Goal: Task Accomplishment & Management: Use online tool/utility

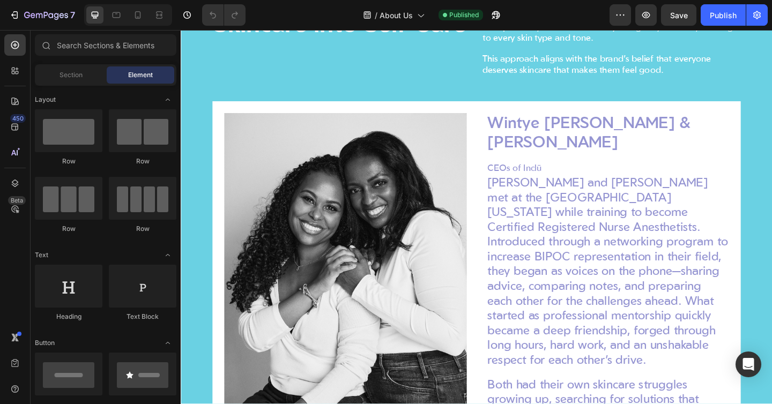
scroll to position [789, 0]
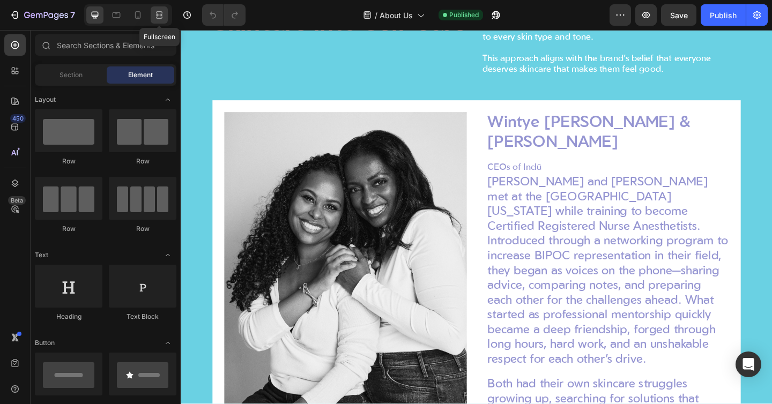
click at [159, 16] on icon at bounding box center [157, 14] width 3 height 3
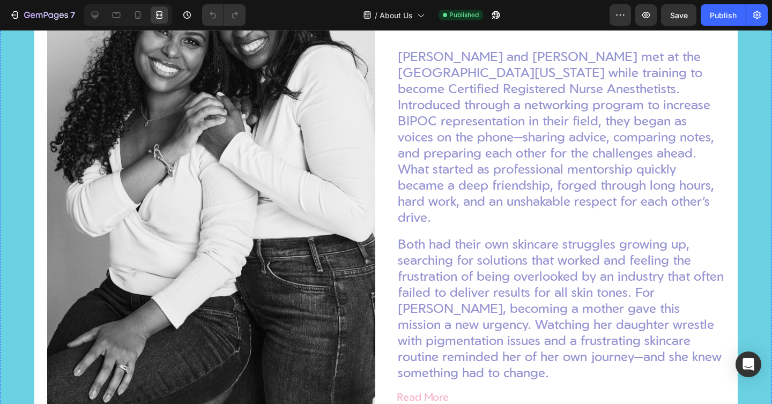
scroll to position [1177, 0]
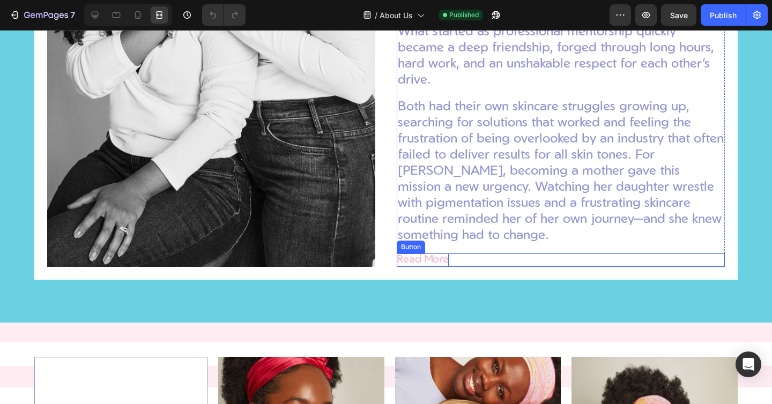
click at [425, 267] on p "Read More" at bounding box center [422, 259] width 52 height 13
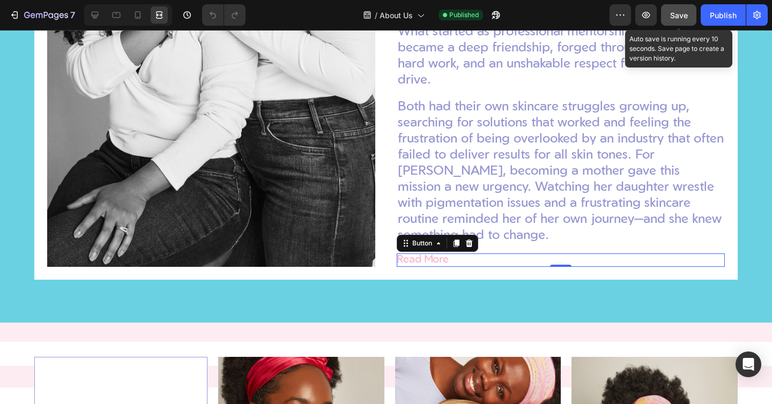
click at [682, 14] on span "Save" at bounding box center [679, 15] width 18 height 9
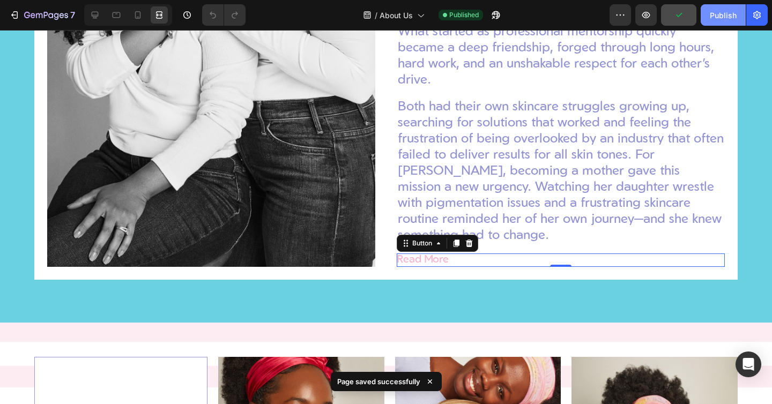
click at [714, 14] on div "Publish" at bounding box center [722, 15] width 27 height 11
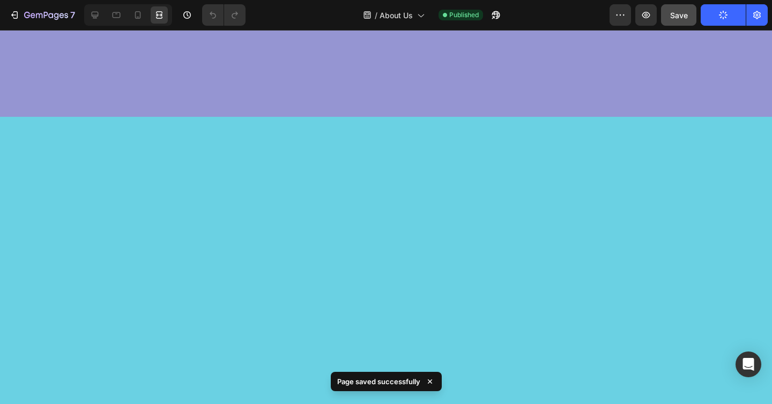
scroll to position [0, 0]
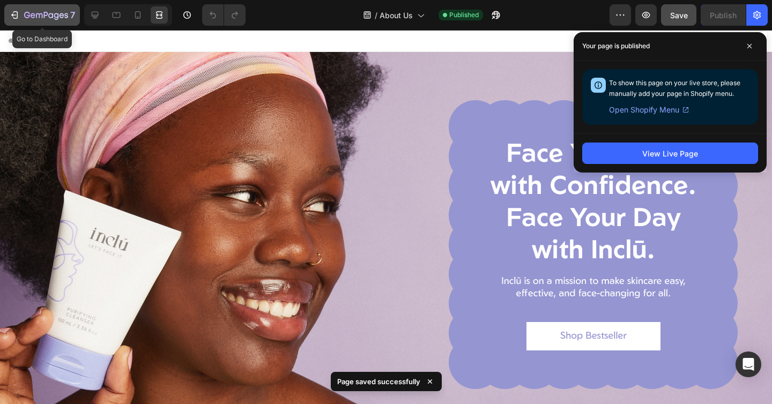
click at [10, 14] on icon "button" at bounding box center [14, 15] width 11 height 11
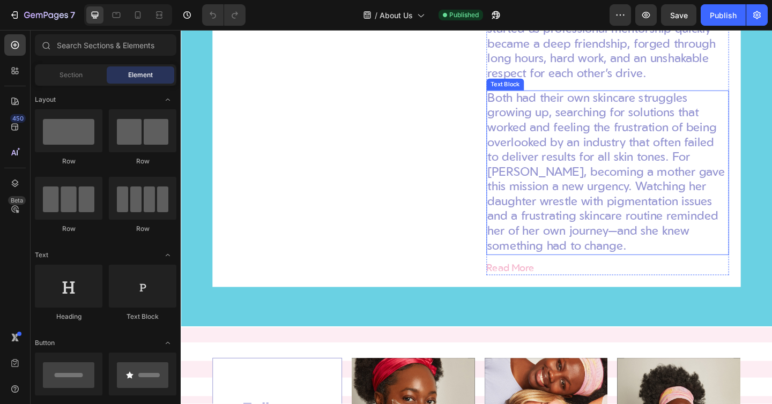
scroll to position [1205, 0]
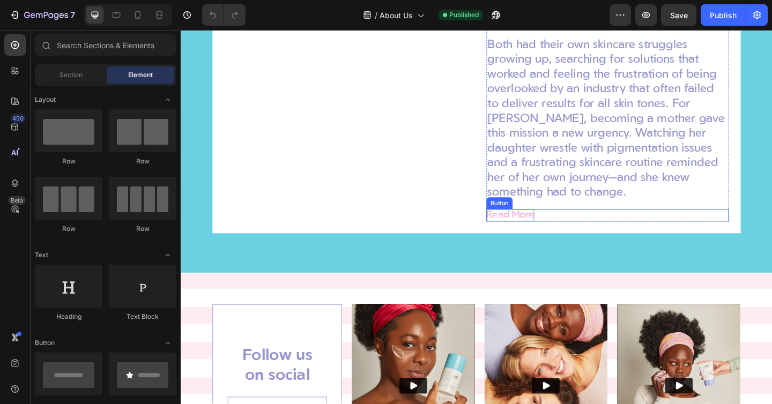
click at [548, 230] on p "Read More" at bounding box center [539, 231] width 52 height 13
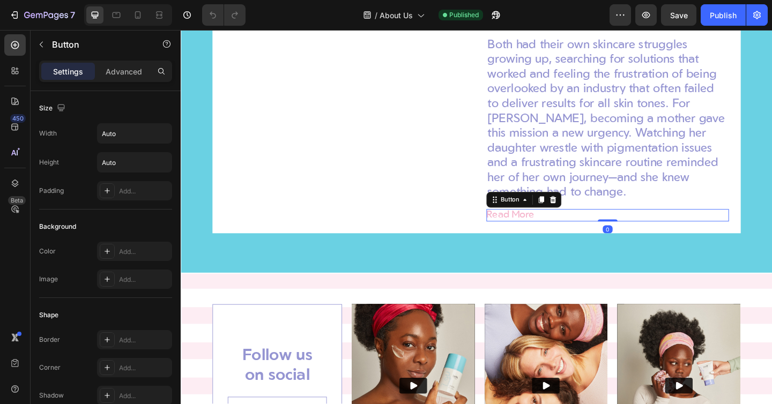
scroll to position [425, 0]
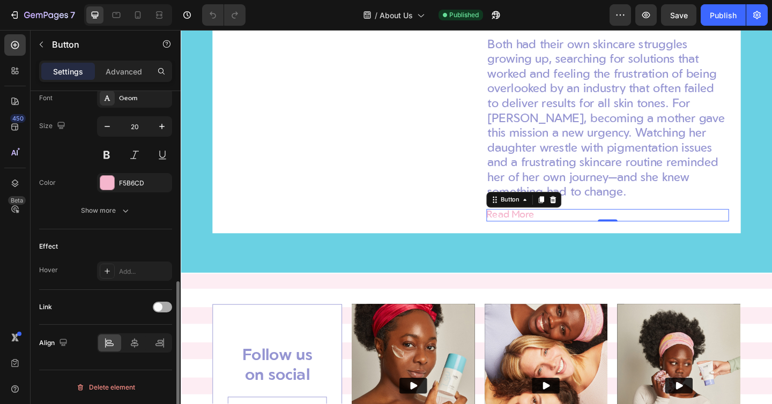
click at [159, 305] on span at bounding box center [158, 307] width 9 height 9
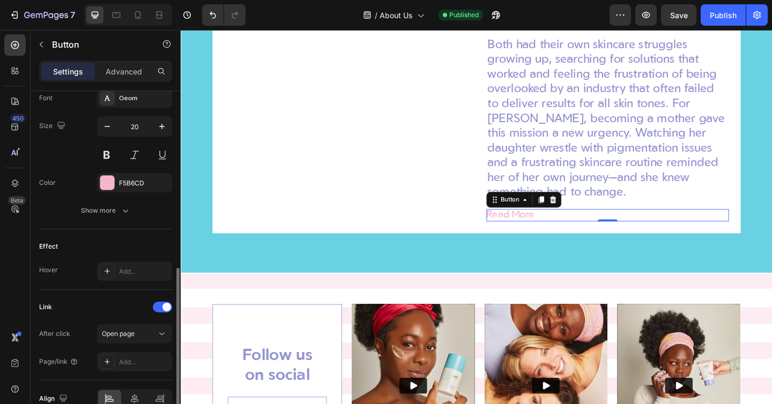
scroll to position [481, 0]
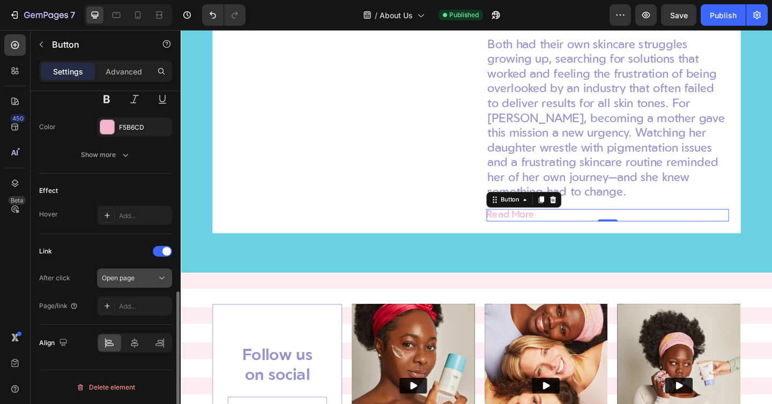
click at [125, 270] on button "Open page" at bounding box center [134, 277] width 75 height 19
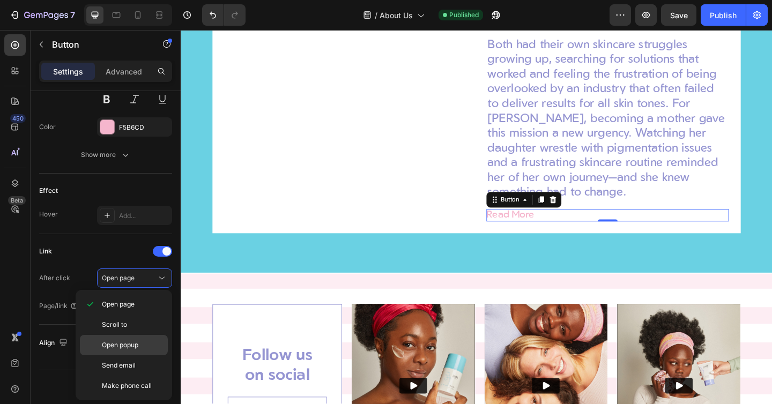
click at [132, 341] on span "Open popup" at bounding box center [120, 345] width 36 height 10
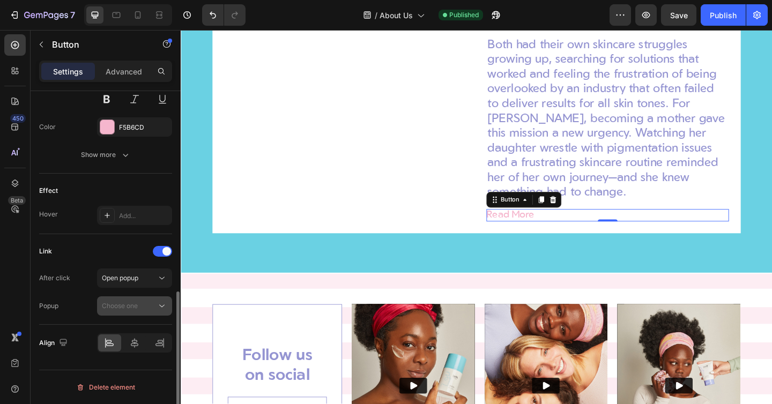
click at [133, 303] on span "Choose one" at bounding box center [120, 306] width 36 height 8
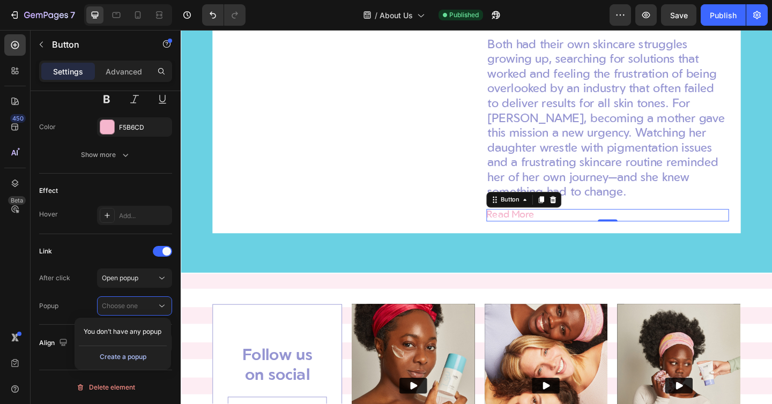
click at [129, 358] on div "Create a popup" at bounding box center [123, 357] width 47 height 10
click at [123, 333] on span "Popup 1" at bounding box center [114, 332] width 24 height 10
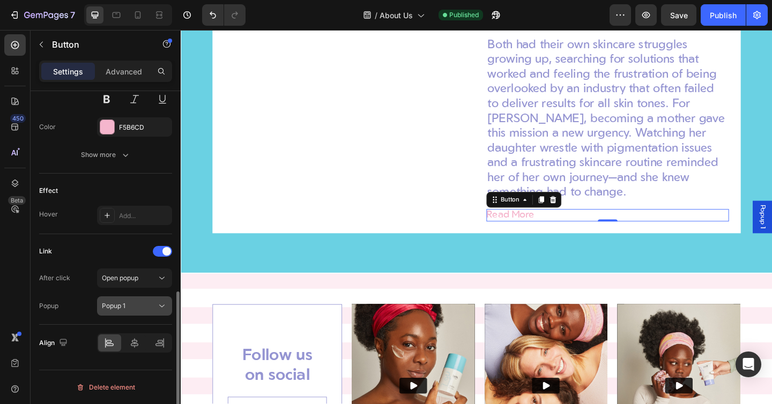
click at [130, 306] on div "Popup 1" at bounding box center [129, 306] width 55 height 10
click at [133, 306] on div "Popup 1" at bounding box center [129, 306] width 55 height 10
click at [81, 302] on div "Popup Popup 1" at bounding box center [105, 305] width 133 height 19
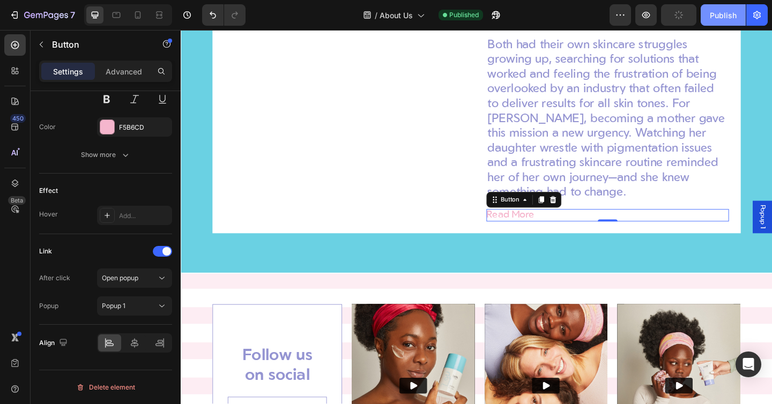
click at [718, 17] on div "Publish" at bounding box center [722, 15] width 27 height 11
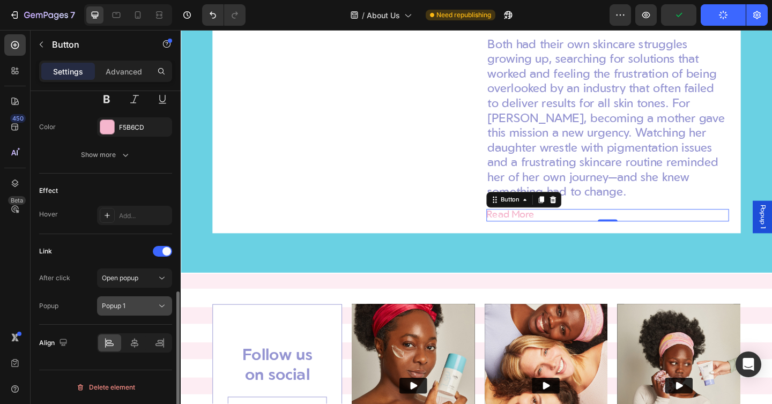
click at [138, 308] on div "Popup 1" at bounding box center [129, 306] width 55 height 10
click at [72, 286] on div "After click Open popup" at bounding box center [105, 277] width 133 height 19
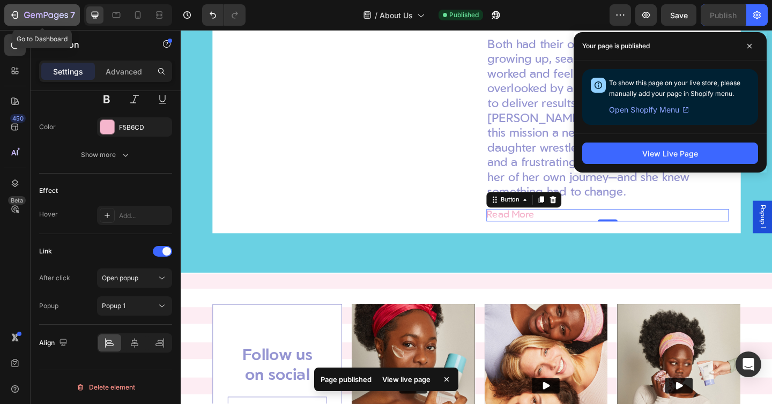
click at [11, 17] on icon "button" at bounding box center [14, 15] width 11 height 11
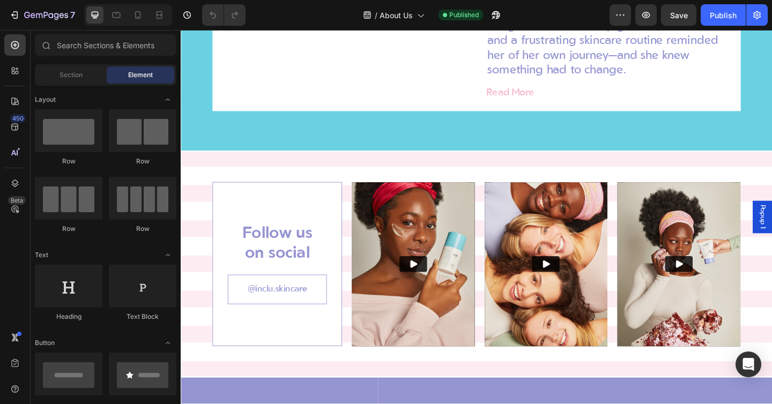
scroll to position [1337, 0]
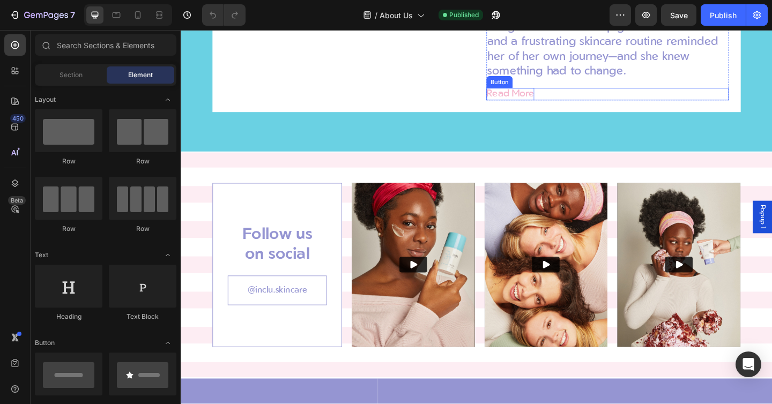
click at [549, 100] on p "Read More" at bounding box center [539, 99] width 52 height 13
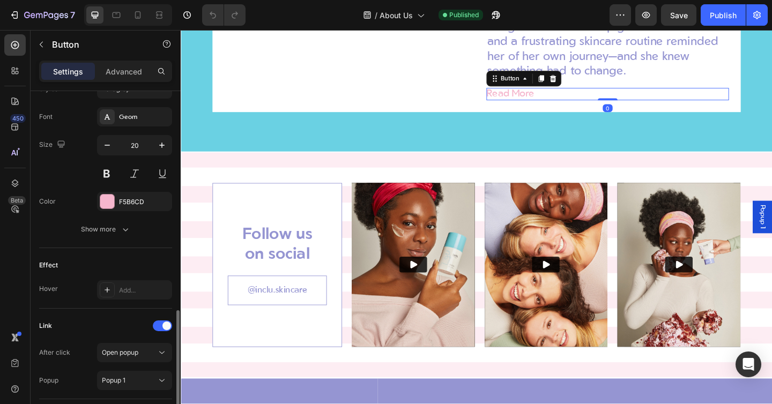
scroll to position [481, 0]
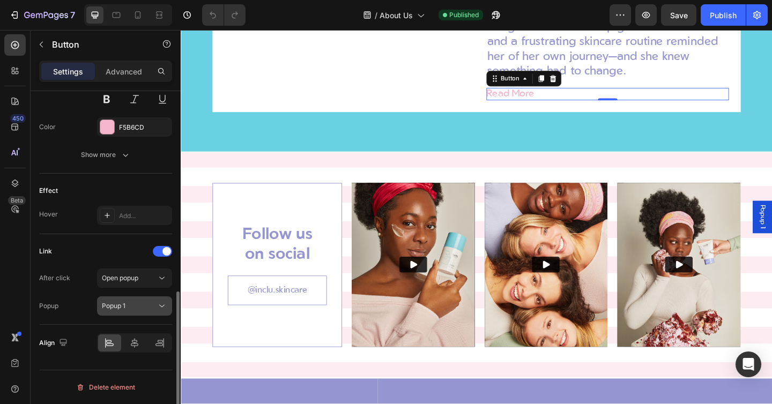
click at [130, 303] on div "Popup 1" at bounding box center [129, 306] width 55 height 10
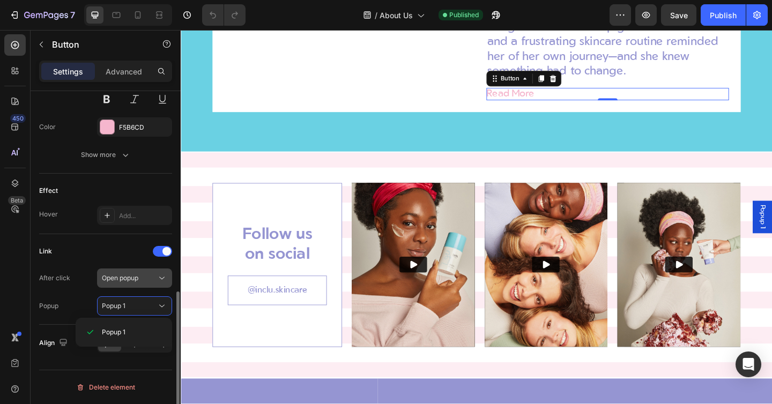
click at [137, 276] on span "Open popup" at bounding box center [120, 278] width 36 height 8
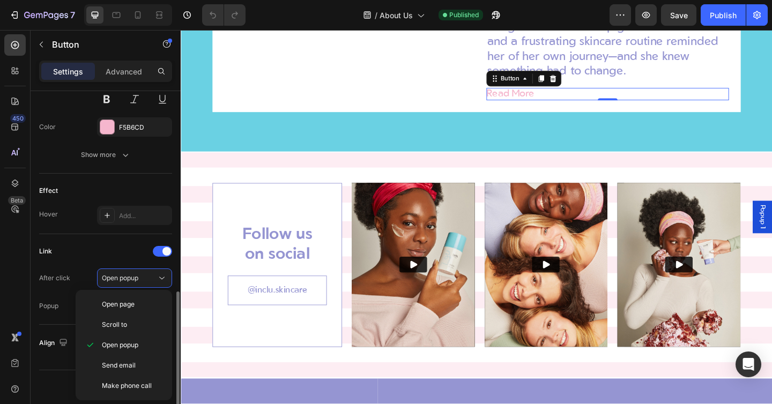
click at [74, 276] on div "After click Open popup" at bounding box center [105, 277] width 133 height 19
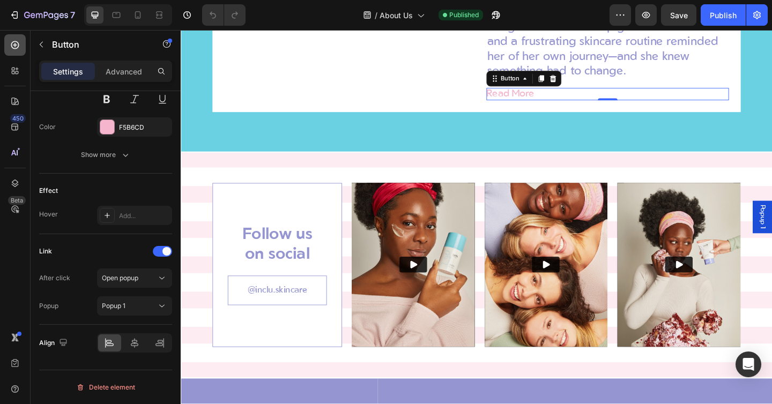
click at [14, 46] on icon at bounding box center [15, 45] width 11 height 11
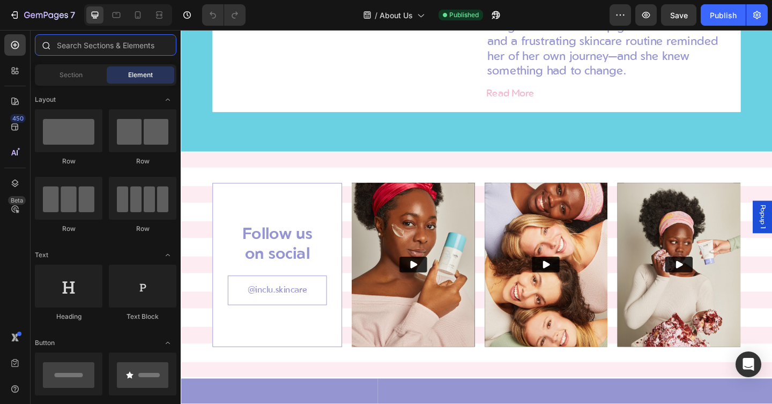
drag, startPoint x: 100, startPoint y: 47, endPoint x: 100, endPoint y: 40, distance: 6.4
click at [100, 47] on input "text" at bounding box center [105, 44] width 141 height 21
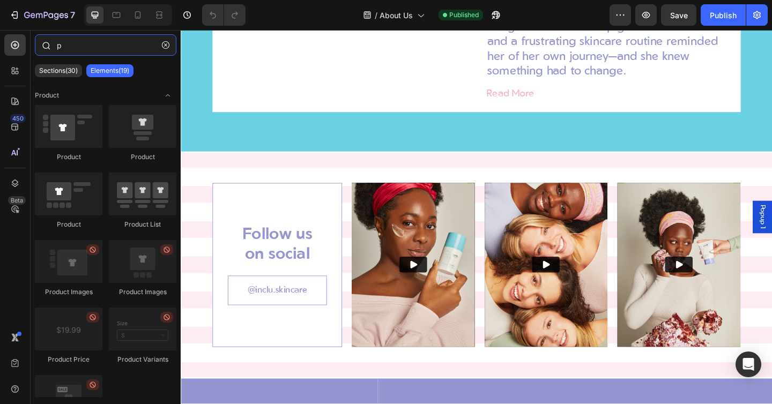
paste input "o"
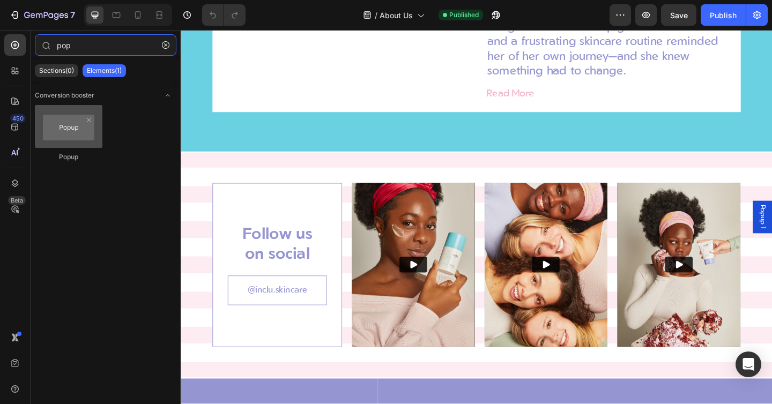
type input "pop"
click at [68, 134] on div at bounding box center [69, 126] width 68 height 43
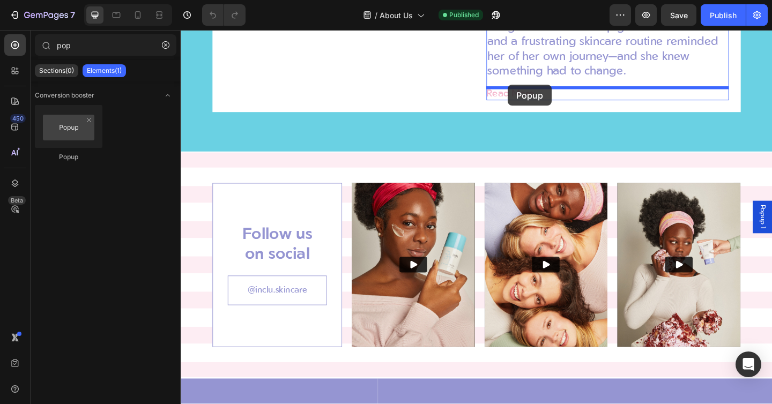
drag, startPoint x: 249, startPoint y: 164, endPoint x: 536, endPoint y: 89, distance: 297.2
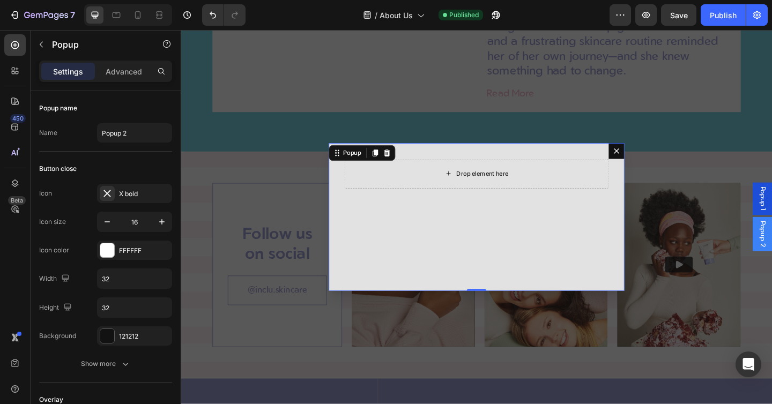
click at [454, 179] on div "Drop element here" at bounding box center [501, 186] width 287 height 32
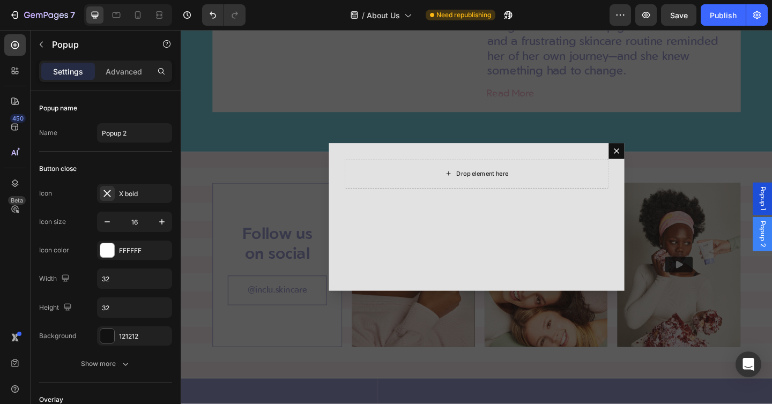
click at [500, 194] on div "Drop element here" at bounding box center [502, 186] width 87 height 17
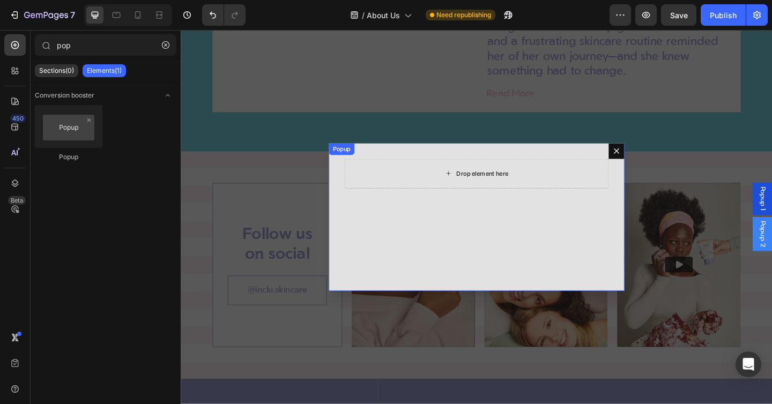
click at [461, 188] on div "Drop element here" at bounding box center [502, 186] width 87 height 17
click at [348, 176] on div "Drop element here" at bounding box center [501, 233] width 321 height 161
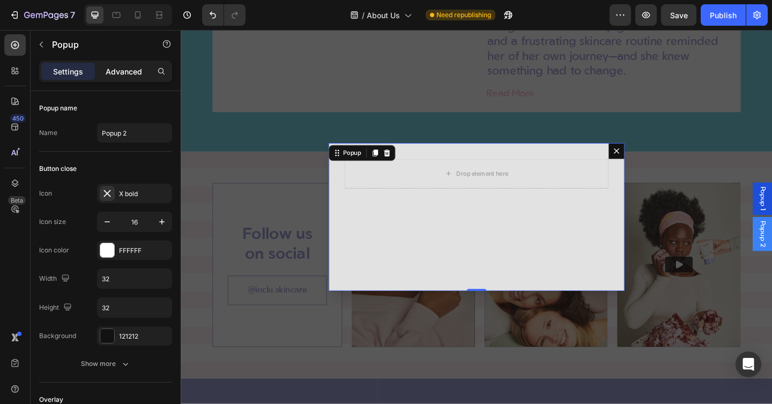
click at [121, 69] on p "Advanced" at bounding box center [124, 71] width 36 height 11
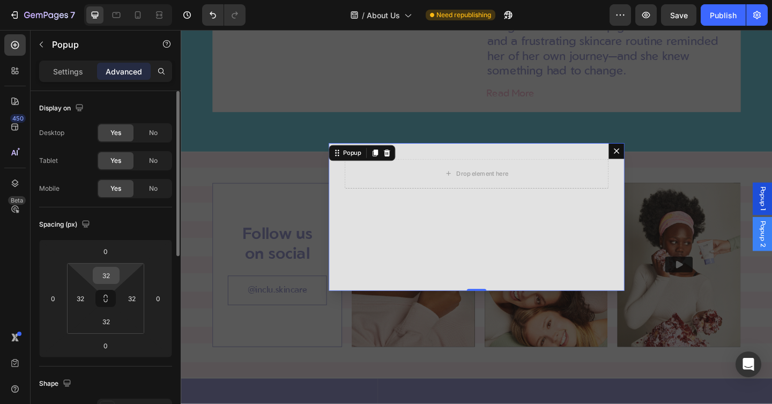
click at [105, 270] on input "32" at bounding box center [105, 275] width 21 height 16
click at [109, 229] on div "Spacing (px)" at bounding box center [105, 224] width 133 height 17
click at [108, 294] on icon at bounding box center [105, 298] width 9 height 9
click at [108, 278] on input "2" at bounding box center [105, 275] width 21 height 16
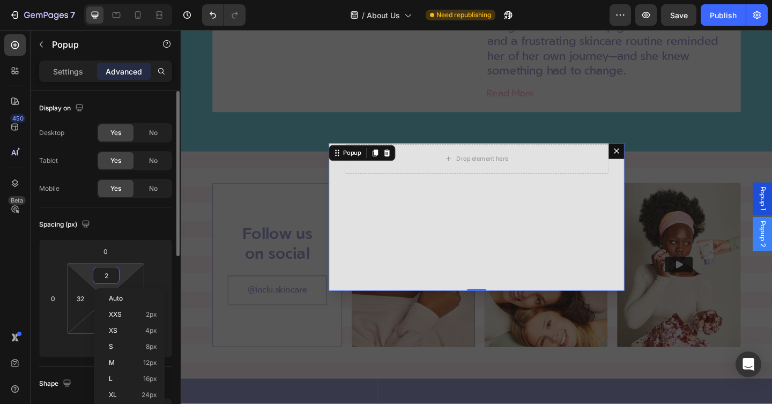
click at [108, 278] on input "2" at bounding box center [105, 275] width 21 height 16
type input "6"
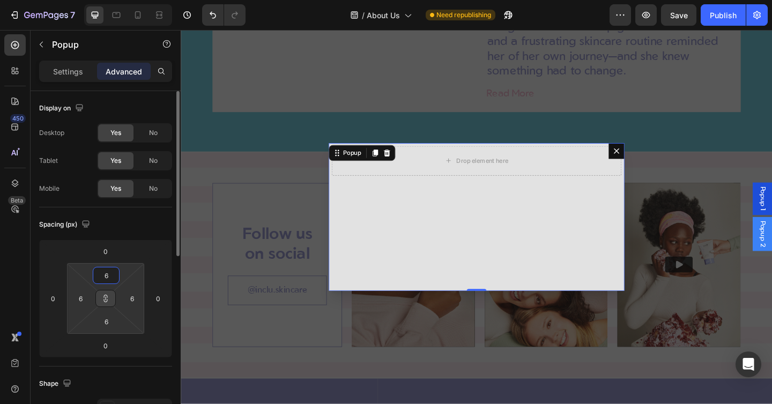
type input "64"
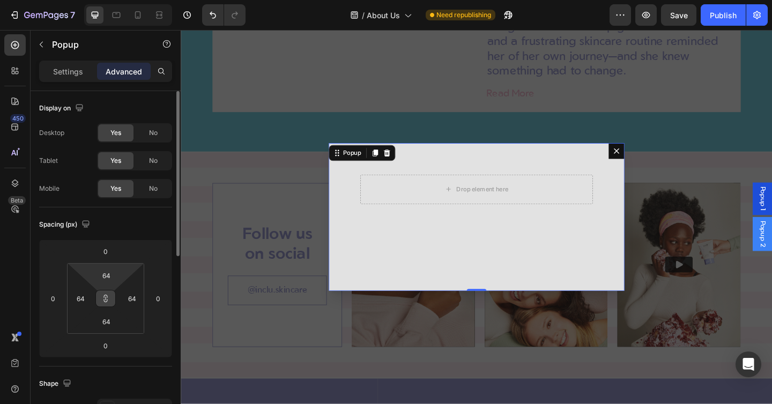
click at [133, 228] on div "Spacing (px)" at bounding box center [105, 224] width 133 height 17
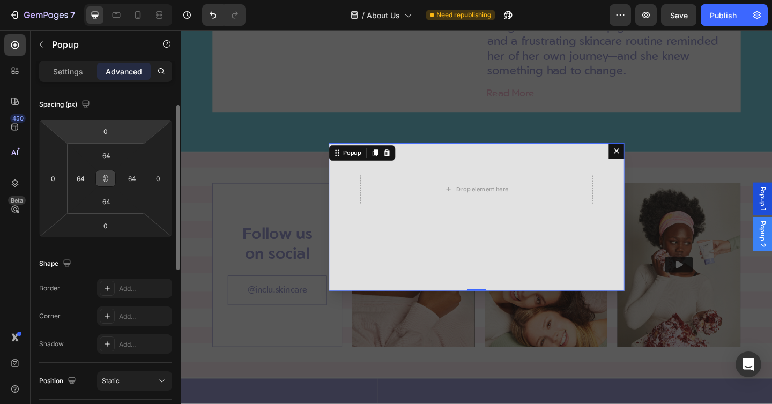
scroll to position [0, 0]
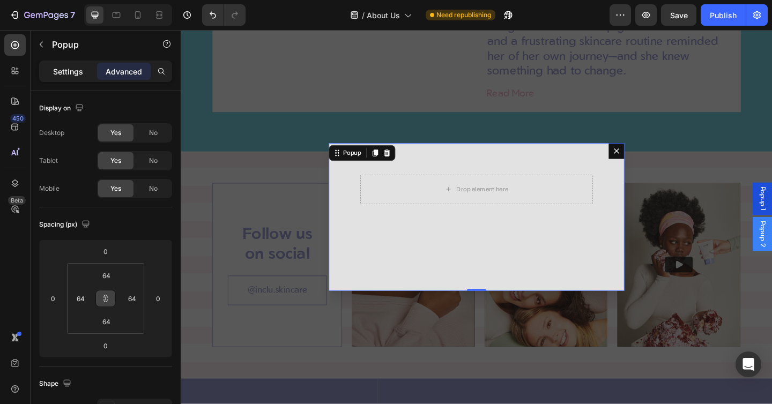
click at [66, 75] on p "Settings" at bounding box center [68, 71] width 30 height 11
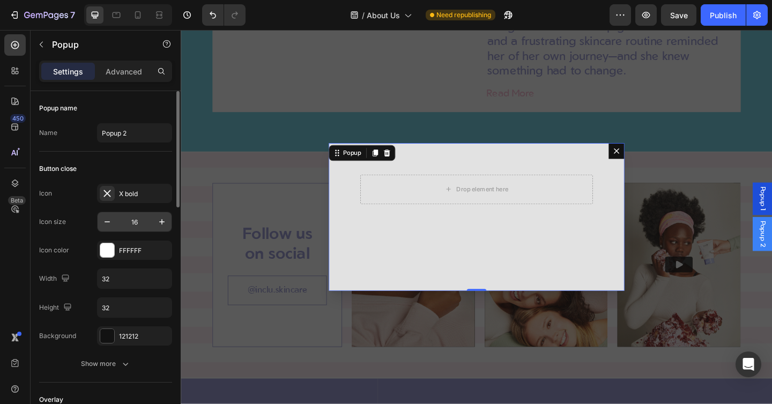
click at [130, 225] on input "16" at bounding box center [134, 221] width 35 height 19
type input "14"
click at [159, 334] on icon "button" at bounding box center [161, 335] width 4 height 4
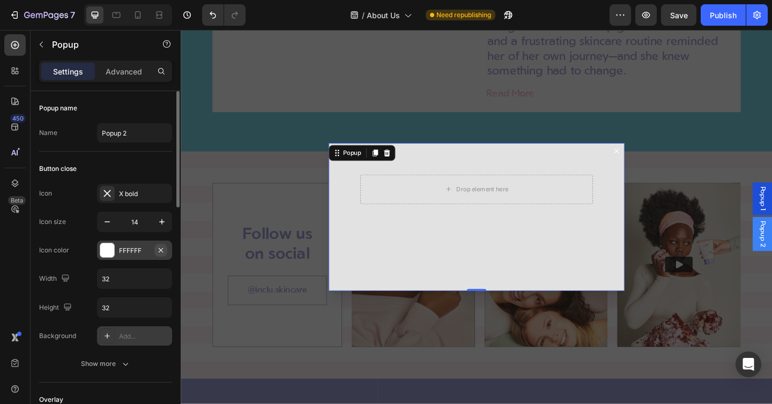
click at [160, 249] on icon "button" at bounding box center [161, 250] width 4 height 4
click at [122, 251] on div "Add..." at bounding box center [144, 251] width 50 height 10
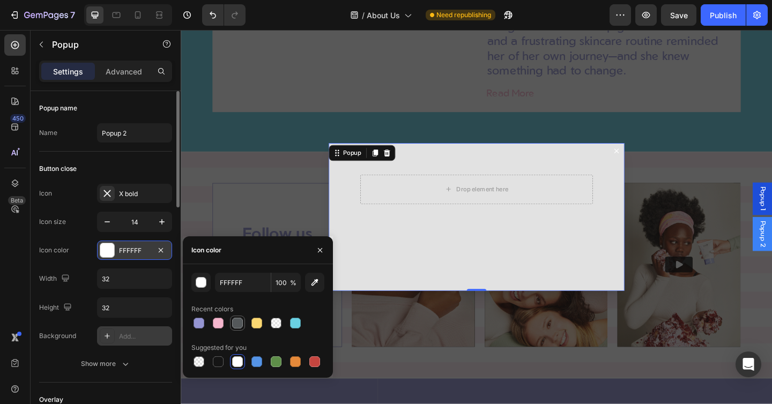
click at [238, 324] on div at bounding box center [237, 323] width 11 height 11
type input "54585A"
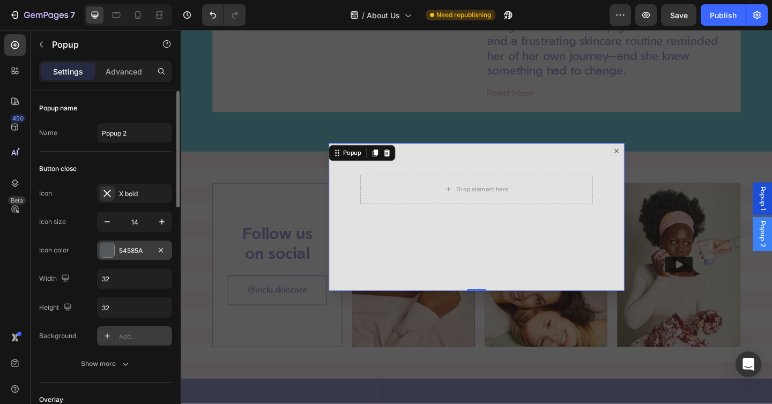
click at [69, 211] on div "Icon X bold Icon size 14 Icon color 54585A Width 32 Height 32 Background Add..." at bounding box center [105, 265] width 133 height 162
click at [93, 285] on div "Width 32" at bounding box center [105, 278] width 133 height 20
click at [100, 281] on input "32" at bounding box center [135, 278] width 74 height 19
type input "14"
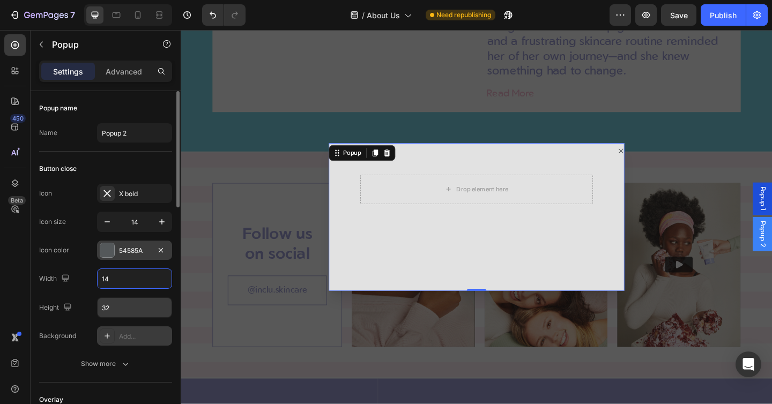
click at [107, 300] on input "32" at bounding box center [135, 307] width 74 height 19
type input "14"
click at [79, 260] on div "Icon X bold Icon size 14 Icon color 54585A Width 14 Height 14 Background Add..." at bounding box center [105, 265] width 133 height 162
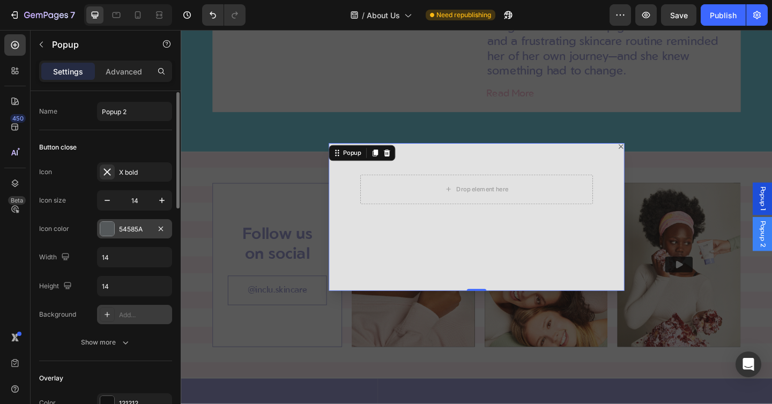
scroll to position [33, 0]
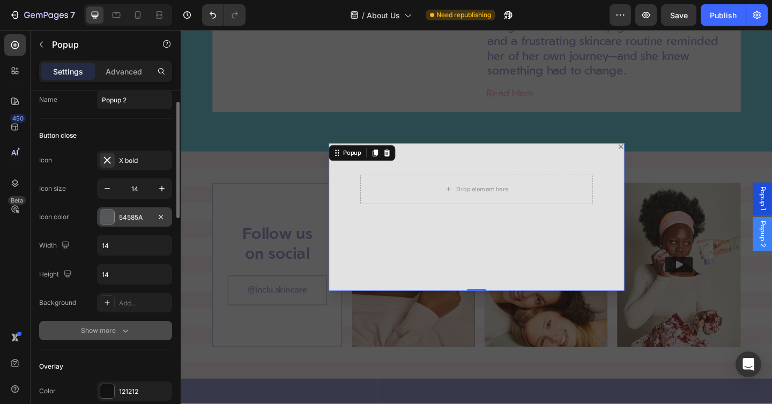
click at [103, 329] on div "Show more" at bounding box center [106, 330] width 50 height 11
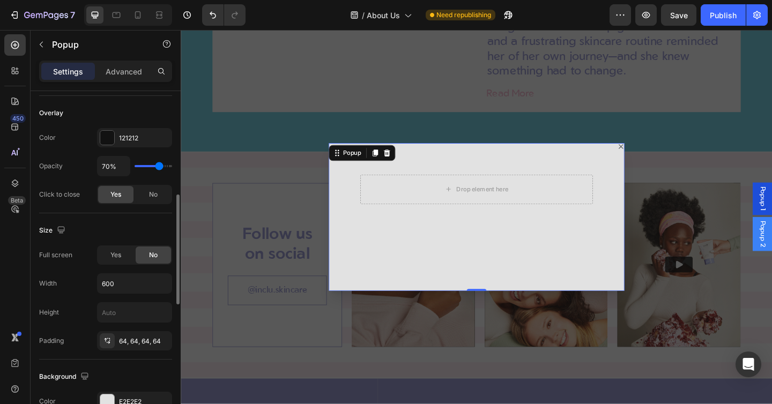
scroll to position [288, 0]
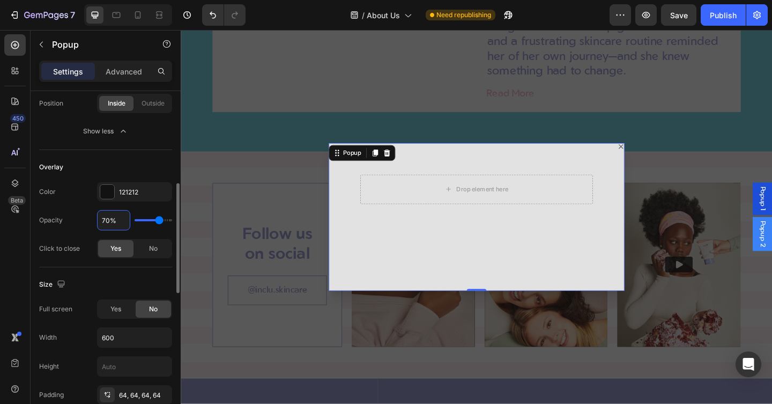
click at [107, 215] on input "70%" at bounding box center [114, 220] width 32 height 19
click at [122, 190] on div "121212" at bounding box center [134, 193] width 31 height 10
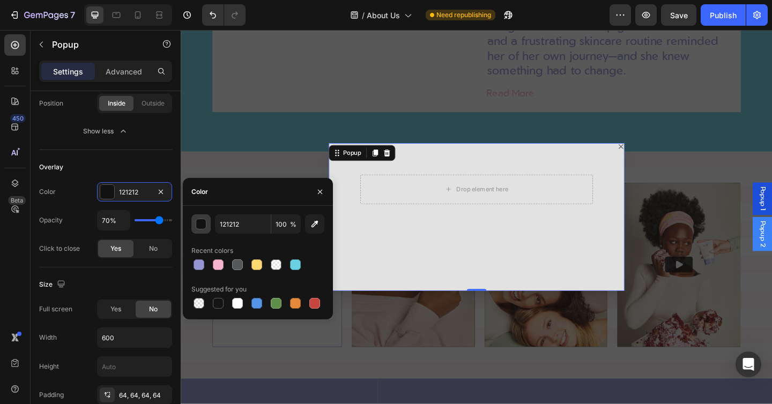
click at [204, 229] on button "button" at bounding box center [200, 223] width 19 height 19
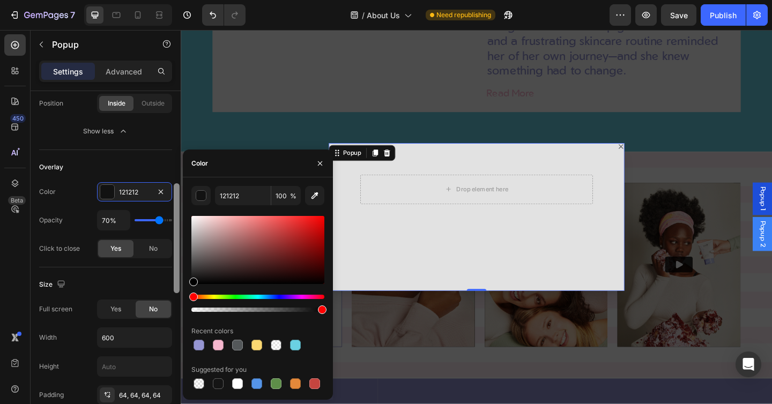
drag, startPoint x: 196, startPoint y: 282, endPoint x: 179, endPoint y: 325, distance: 45.3
click at [179, 324] on div "450 Beta pop Sections(0) Elements(1) We couldn’t find any matches for “pop” Sug…" at bounding box center [90, 217] width 181 height 374
type input "000000"
click at [224, 285] on div at bounding box center [257, 264] width 133 height 100
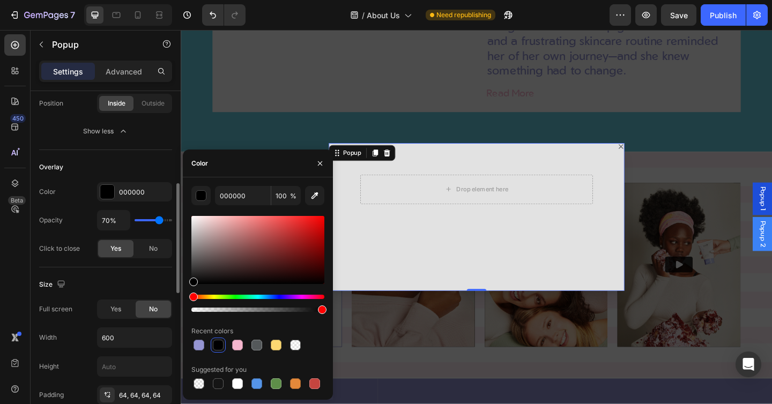
click at [68, 221] on div "Opacity 70%" at bounding box center [105, 220] width 133 height 20
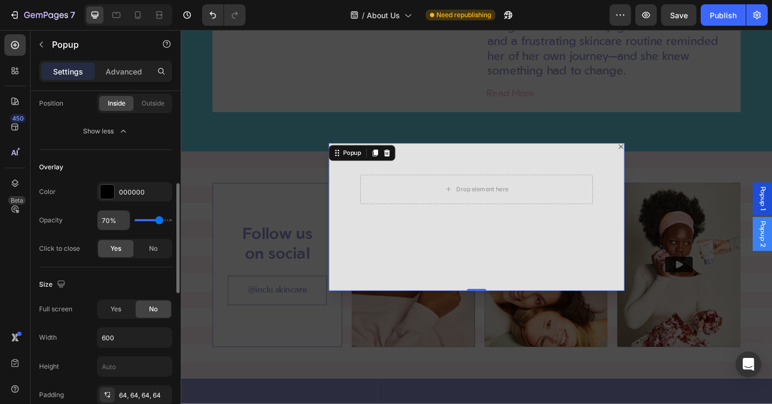
click at [102, 221] on input "70%" at bounding box center [114, 220] width 32 height 19
type input "7%"
type input "7"
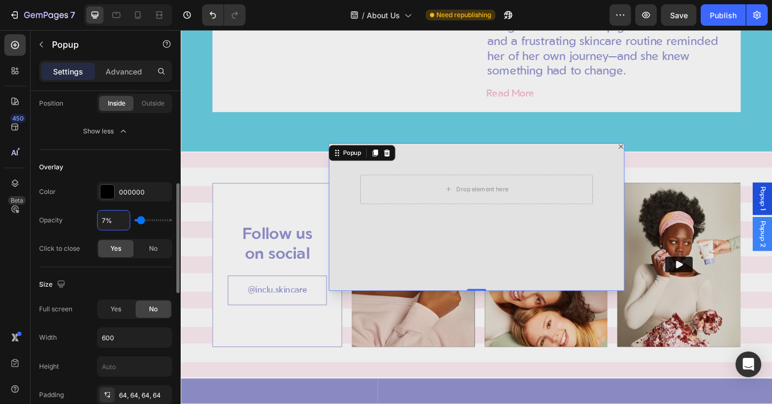
type input "75%"
type input "75"
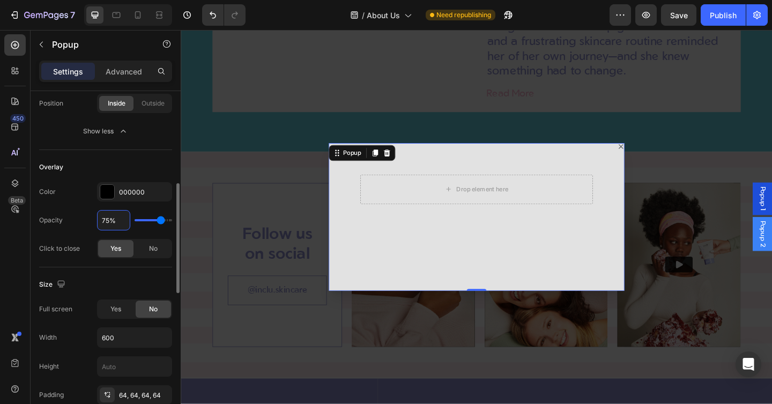
type input "75%"
click at [71, 204] on div "Color 000000 Opacity 75% Click to close Yes No" at bounding box center [105, 220] width 133 height 76
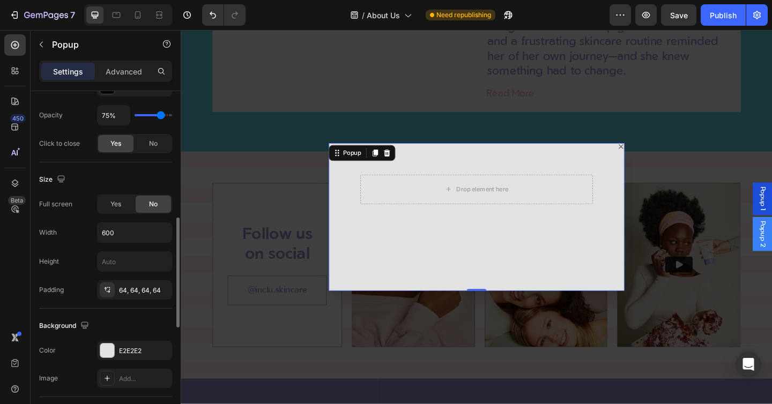
scroll to position [457, 0]
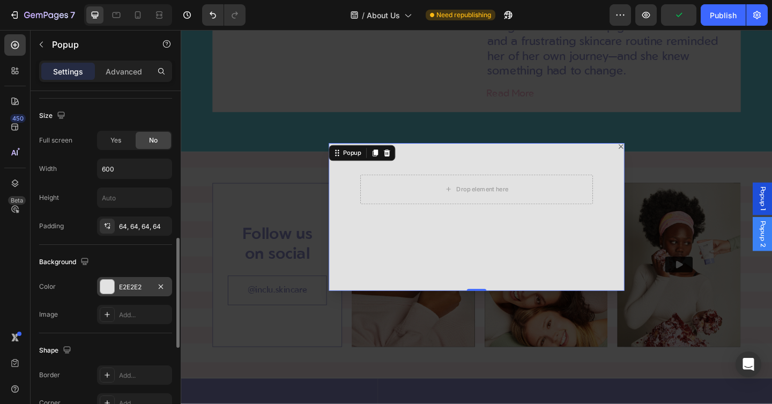
click at [132, 288] on div "E2E2E2" at bounding box center [134, 287] width 31 height 10
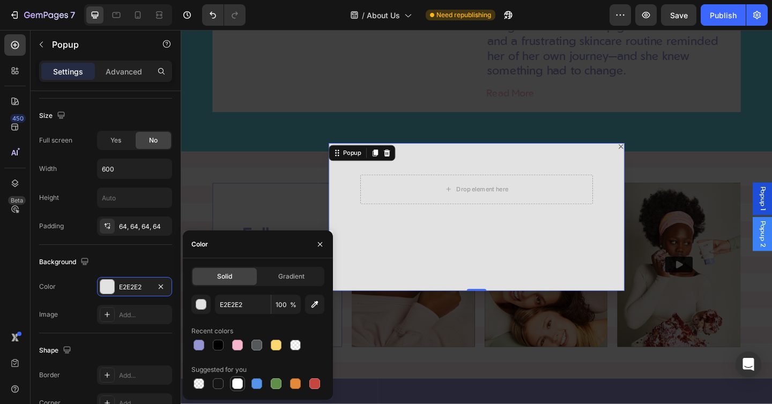
click at [238, 384] on div at bounding box center [237, 383] width 11 height 11
type input "FFFFFF"
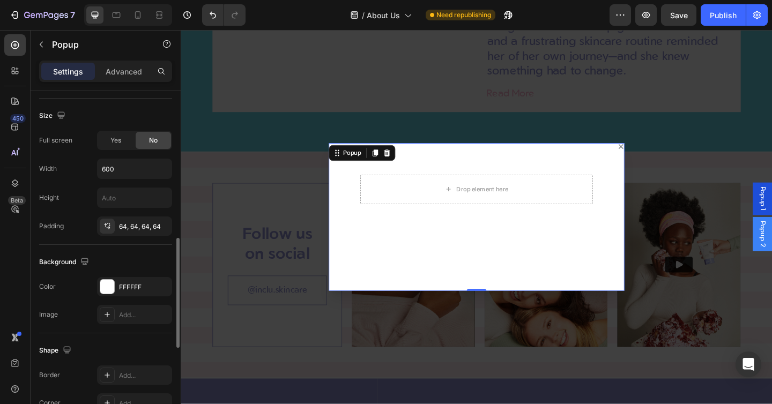
click at [66, 273] on div "Background The changes might be hidden by the video. Color FFFFFF Image Add..." at bounding box center [105, 289] width 133 height 88
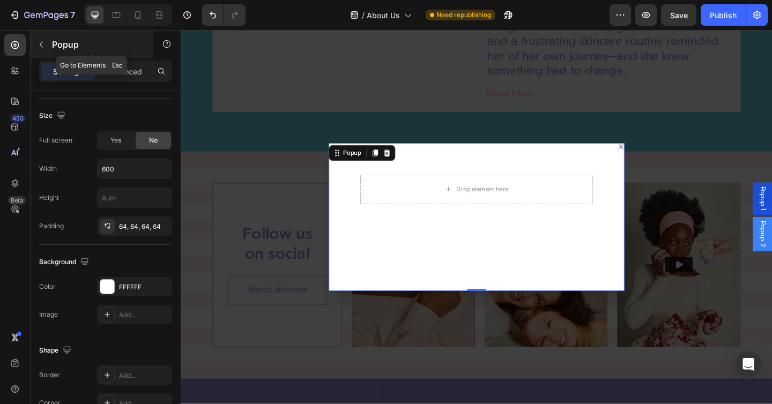
click at [41, 43] on icon "button" at bounding box center [41, 44] width 9 height 9
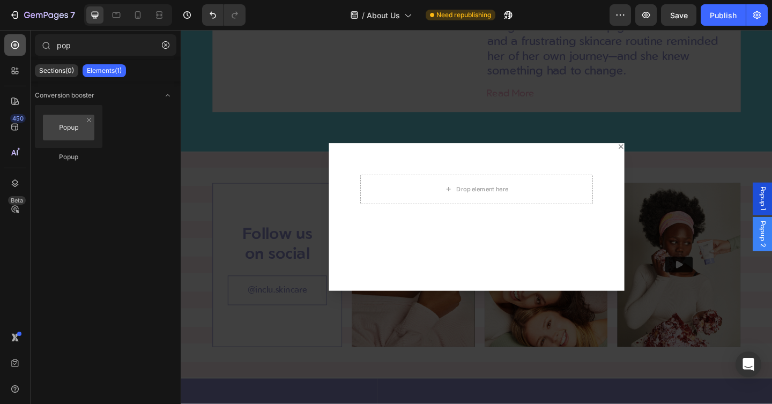
click at [11, 51] on div at bounding box center [14, 44] width 21 height 21
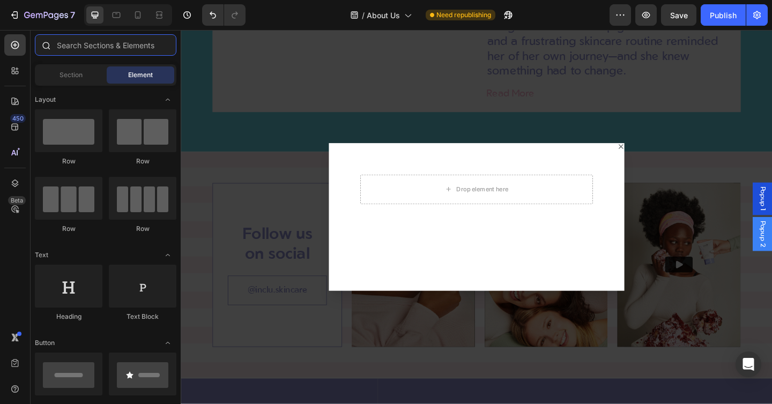
click at [87, 41] on input "text" at bounding box center [105, 44] width 141 height 21
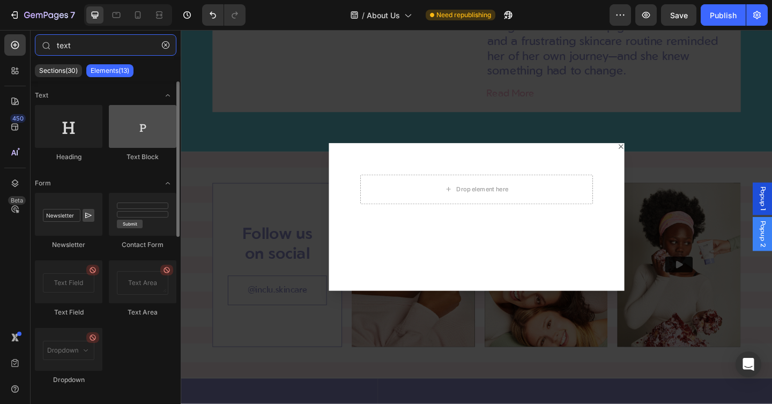
type input "text"
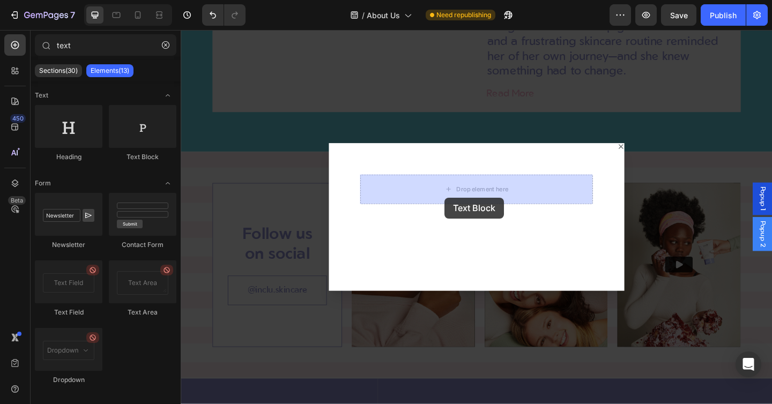
drag, startPoint x: 311, startPoint y: 161, endPoint x: 467, endPoint y: 212, distance: 164.5
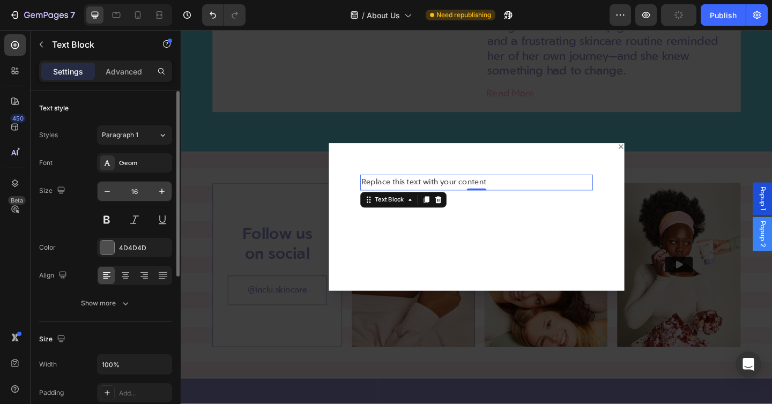
click at [140, 190] on input "16" at bounding box center [134, 191] width 35 height 19
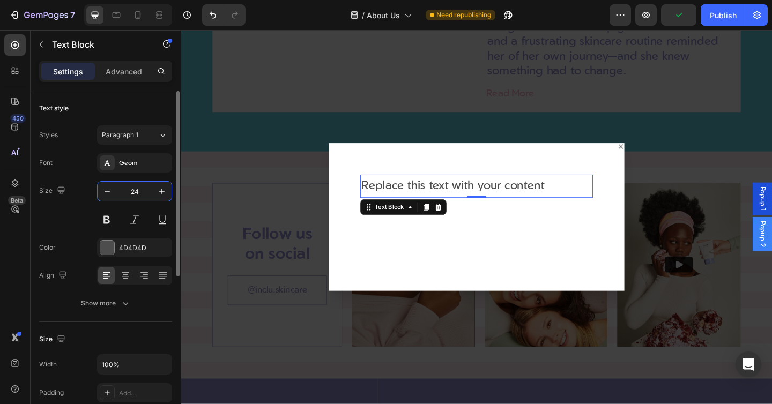
type input "24"
click at [79, 211] on div "Size 24" at bounding box center [105, 205] width 133 height 48
click at [125, 253] on div "4D4D4D" at bounding box center [134, 247] width 75 height 19
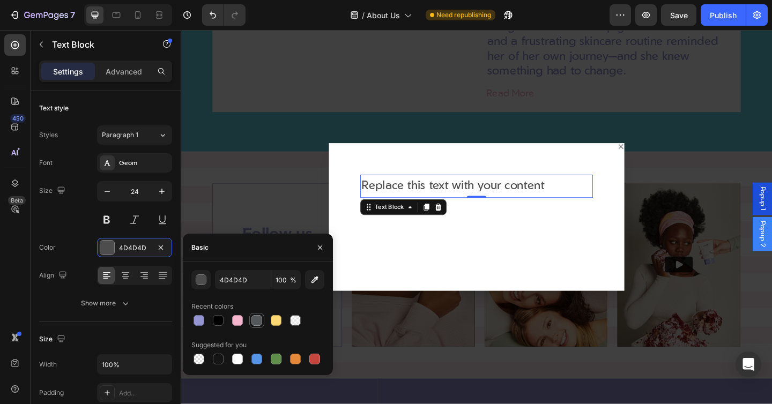
click at [258, 317] on div at bounding box center [256, 320] width 11 height 11
type input "54585A"
click at [76, 238] on div "Color 54585A" at bounding box center [105, 247] width 133 height 19
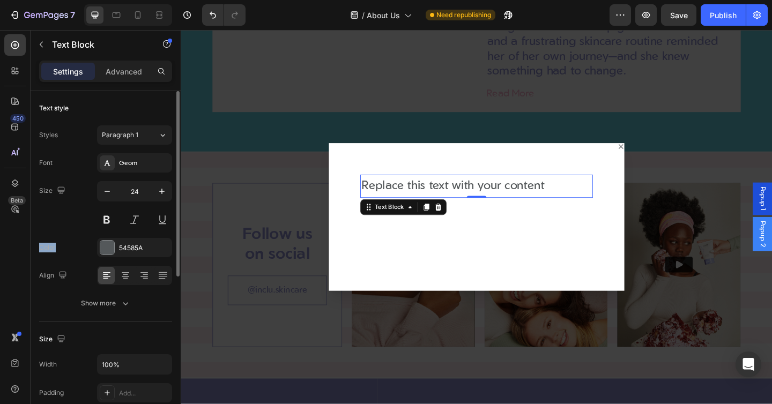
click at [76, 238] on div "Color 54585A" at bounding box center [105, 247] width 133 height 19
click at [101, 295] on button "Show more" at bounding box center [105, 303] width 133 height 19
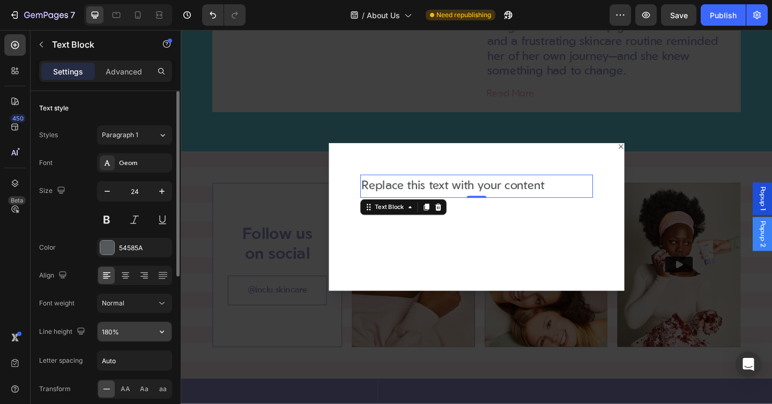
click at [107, 340] on input "180%" at bounding box center [135, 331] width 74 height 19
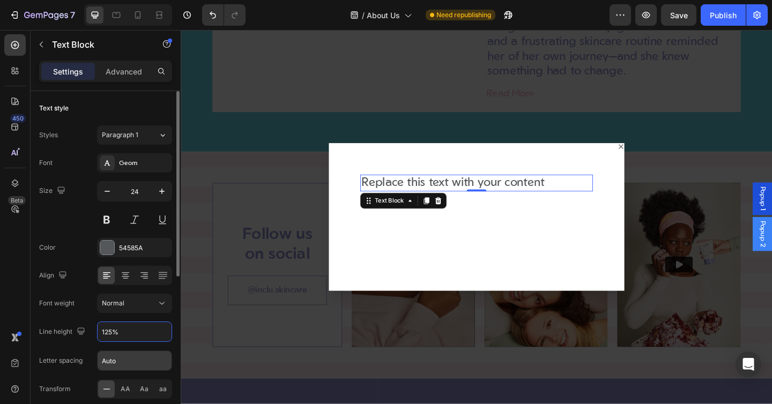
type input "125%"
click at [107, 362] on input "Auto" at bounding box center [135, 360] width 74 height 19
type input "0"
click at [84, 310] on div "Font weight Normal" at bounding box center [105, 303] width 133 height 19
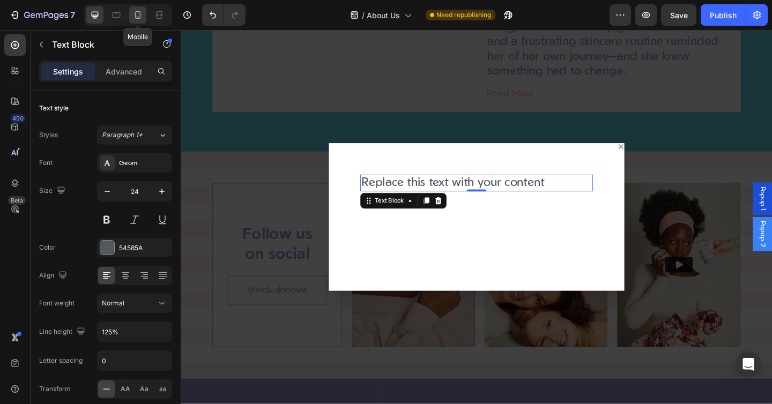
click at [133, 12] on icon at bounding box center [137, 15] width 11 height 11
type input "14"
type input "180%"
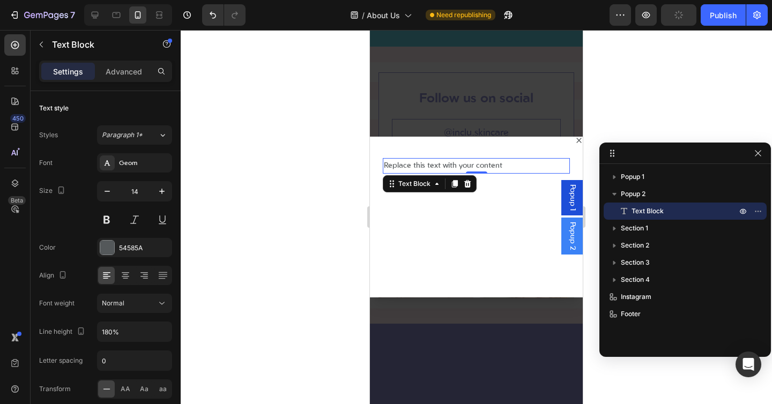
scroll to position [1402, 0]
click at [132, 189] on input "14" at bounding box center [134, 191] width 35 height 19
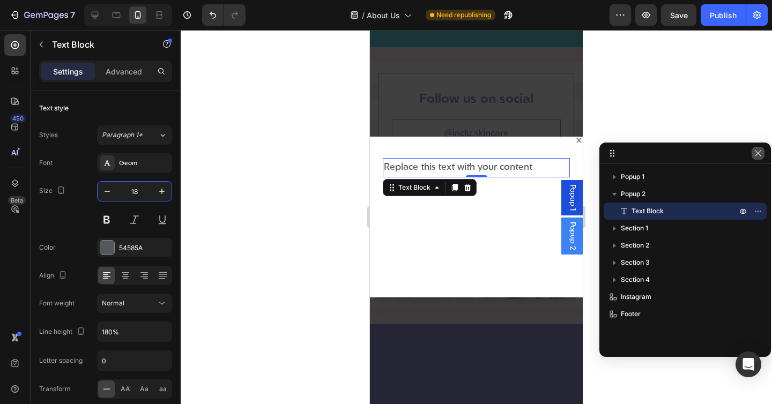
type input "18"
click at [754, 154] on icon "button" at bounding box center [757, 153] width 9 height 9
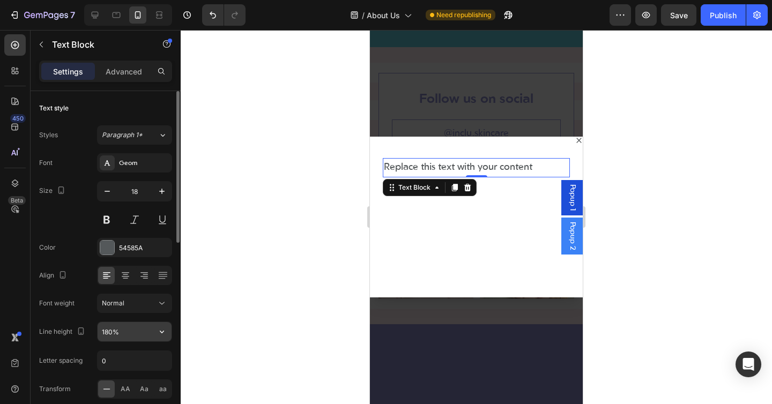
click at [106, 328] on input "180%" at bounding box center [135, 331] width 74 height 19
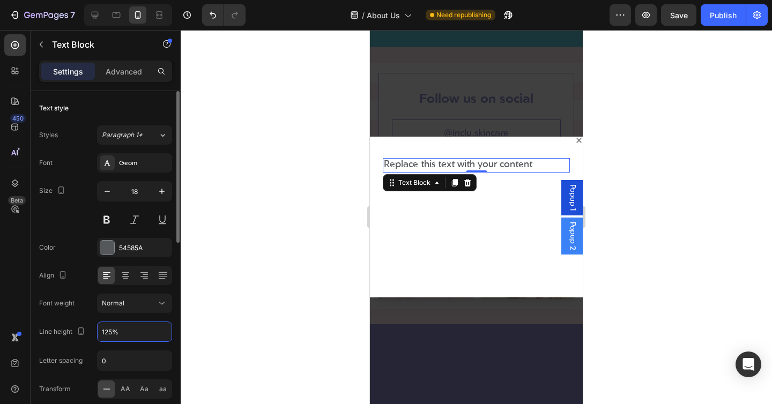
type input "125%"
click at [83, 316] on div "Font Geom Size 18 Color 54585A Align Font weight Normal Line height 125% Letter…" at bounding box center [105, 303] width 133 height 301
click at [99, 16] on icon at bounding box center [94, 15] width 11 height 11
type input "24"
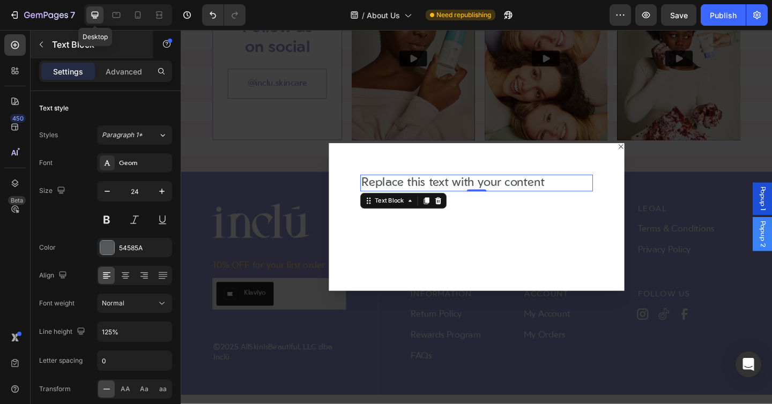
scroll to position [1625, 0]
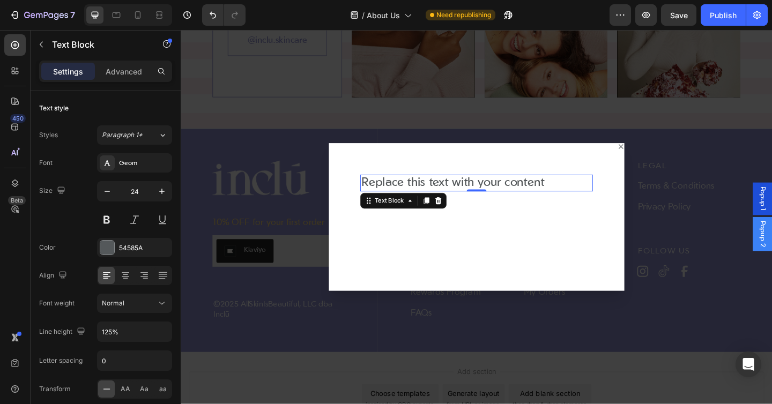
click at [465, 199] on div "Replace this text with your content" at bounding box center [502, 197] width 253 height 18
click at [465, 199] on p "Replace this text with your content" at bounding box center [502, 197] width 251 height 16
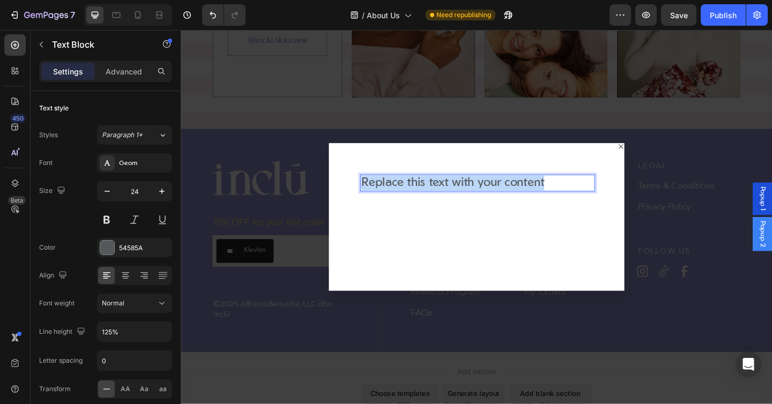
click at [465, 199] on p "Replace this text with your content" at bounding box center [502, 197] width 251 height 16
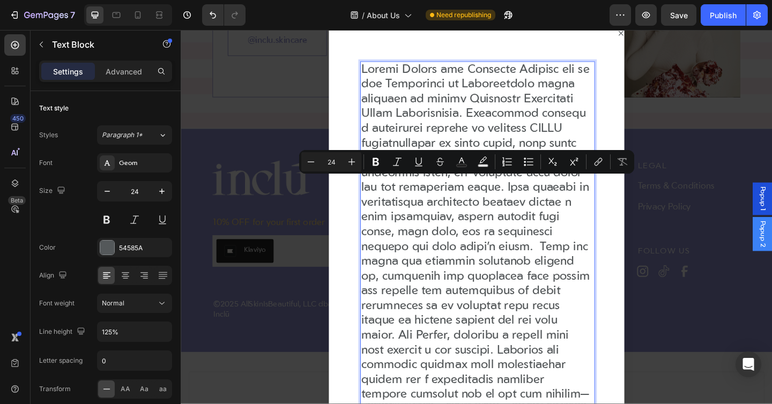
scroll to position [345, 0]
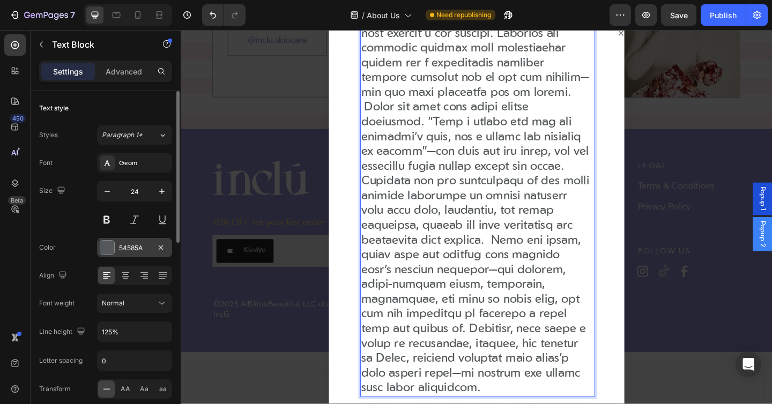
click at [124, 242] on div "54585A" at bounding box center [134, 247] width 75 height 19
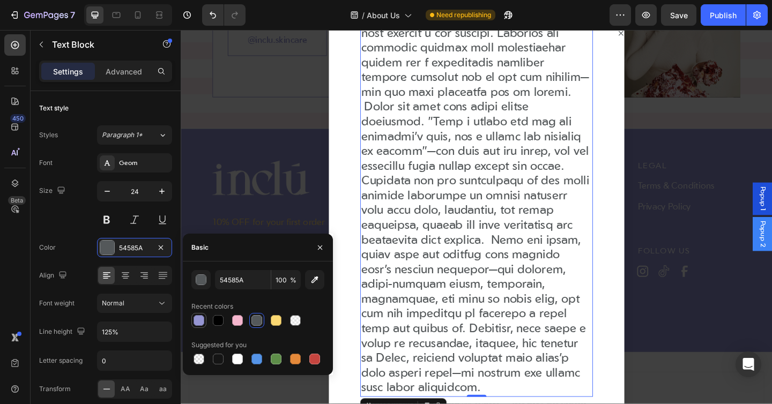
click at [201, 324] on div at bounding box center [198, 320] width 11 height 11
type input "9595D2"
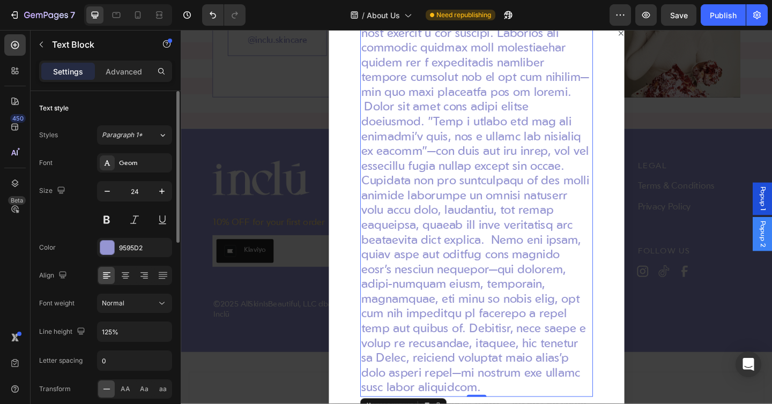
click at [49, 227] on div "Size 24" at bounding box center [105, 205] width 133 height 48
click at [134, 16] on icon at bounding box center [137, 15] width 11 height 11
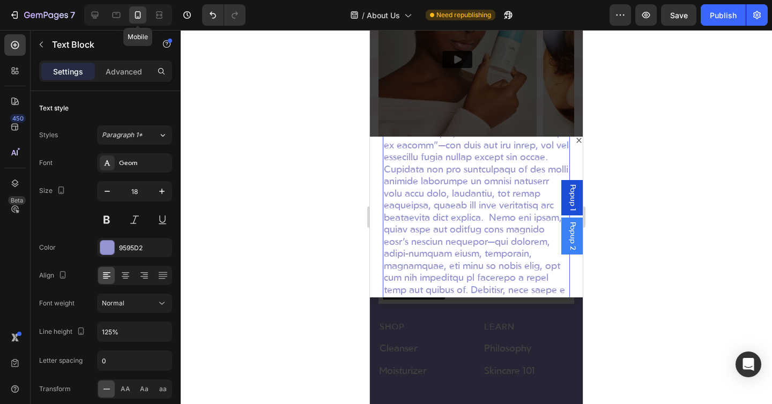
scroll to position [198, 0]
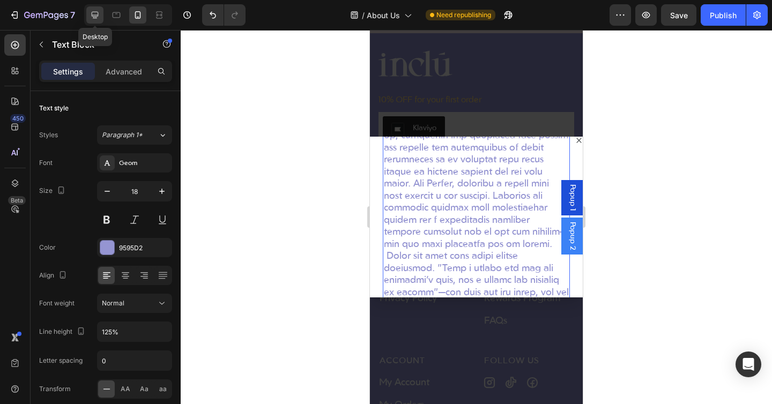
click at [94, 20] on div at bounding box center [94, 14] width 17 height 17
type input "24"
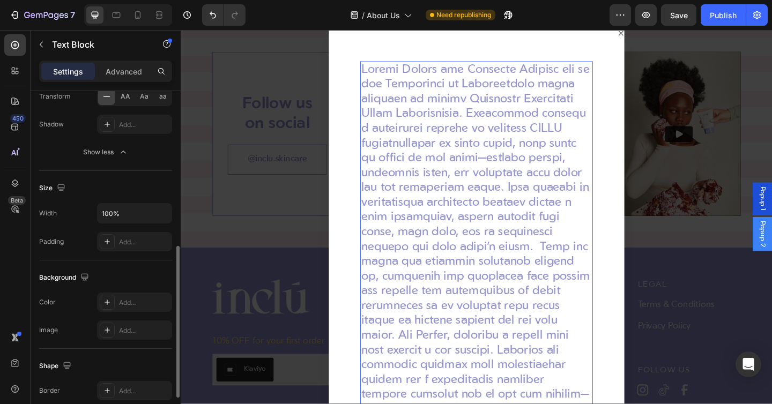
scroll to position [402, 0]
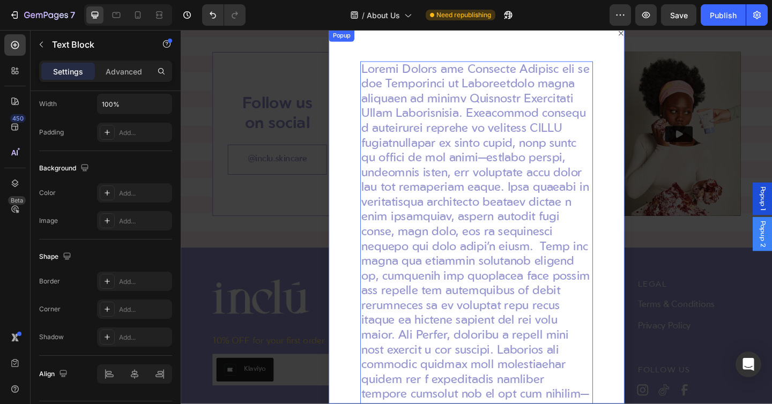
click at [351, 94] on div "Text Block 0" at bounding box center [501, 233] width 321 height 407
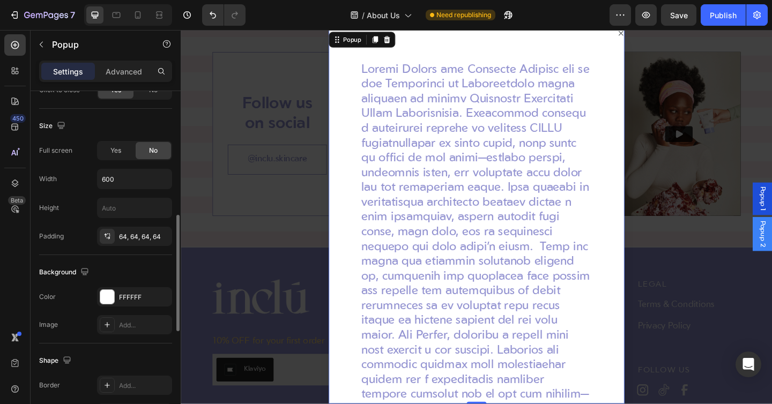
scroll to position [396, 0]
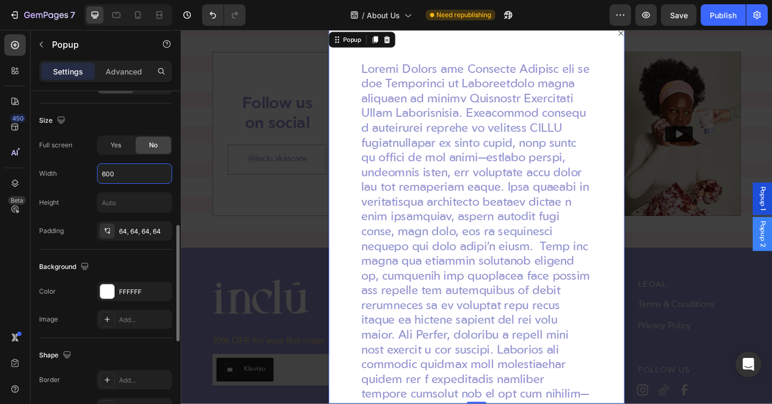
click at [111, 175] on input "600" at bounding box center [135, 173] width 74 height 19
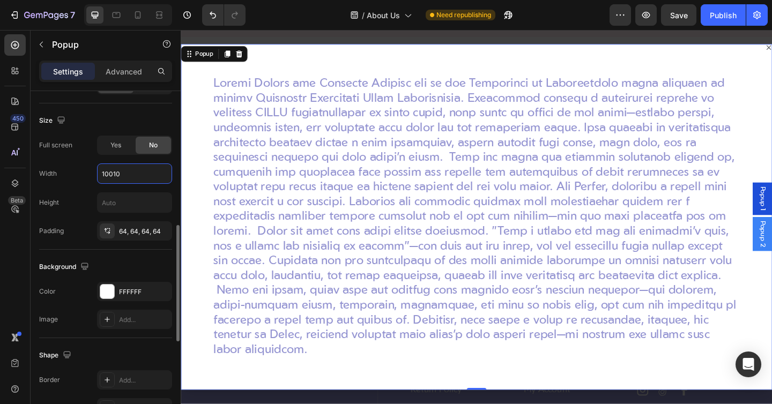
click at [111, 175] on input "10010" at bounding box center [135, 173] width 74 height 19
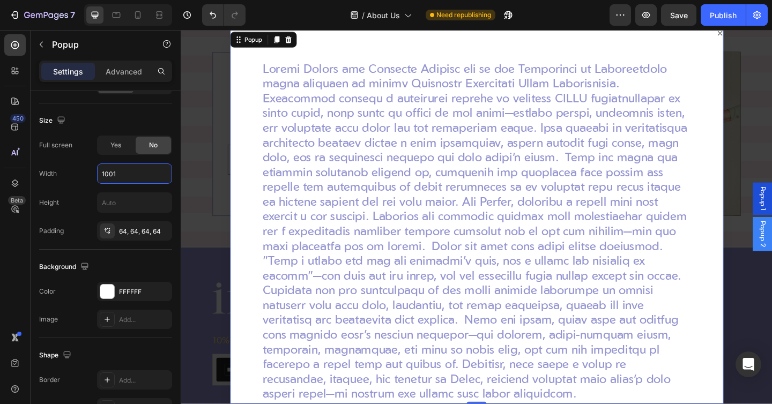
type input "1001"
click at [129, 197] on input "text" at bounding box center [135, 202] width 74 height 19
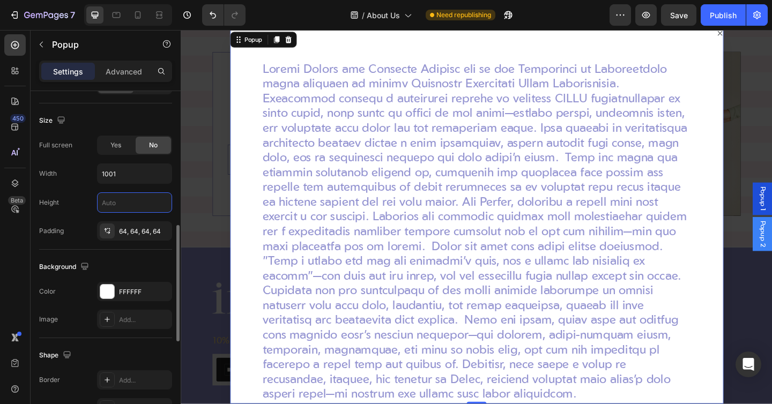
paste input "610"
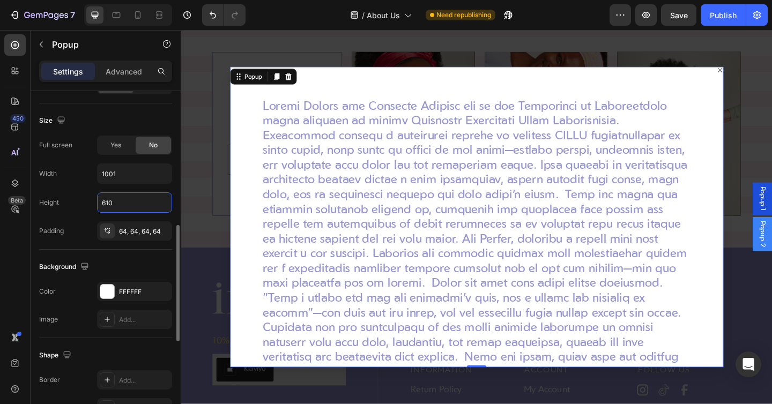
type input "610"
click at [63, 205] on div "Height 610" at bounding box center [105, 202] width 133 height 20
click at [158, 21] on div at bounding box center [159, 14] width 17 height 17
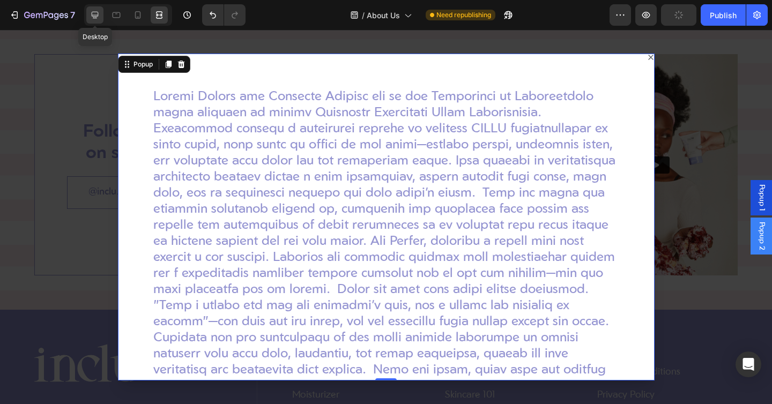
click at [91, 18] on icon at bounding box center [94, 15] width 11 height 11
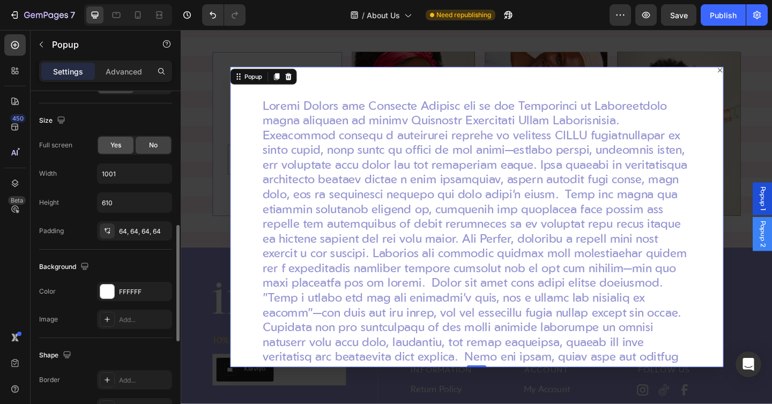
click at [122, 143] on div "Yes" at bounding box center [115, 145] width 35 height 17
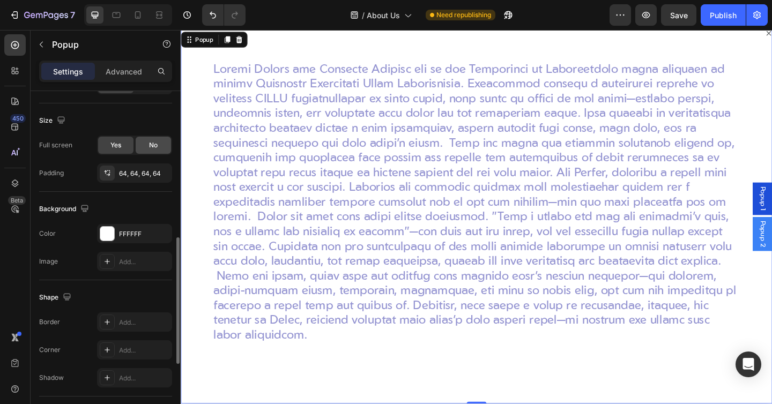
click at [152, 144] on span "No" at bounding box center [153, 145] width 9 height 10
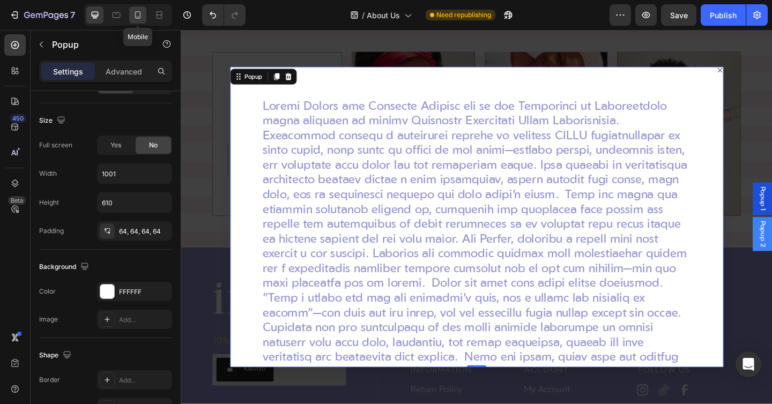
click at [135, 14] on icon at bounding box center [138, 15] width 6 height 8
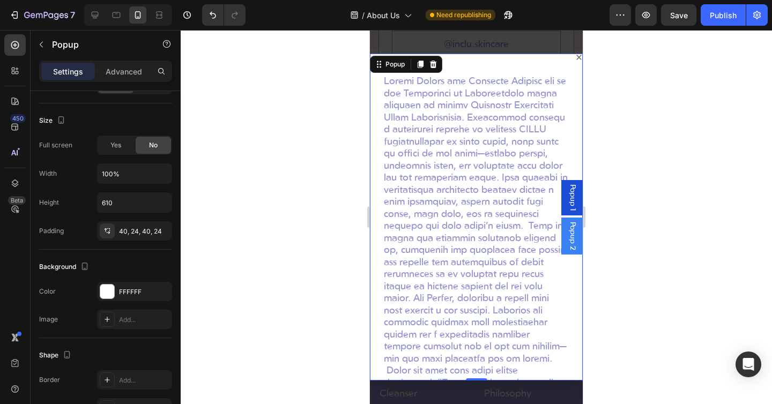
scroll to position [1482, 0]
click at [92, 21] on div at bounding box center [94, 14] width 17 height 17
type input "1001"
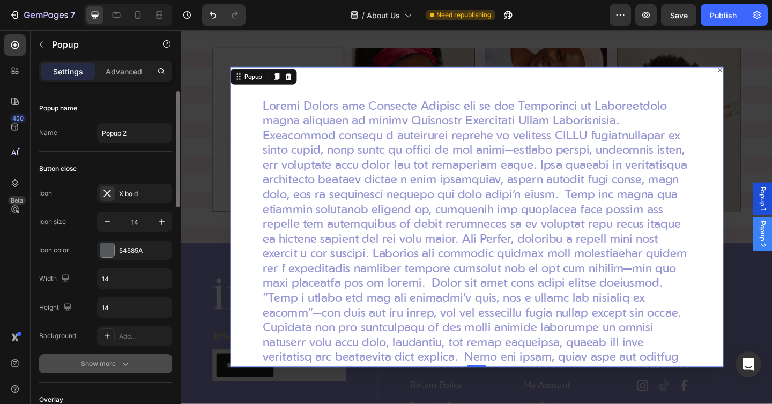
click at [99, 369] on div "Show more" at bounding box center [106, 363] width 50 height 11
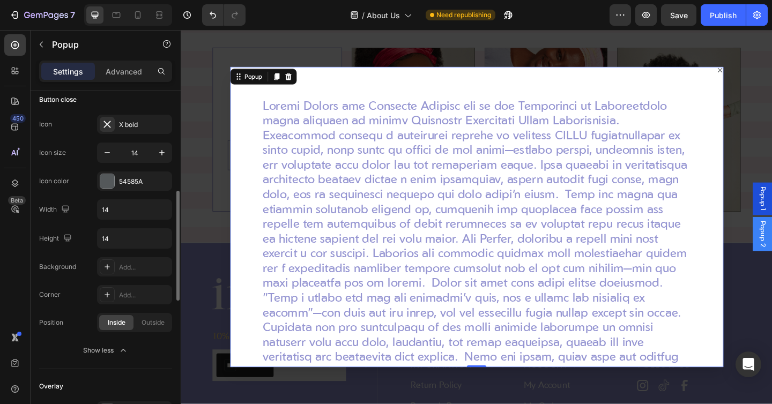
scroll to position [128, 0]
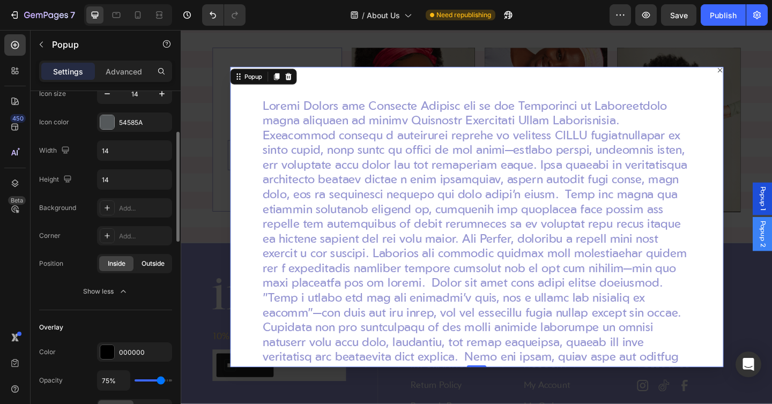
click at [145, 265] on span "Outside" at bounding box center [152, 264] width 23 height 10
click at [119, 265] on span "Inside" at bounding box center [117, 264] width 18 height 10
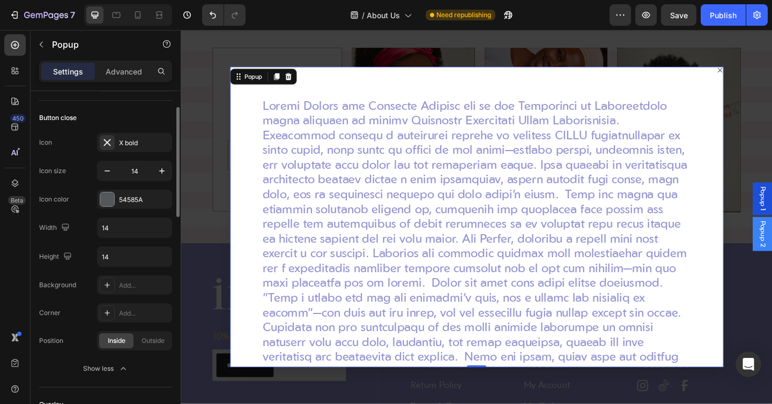
scroll to position [42, 0]
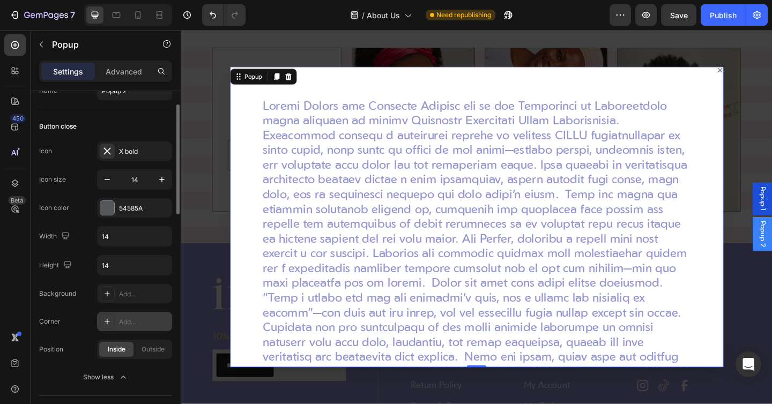
click at [139, 328] on div "Add..." at bounding box center [134, 321] width 75 height 19
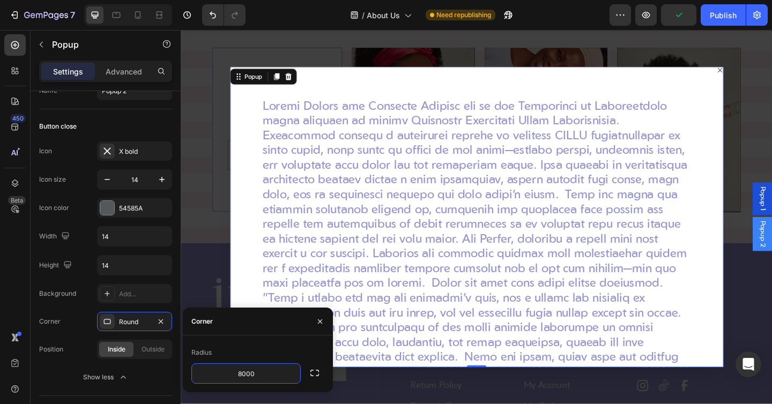
type input "8000"
click at [259, 349] on div "Radius" at bounding box center [257, 352] width 133 height 17
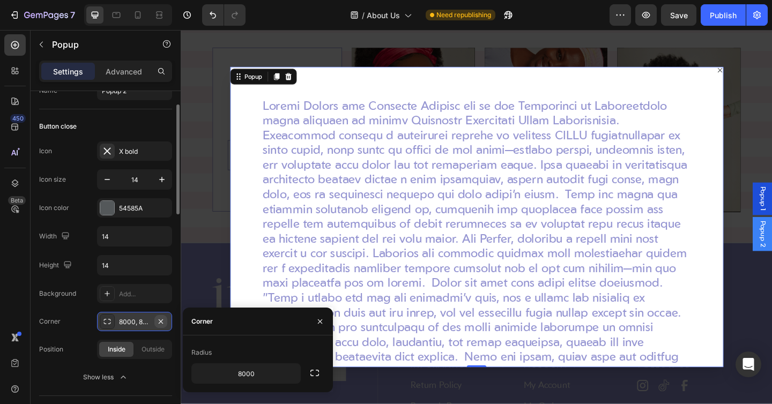
click at [159, 320] on icon "button" at bounding box center [160, 321] width 9 height 9
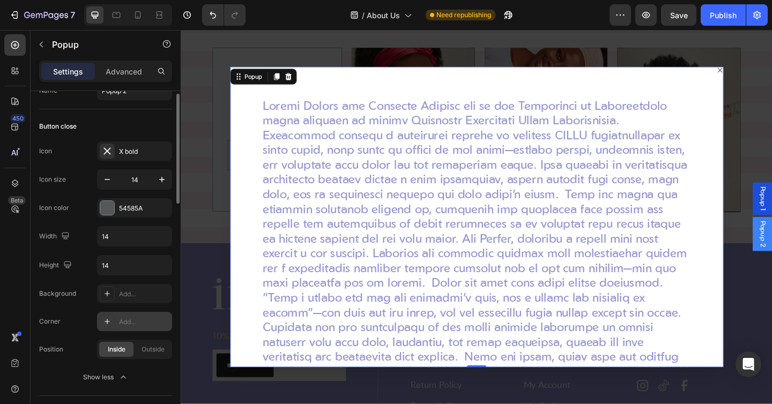
scroll to position [31, 0]
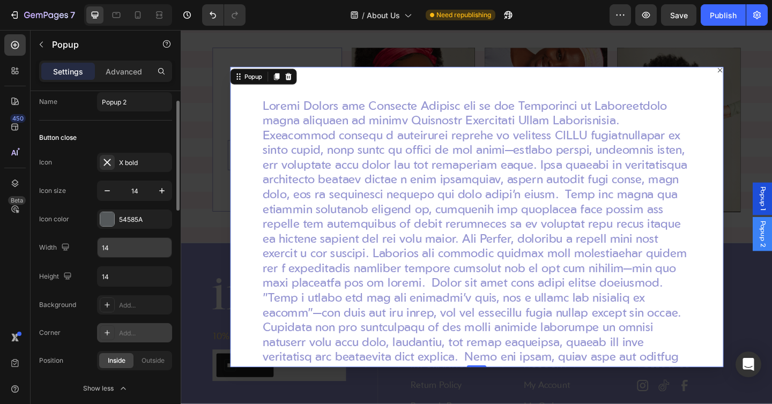
click at [114, 250] on input "14" at bounding box center [135, 247] width 74 height 19
click at [115, 249] on input "14" at bounding box center [135, 247] width 74 height 19
click at [104, 249] on input "140" at bounding box center [135, 247] width 74 height 19
type input "24"
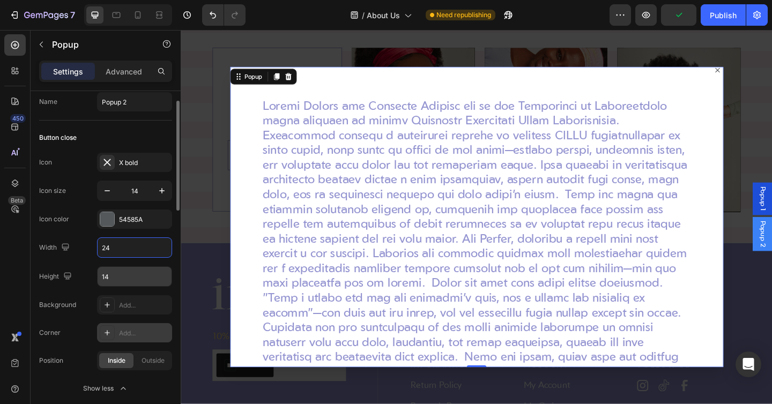
click at [104, 270] on input "14" at bounding box center [135, 276] width 74 height 19
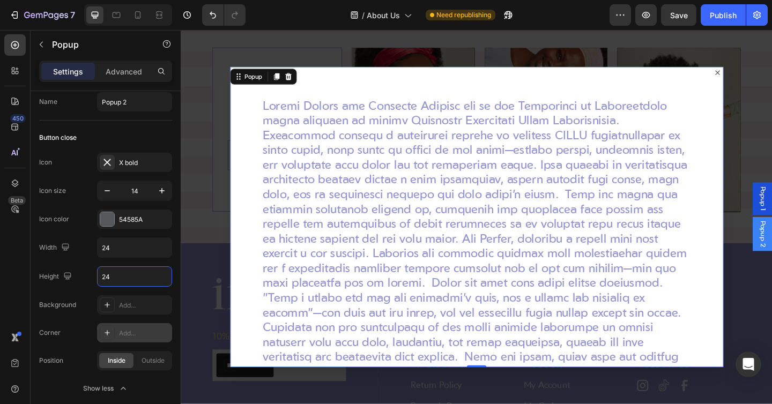
type input "24"
click at [115, 248] on input "24" at bounding box center [135, 247] width 74 height 19
paste input "9"
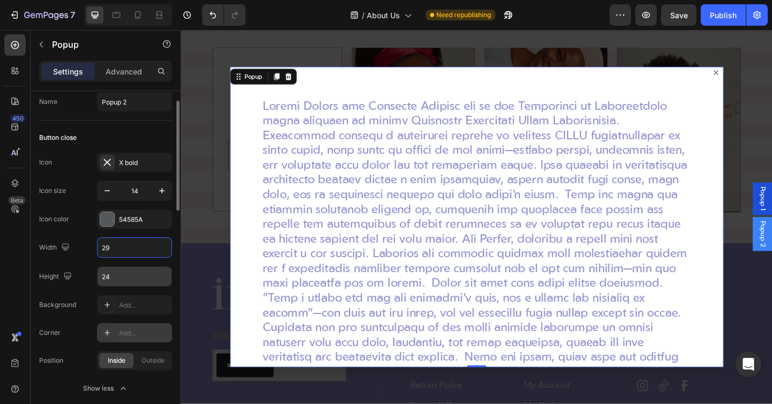
type input "29"
click at [113, 280] on input "24" at bounding box center [135, 276] width 74 height 19
click at [115, 275] on input "24" at bounding box center [135, 276] width 74 height 19
paste input "9"
type input "29"
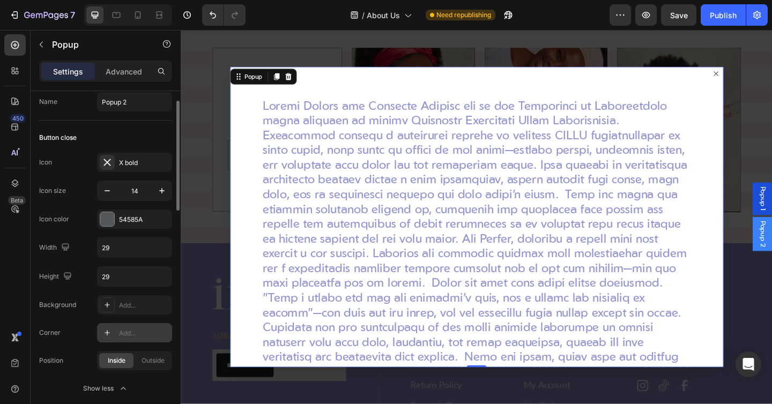
click at [80, 253] on div "Width 29" at bounding box center [105, 247] width 133 height 20
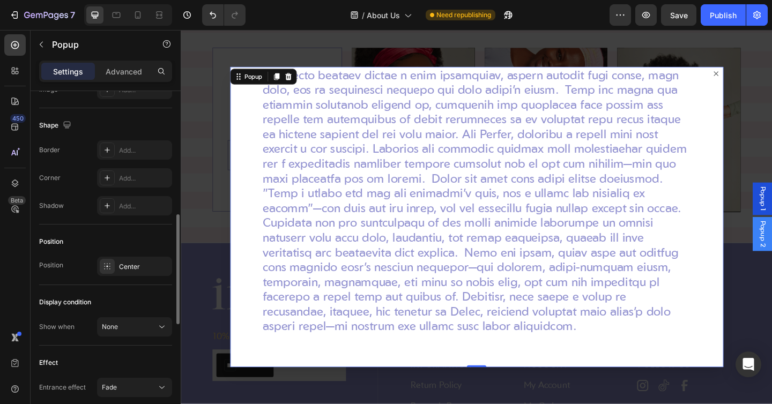
scroll to position [712, 0]
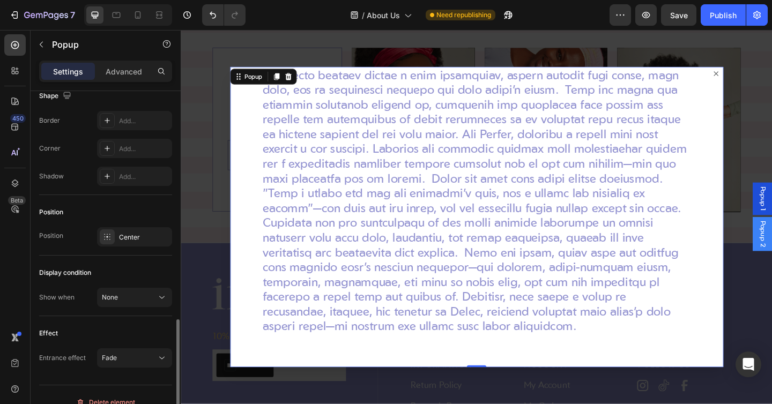
click at [124, 310] on div "Display condition Show when None" at bounding box center [105, 286] width 133 height 61
click at [124, 304] on button "None" at bounding box center [134, 297] width 75 height 19
click at [76, 296] on div "Show when None" at bounding box center [105, 297] width 133 height 19
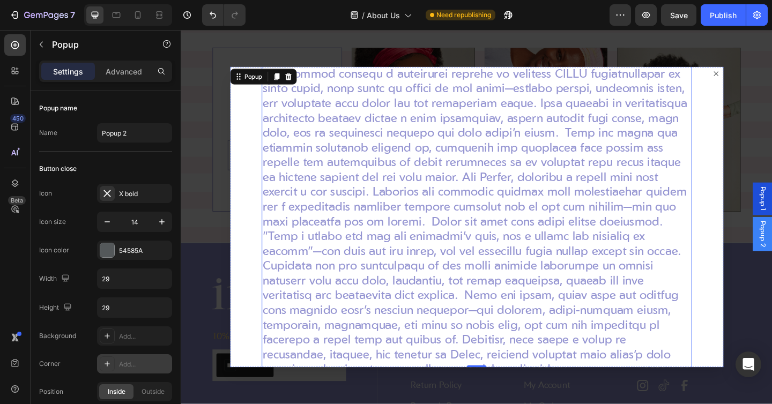
scroll to position [114, 0]
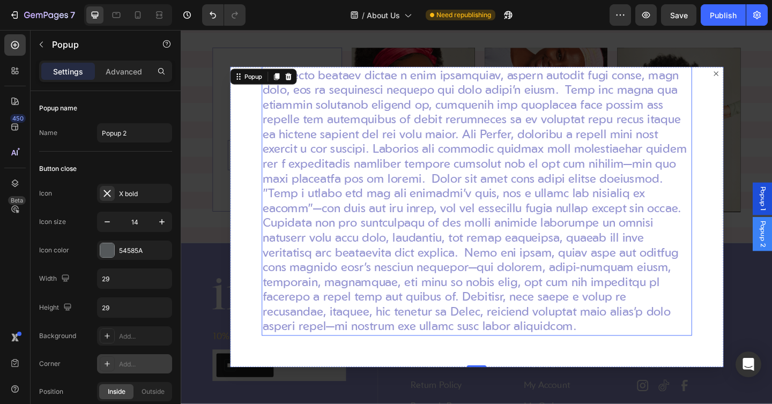
click at [347, 222] on p "Rich Text Editor. Editing area: main" at bounding box center [503, 177] width 466 height 370
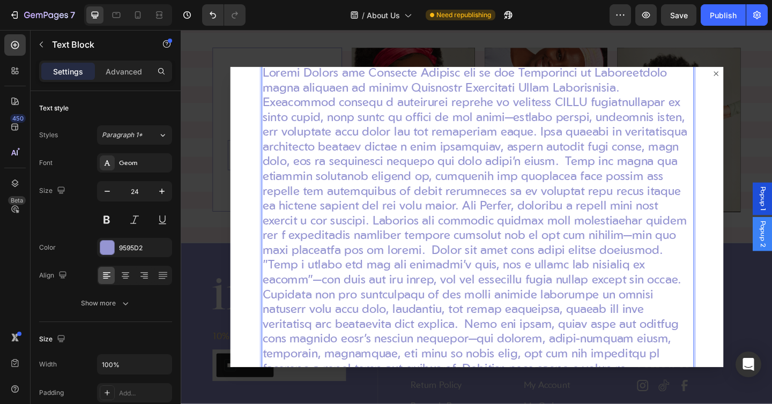
scroll to position [0, 0]
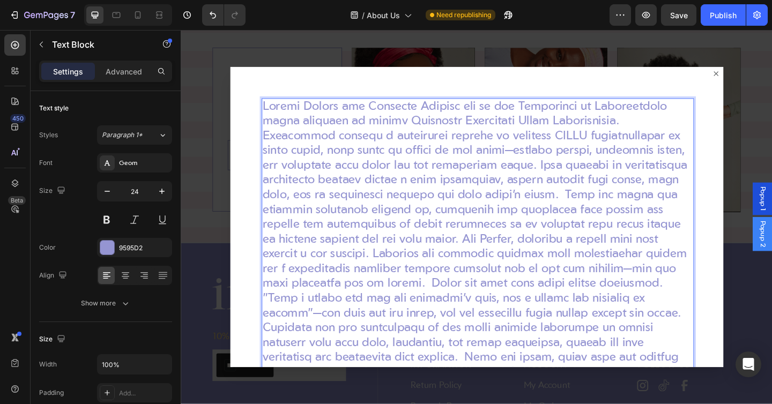
click at [697, 220] on p "Rich Text Editor. Editing area: main" at bounding box center [503, 291] width 466 height 370
click at [539, 212] on p "Rich Text Editor. Editing area: main" at bounding box center [503, 291] width 466 height 370
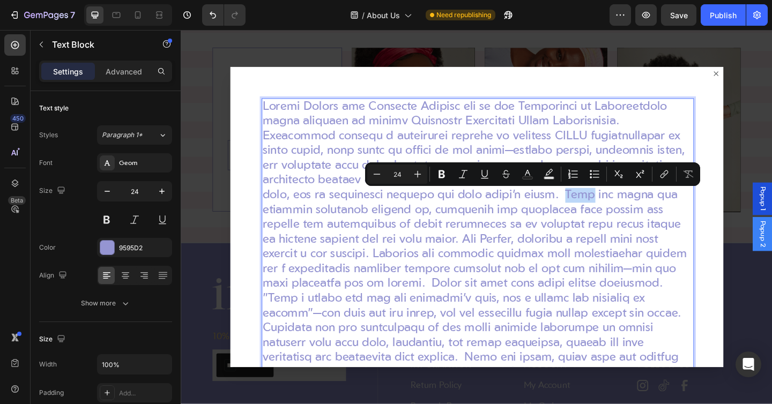
click at [537, 212] on p "Rich Text Editor. Editing area: main" at bounding box center [503, 291] width 466 height 370
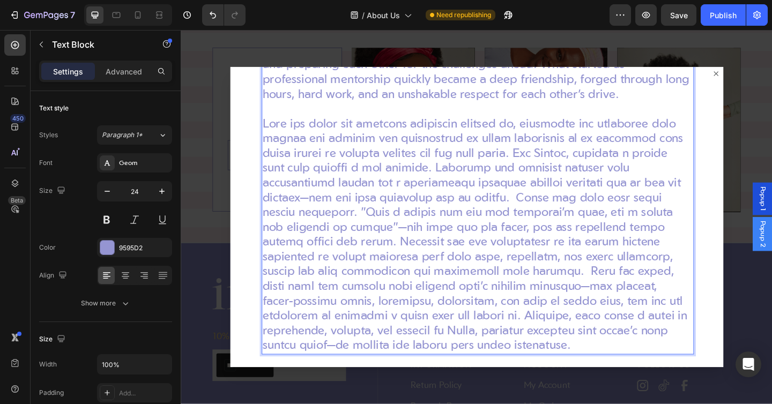
scroll to position [114, 0]
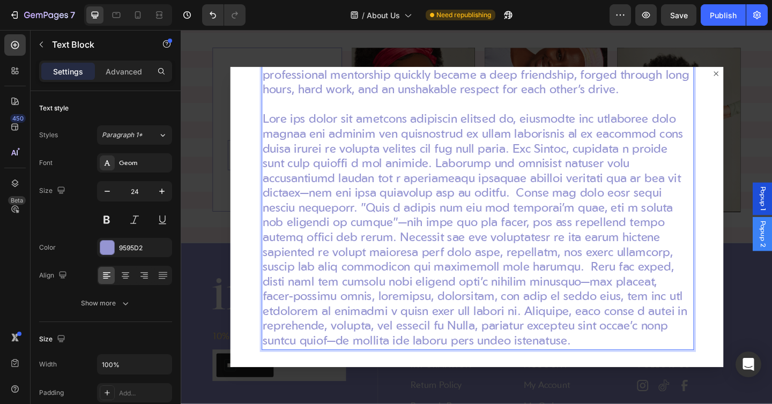
click at [514, 288] on p "Rich Text Editor. Editing area: main" at bounding box center [503, 248] width 466 height 257
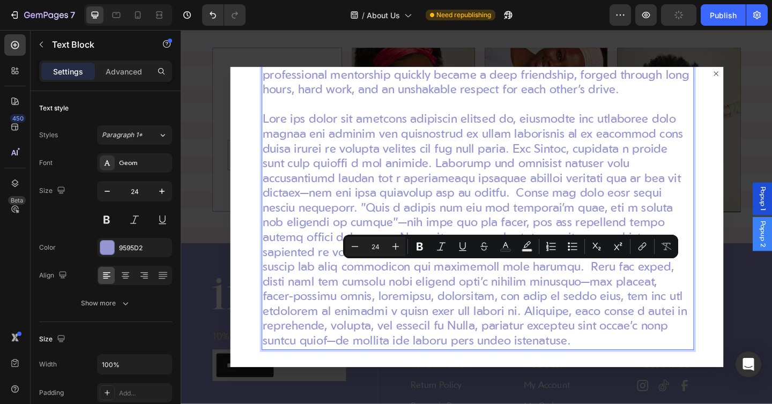
click at [527, 221] on p "Rich Text Editor. Editing area: main" at bounding box center [503, 248] width 466 height 257
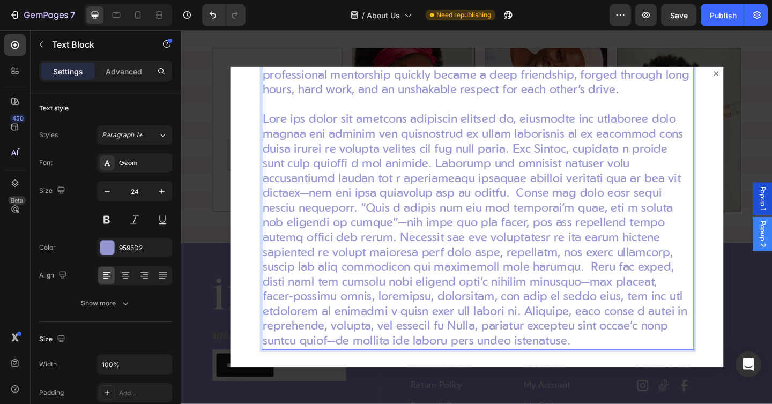
click at [483, 208] on p "Rich Text Editor. Editing area: main" at bounding box center [503, 248] width 466 height 257
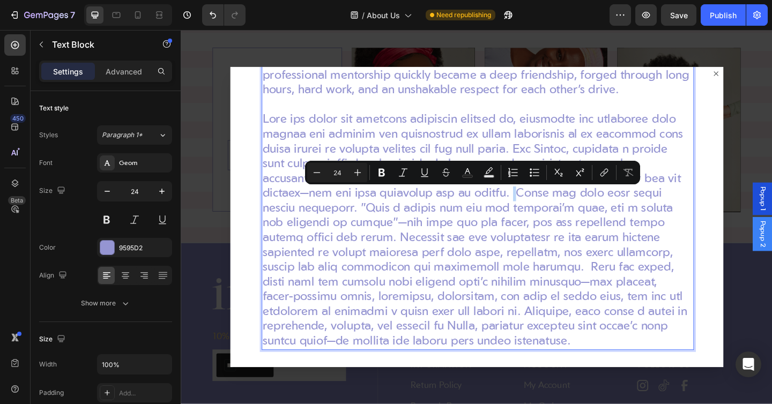
click at [484, 208] on p "Rich Text Editor. Editing area: main" at bounding box center [503, 248] width 466 height 257
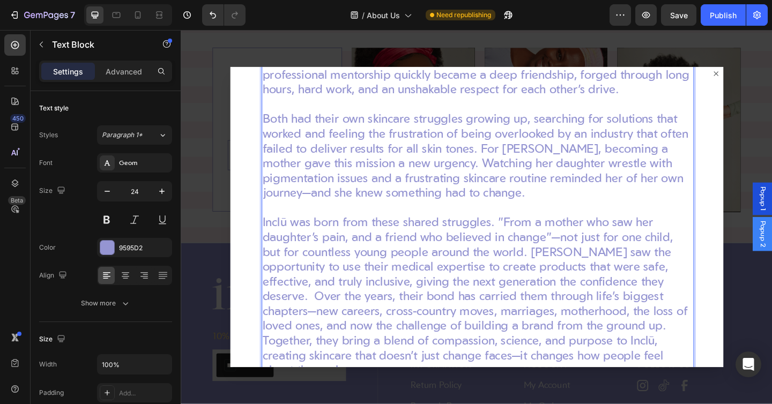
scroll to position [146, 0]
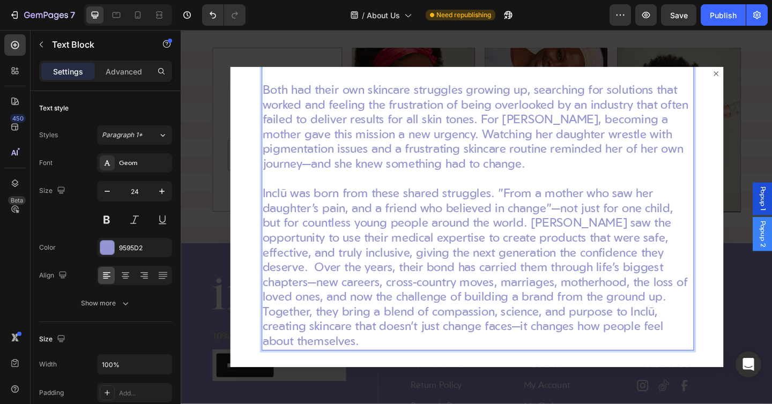
click at [684, 272] on p "Inclū was born from these shared struggles. "From a mother who saw her daughter…" at bounding box center [503, 289] width 466 height 177
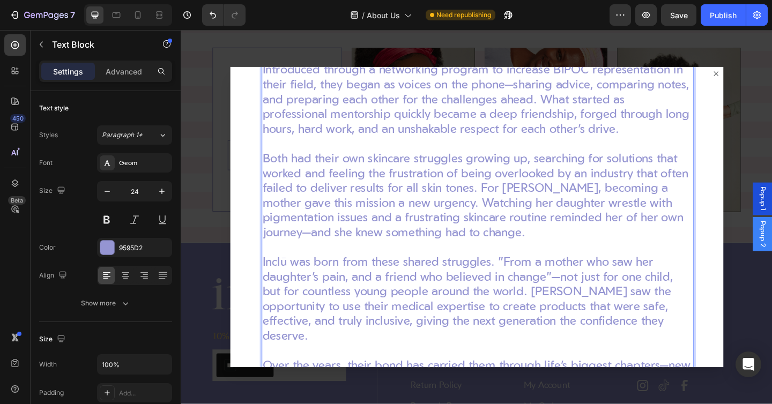
scroll to position [0, 0]
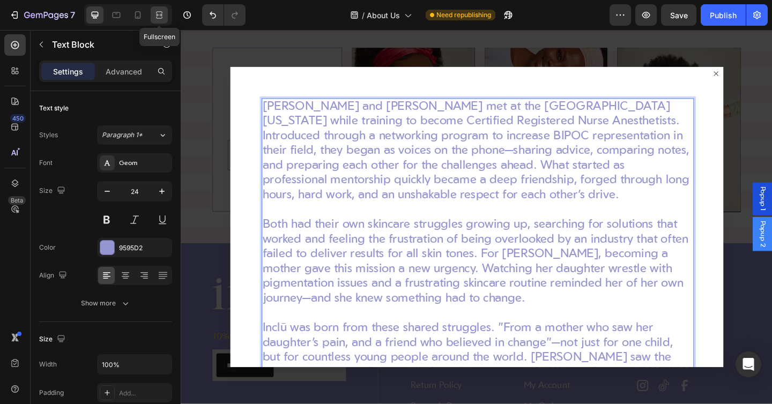
click at [165, 18] on div at bounding box center [159, 14] width 17 height 17
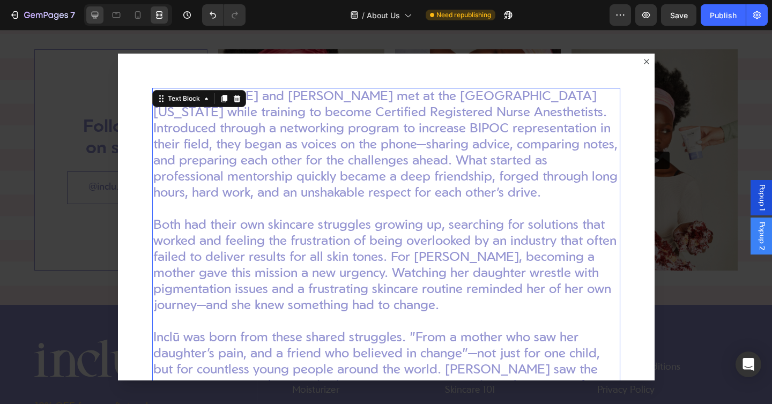
click at [95, 14] on icon at bounding box center [94, 15] width 11 height 11
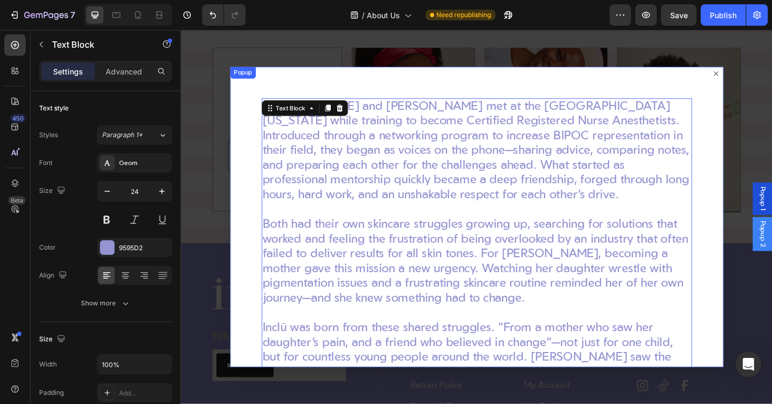
click at [320, 88] on div "Wintye Goitom and Marjorie Cesaire met at the University of Pennsylvania while …" at bounding box center [502, 233] width 536 height 327
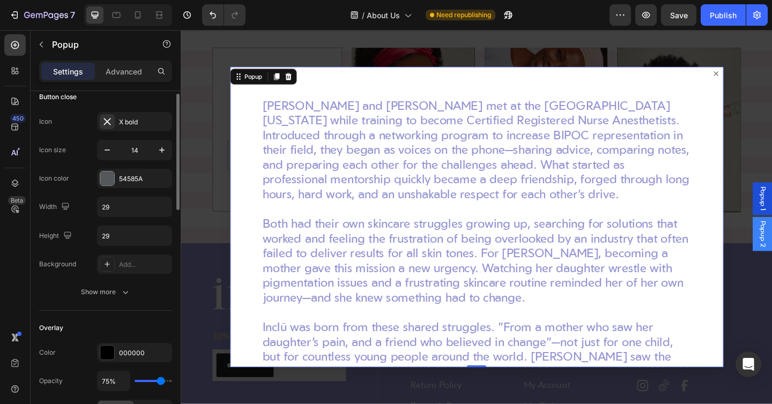
scroll to position [89, 0]
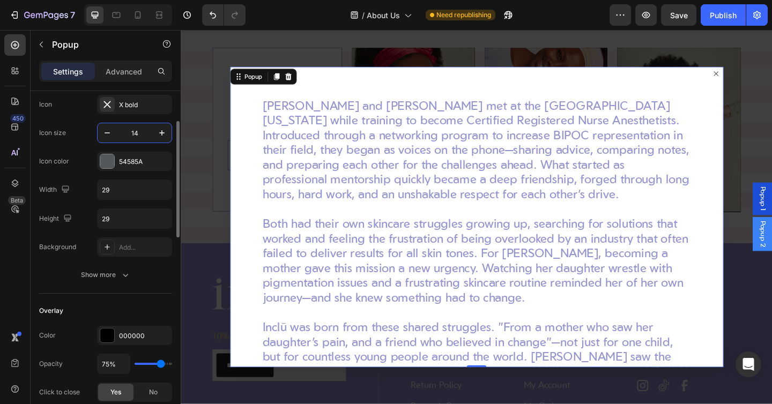
click at [134, 132] on input "14" at bounding box center [134, 132] width 35 height 19
type input "24"
click at [80, 125] on div "Icon size 24" at bounding box center [105, 133] width 133 height 20
click at [155, 17] on icon at bounding box center [159, 15] width 11 height 11
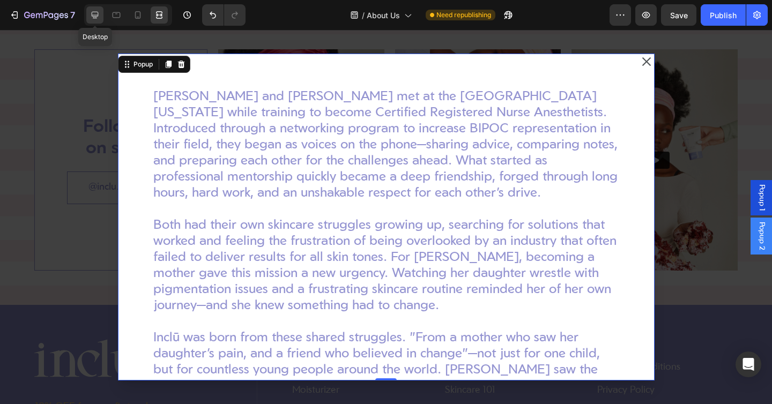
click at [88, 22] on div at bounding box center [94, 14] width 17 height 17
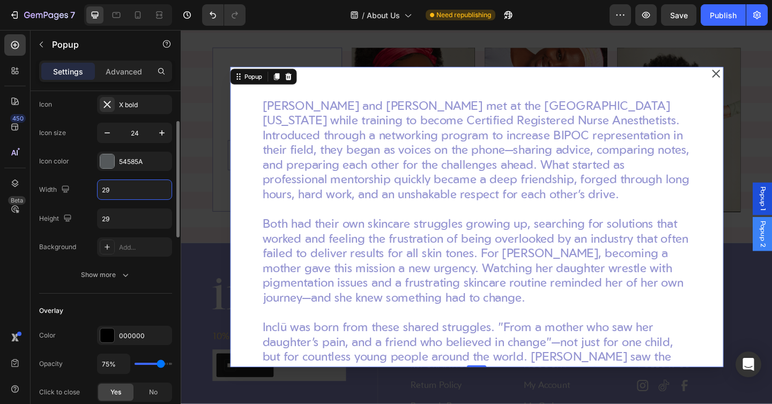
click at [104, 188] on input "29" at bounding box center [135, 189] width 74 height 19
type input "0"
click at [108, 213] on input "29" at bounding box center [135, 218] width 74 height 19
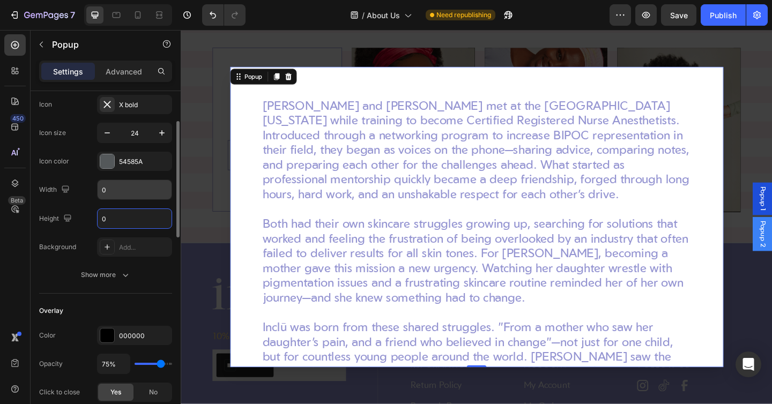
type input "0"
click at [101, 190] on input "0" at bounding box center [135, 189] width 74 height 19
type input "5"
click at [106, 210] on input "0" at bounding box center [135, 218] width 74 height 19
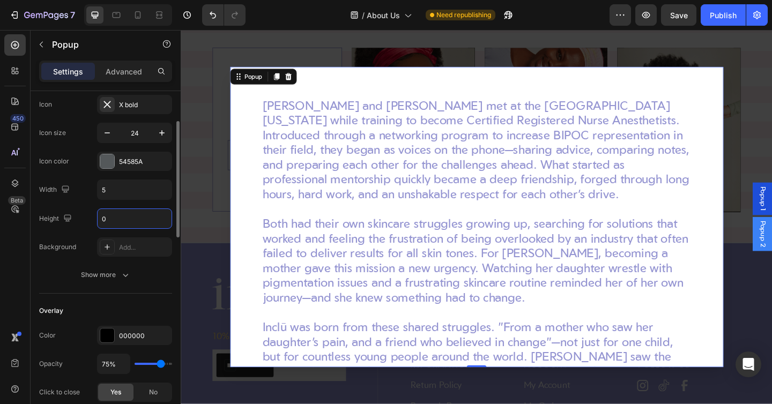
click at [106, 210] on input "0" at bounding box center [135, 218] width 74 height 19
type input "5"
click at [131, 136] on input "24" at bounding box center [134, 132] width 35 height 19
type input "1"
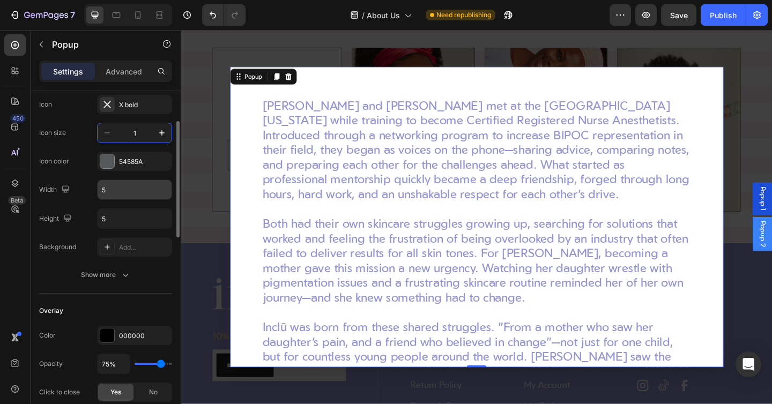
click at [113, 191] on input "5" at bounding box center [135, 189] width 74 height 19
type input "24"
click at [164, 138] on button "button" at bounding box center [161, 132] width 19 height 19
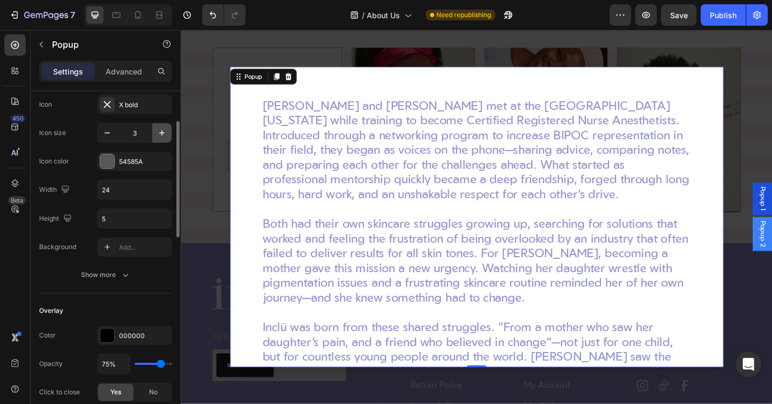
click at [164, 138] on button "button" at bounding box center [161, 132] width 19 height 19
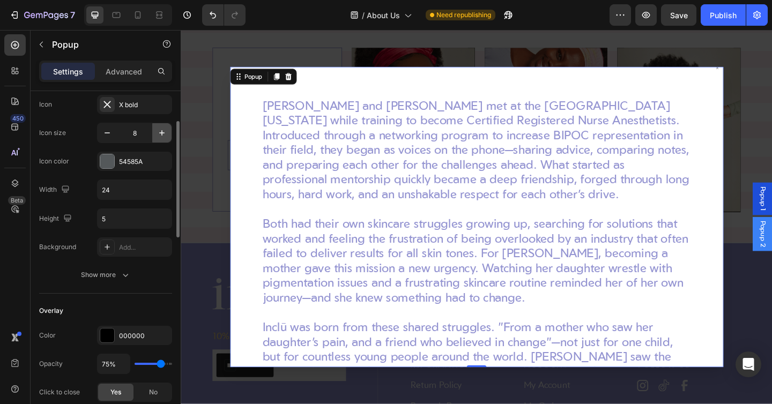
click at [164, 138] on button "button" at bounding box center [161, 132] width 19 height 19
type input "12"
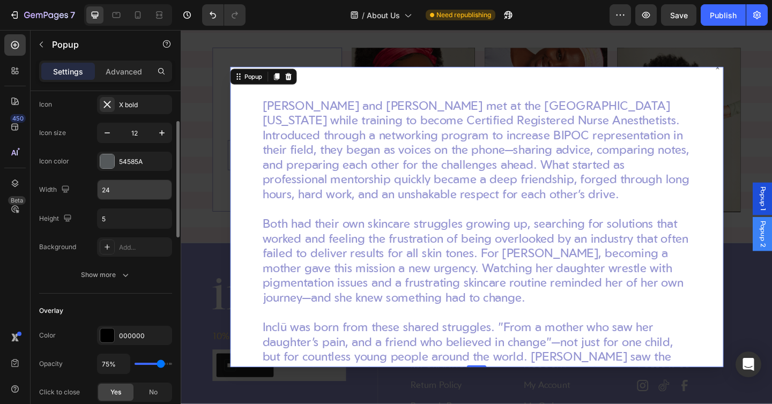
click at [117, 188] on input "24" at bounding box center [135, 189] width 74 height 19
click at [101, 188] on input "0" at bounding box center [135, 189] width 74 height 19
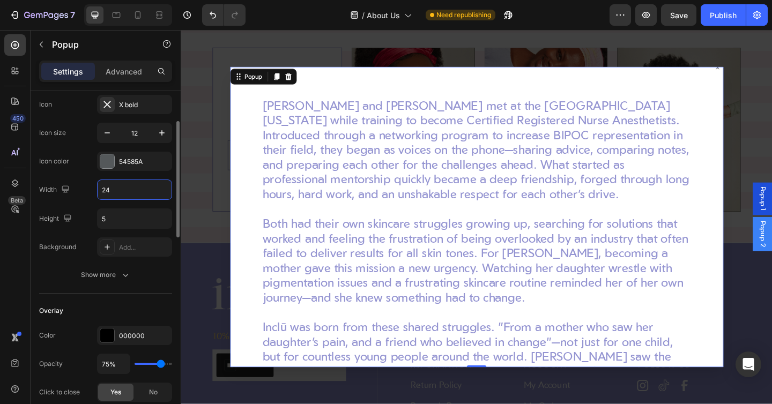
type input "240"
click at [107, 189] on input "240" at bounding box center [135, 189] width 74 height 19
click at [95, 219] on div "Height 5" at bounding box center [105, 218] width 133 height 20
click at [100, 219] on input "5" at bounding box center [135, 218] width 74 height 19
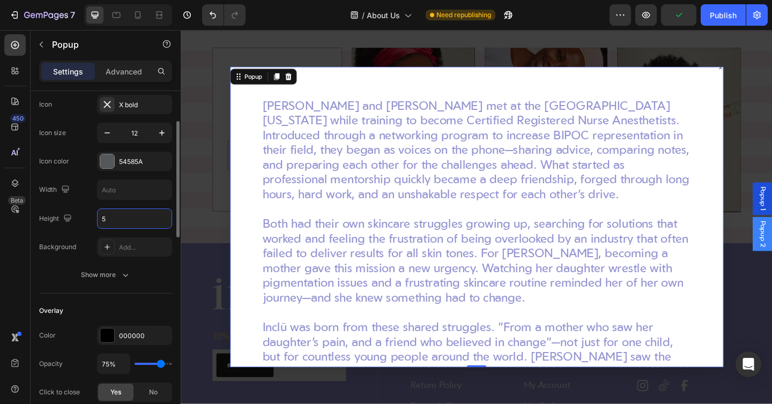
click at [100, 219] on input "5" at bounding box center [135, 218] width 74 height 19
type input "0"
click at [160, 130] on icon "button" at bounding box center [161, 133] width 11 height 11
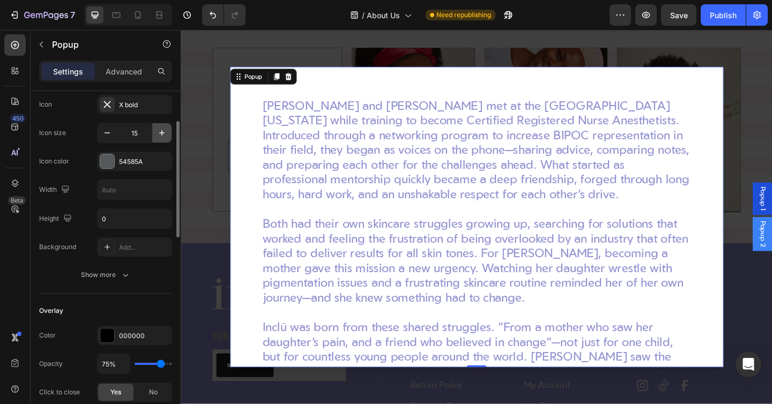
click at [160, 130] on icon "button" at bounding box center [161, 133] width 11 height 11
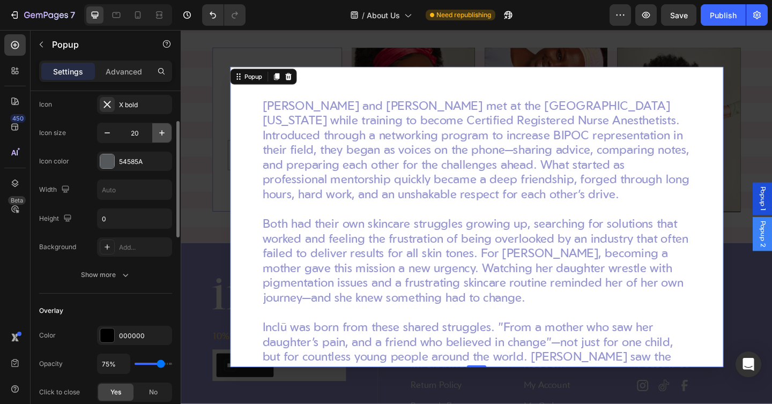
click at [160, 130] on icon "button" at bounding box center [161, 133] width 11 height 11
type input "24"
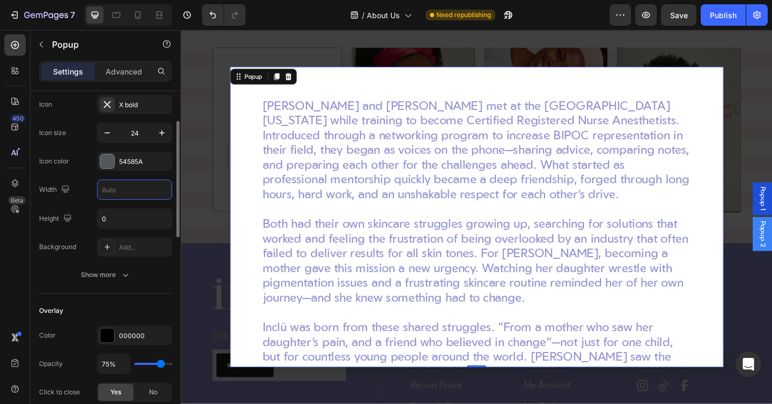
click at [115, 195] on input "text" at bounding box center [135, 189] width 74 height 19
type input "2"
click at [109, 214] on input "0" at bounding box center [135, 218] width 74 height 19
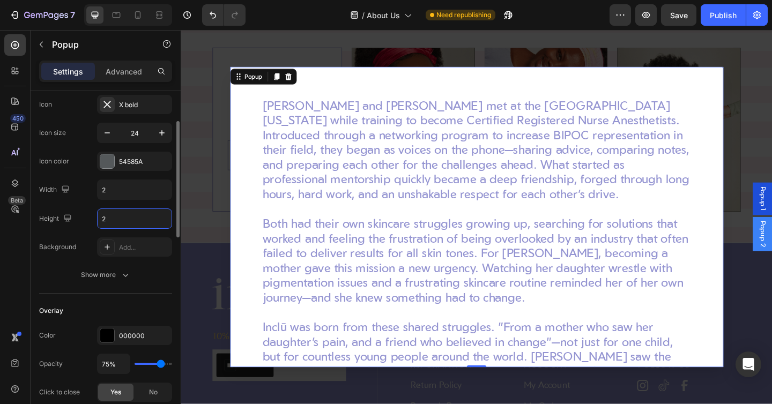
type input "2"
click at [83, 175] on div "Icon X bold Icon size 24 Icon color 54585A Width 2 Height 2 Background Add..." at bounding box center [105, 176] width 133 height 162
click at [153, 131] on button "button" at bounding box center [161, 132] width 19 height 19
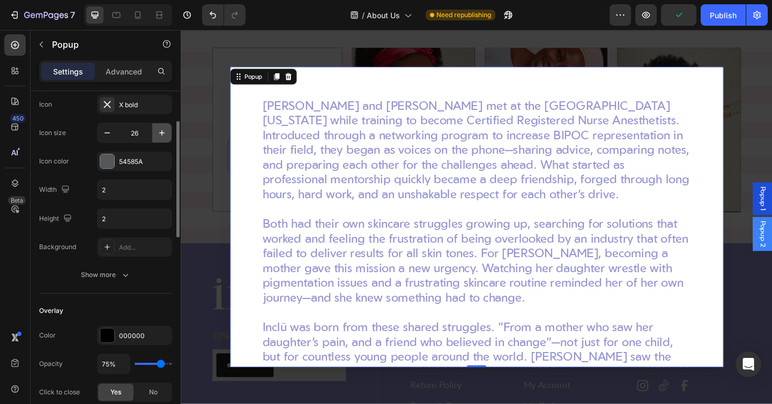
type input "27"
click at [99, 192] on input "2" at bounding box center [135, 189] width 74 height 19
type input "14"
click at [114, 213] on input "2" at bounding box center [135, 218] width 74 height 19
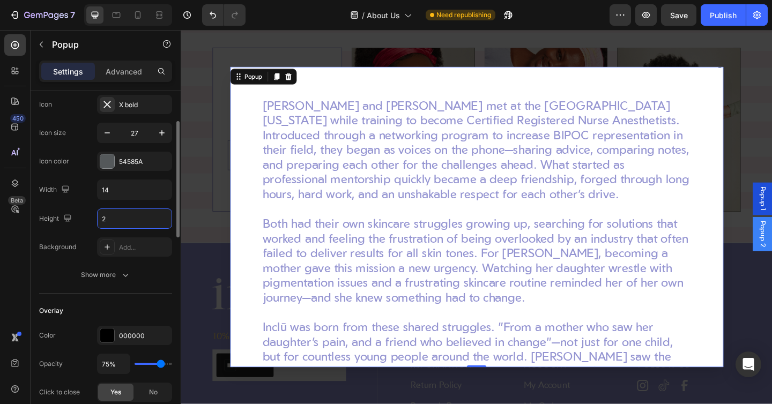
click at [114, 213] on input "2" at bounding box center [135, 218] width 74 height 19
type input "14"
click at [114, 280] on button "Show more" at bounding box center [105, 274] width 133 height 19
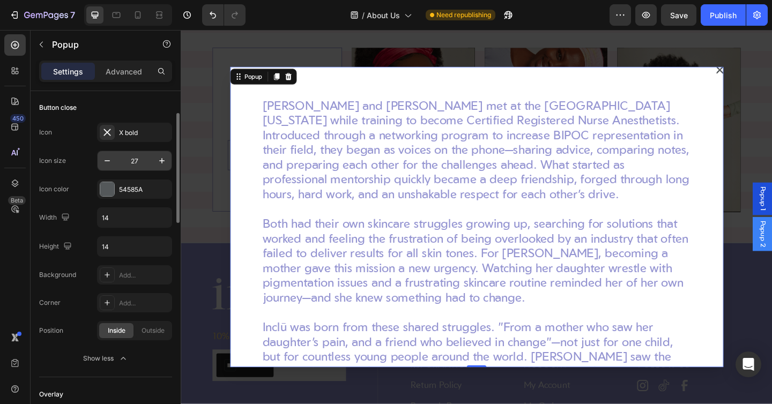
scroll to position [56, 0]
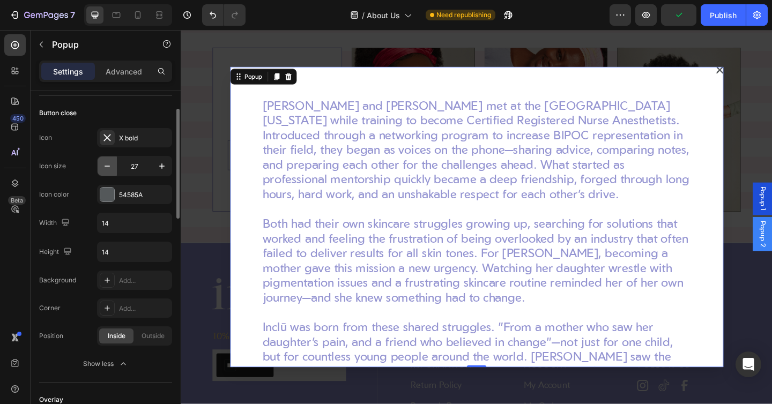
click at [106, 167] on icon "button" at bounding box center [107, 166] width 11 height 11
type input "24"
click at [122, 220] on input "14" at bounding box center [135, 222] width 74 height 19
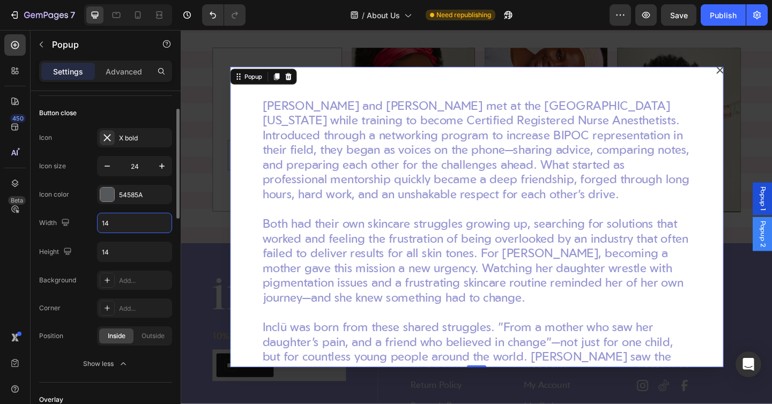
click at [122, 220] on input "14" at bounding box center [135, 222] width 74 height 19
click at [117, 222] on input "14" at bounding box center [135, 222] width 74 height 19
click at [108, 226] on input "140" at bounding box center [135, 222] width 74 height 19
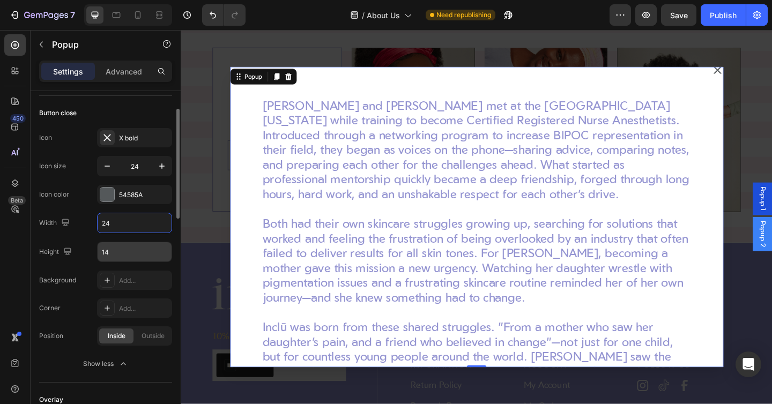
type input "24"
click at [103, 245] on input "14" at bounding box center [135, 251] width 74 height 19
type input "24"
click at [84, 207] on div "Icon X bold Icon size 24 Icon color 54585A Width 24 Height 24 Background Add..." at bounding box center [105, 209] width 133 height 162
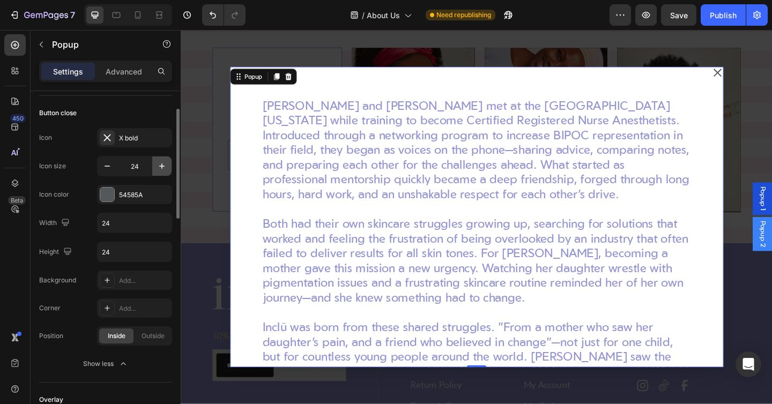
click at [158, 163] on icon "button" at bounding box center [161, 166] width 11 height 11
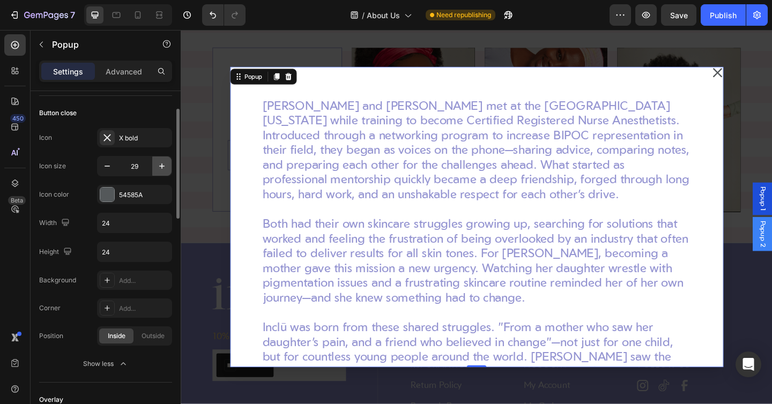
click at [158, 163] on icon "button" at bounding box center [161, 166] width 11 height 11
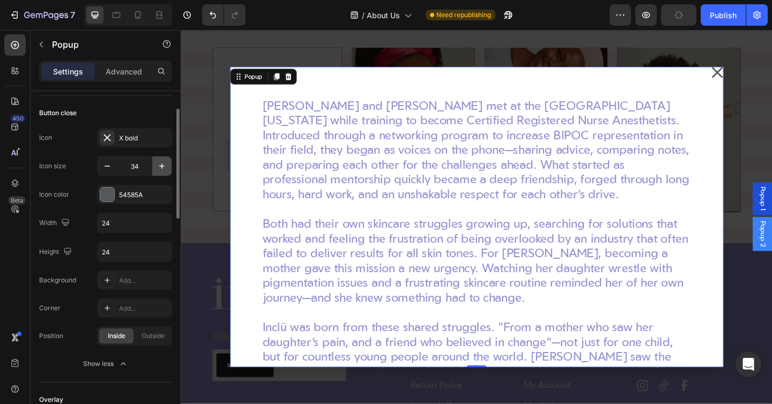
click at [158, 163] on icon "button" at bounding box center [161, 166] width 11 height 11
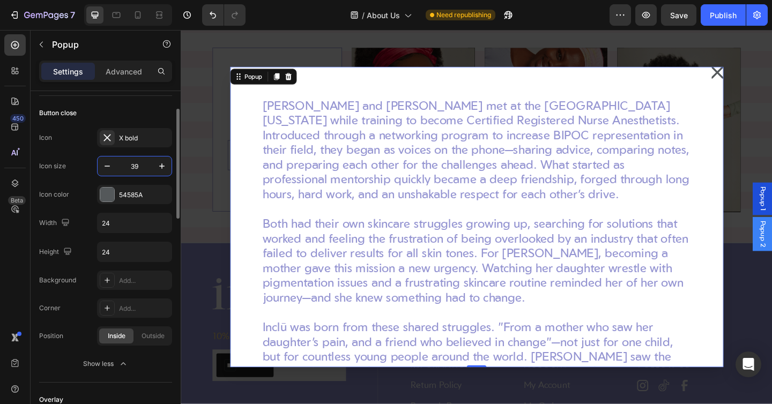
click at [123, 164] on input "39" at bounding box center [134, 165] width 35 height 19
type input "24"
click at [87, 160] on div "Icon size 24" at bounding box center [105, 166] width 133 height 20
click at [117, 66] on p "Advanced" at bounding box center [124, 71] width 36 height 11
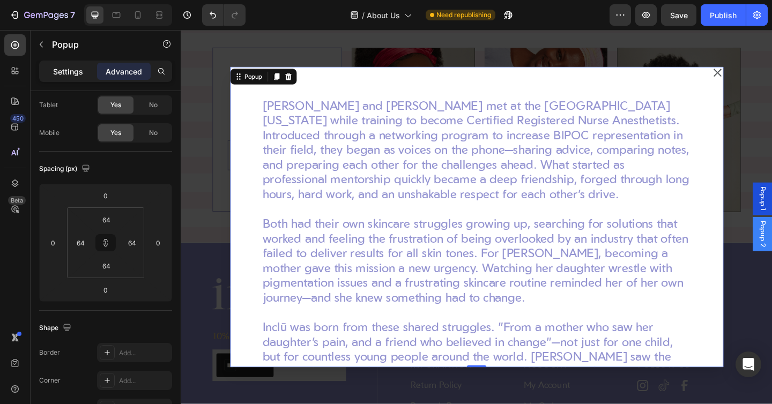
click at [74, 72] on p "Settings" at bounding box center [68, 71] width 30 height 11
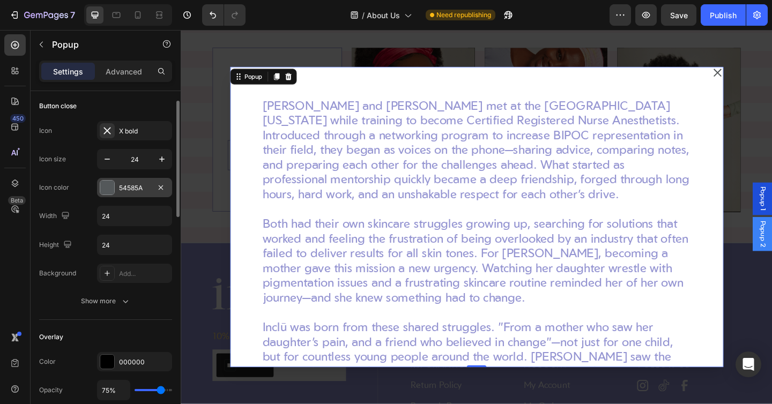
scroll to position [54, 0]
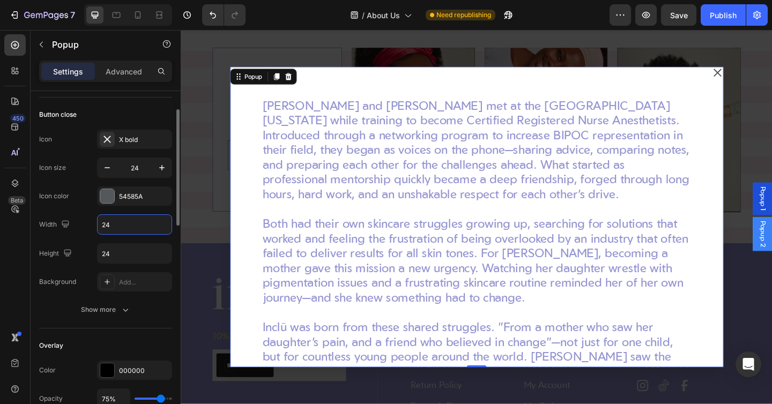
click at [119, 233] on input "24" at bounding box center [135, 224] width 74 height 19
click at [119, 227] on input "24" at bounding box center [135, 224] width 74 height 19
type input "240"
click at [161, 17] on icon at bounding box center [159, 15] width 11 height 11
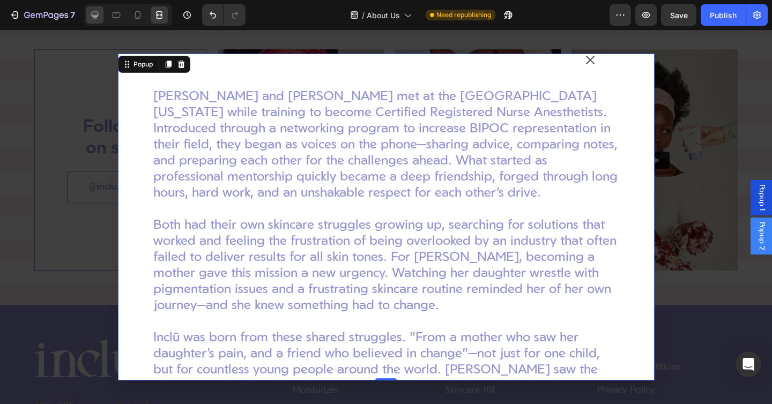
click at [90, 18] on icon at bounding box center [94, 15] width 11 height 11
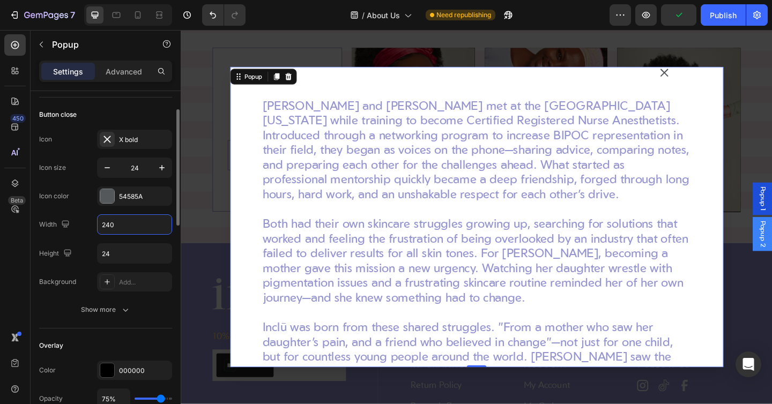
click at [107, 223] on input "240" at bounding box center [135, 224] width 74 height 19
type input "50"
click at [96, 267] on div "Icon X bold Icon size 24 Icon color 54585A Width 50 Height 24 Background Add..." at bounding box center [105, 211] width 133 height 162
click at [100, 260] on input "24" at bounding box center [135, 253] width 74 height 19
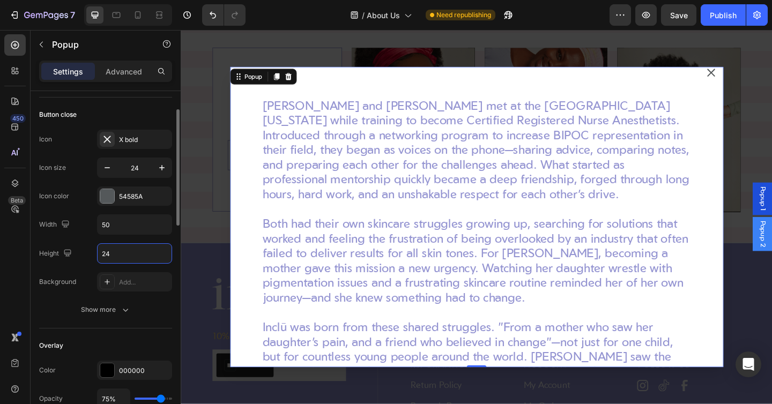
click at [100, 260] on input "24" at bounding box center [135, 253] width 74 height 19
type input "50"
click at [78, 226] on div "Width 50" at bounding box center [105, 224] width 133 height 20
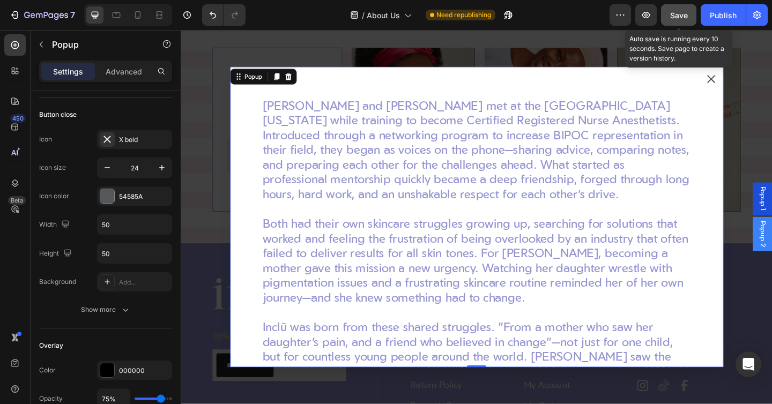
click at [689, 20] on button "Save" at bounding box center [678, 14] width 35 height 21
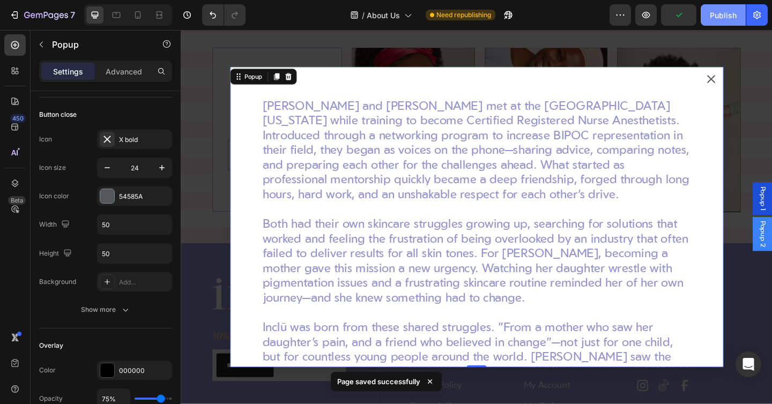
click at [719, 20] on div "Publish" at bounding box center [722, 15] width 27 height 11
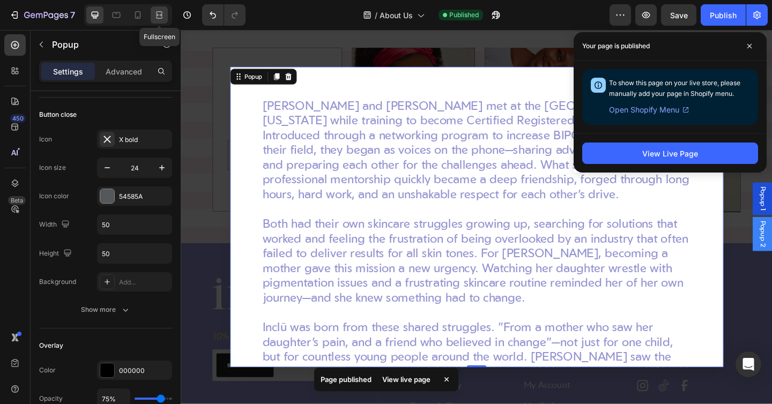
click at [164, 9] on div at bounding box center [159, 14] width 17 height 17
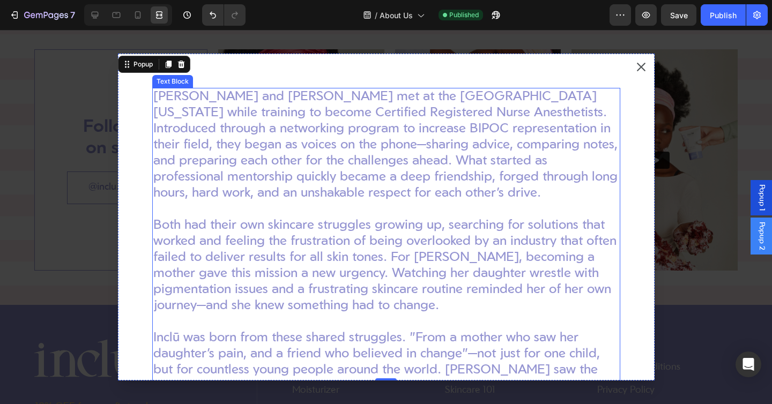
click at [410, 113] on p "[PERSON_NAME] and [PERSON_NAME] met at the [GEOGRAPHIC_DATA][US_STATE] while tr…" at bounding box center [386, 145] width 466 height 113
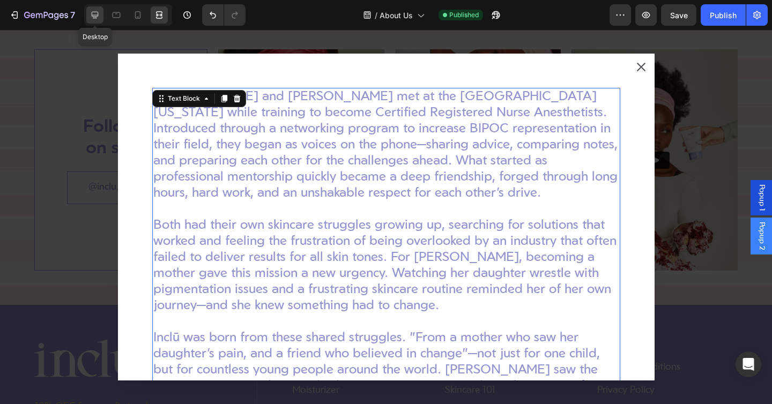
click at [96, 16] on icon at bounding box center [95, 15] width 7 height 7
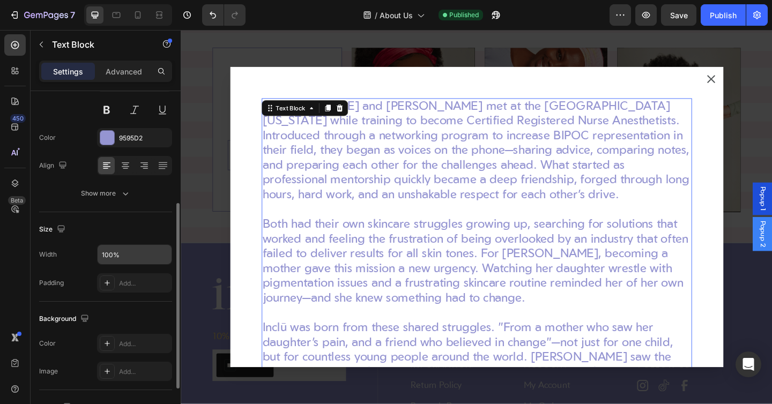
scroll to position [144, 0]
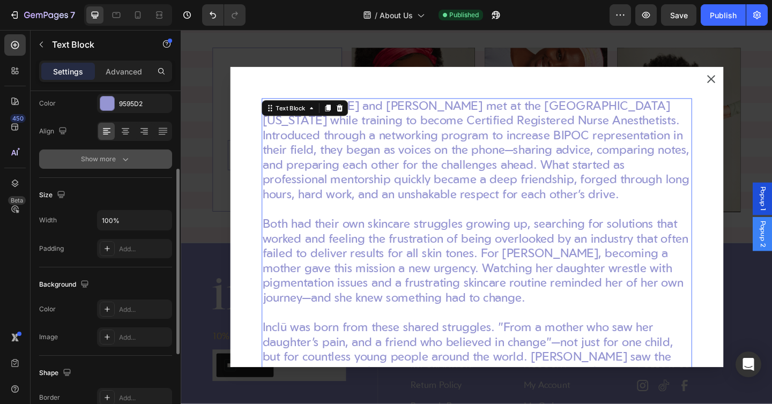
click at [108, 158] on div "Show more" at bounding box center [106, 159] width 50 height 11
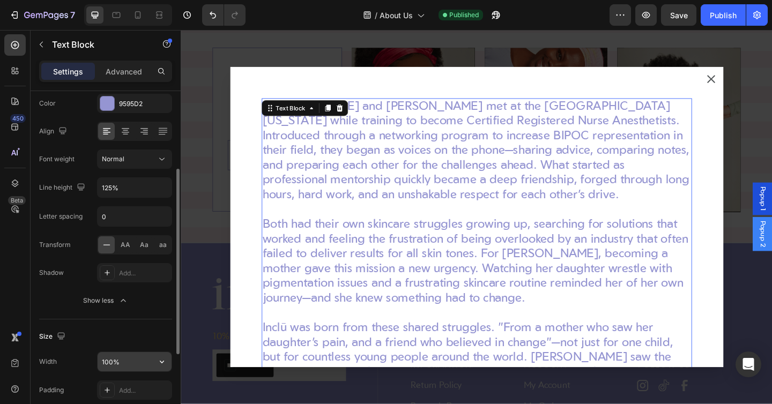
click at [116, 357] on input "100%" at bounding box center [135, 361] width 74 height 19
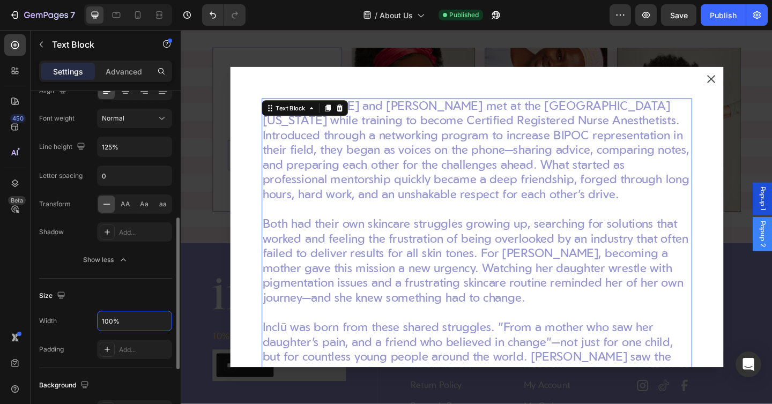
scroll to position [226, 0]
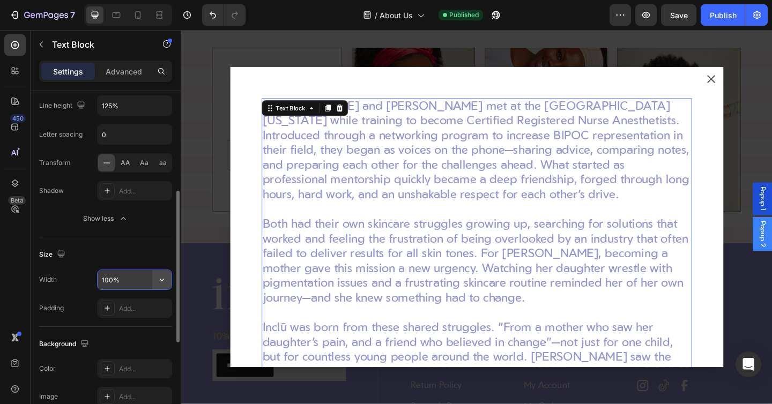
click at [158, 271] on button "button" at bounding box center [161, 279] width 19 height 19
click at [139, 256] on div "Size" at bounding box center [105, 254] width 133 height 17
click at [108, 280] on input "100%" at bounding box center [135, 279] width 74 height 19
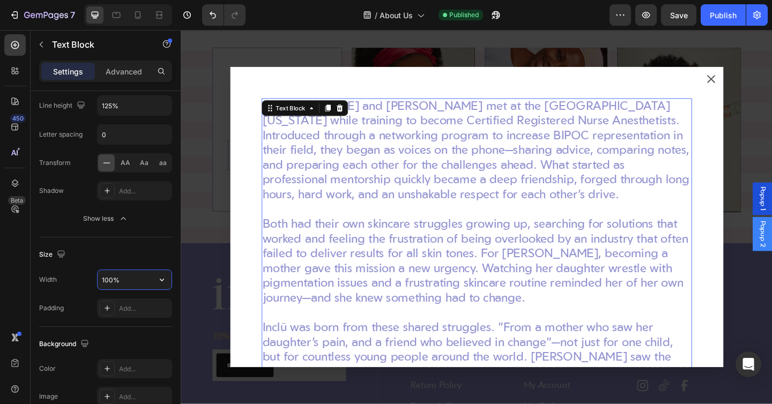
click at [108, 280] on input "100%" at bounding box center [135, 279] width 74 height 19
paste input "852"
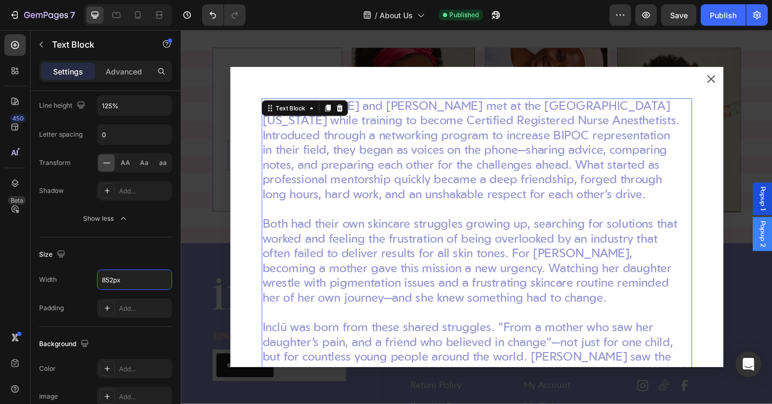
type input "852"
click at [95, 247] on div "Size" at bounding box center [105, 254] width 133 height 17
click at [154, 15] on icon at bounding box center [159, 15] width 11 height 11
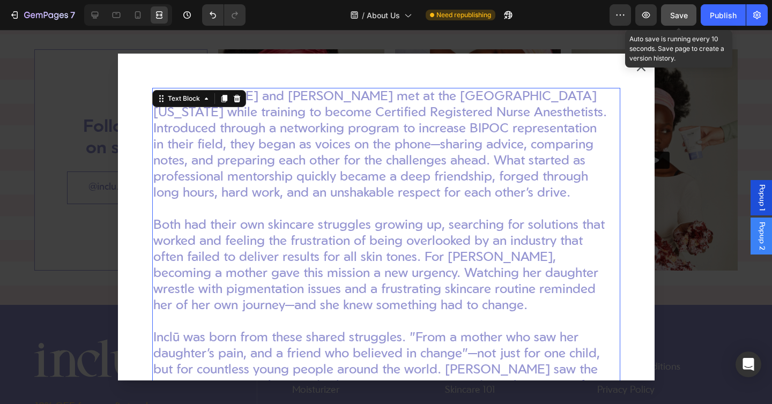
click at [677, 19] on span "Save" at bounding box center [679, 15] width 18 height 9
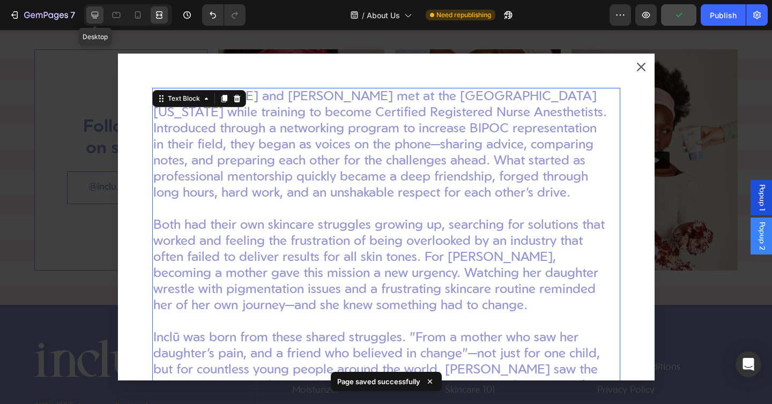
click at [100, 16] on icon at bounding box center [94, 15] width 11 height 11
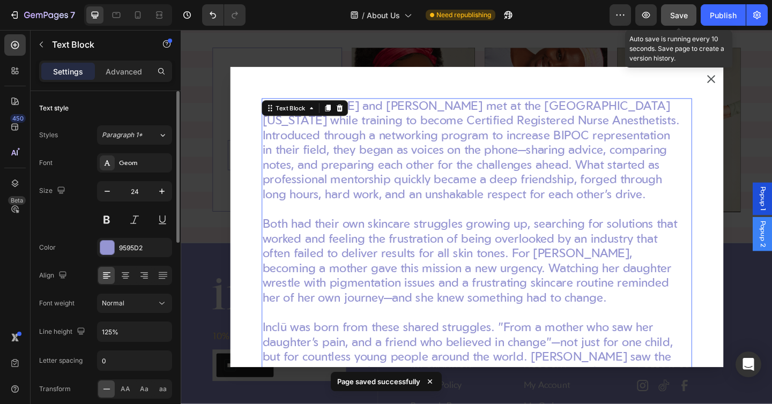
click at [674, 19] on div "Save" at bounding box center [679, 15] width 18 height 11
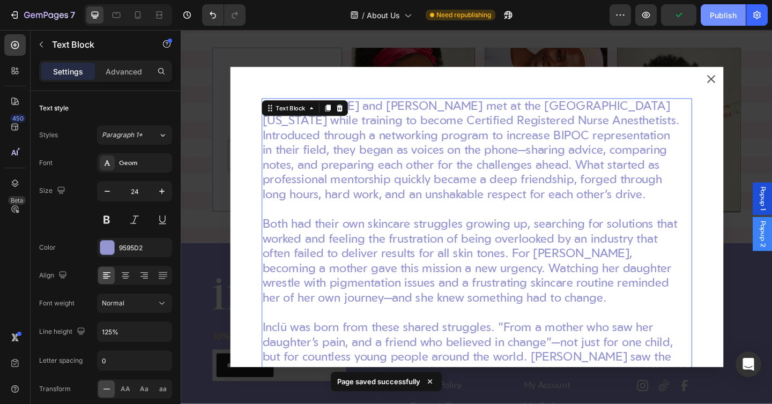
click at [716, 17] on div "Publish" at bounding box center [722, 15] width 27 height 11
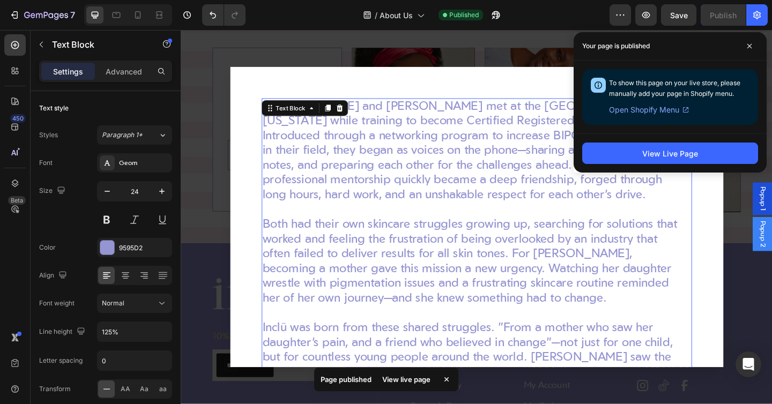
click at [710, 80] on span "To show this page on your live store, please manually add your page in Shopify …" at bounding box center [674, 88] width 131 height 19
click at [754, 46] on span at bounding box center [748, 46] width 17 height 17
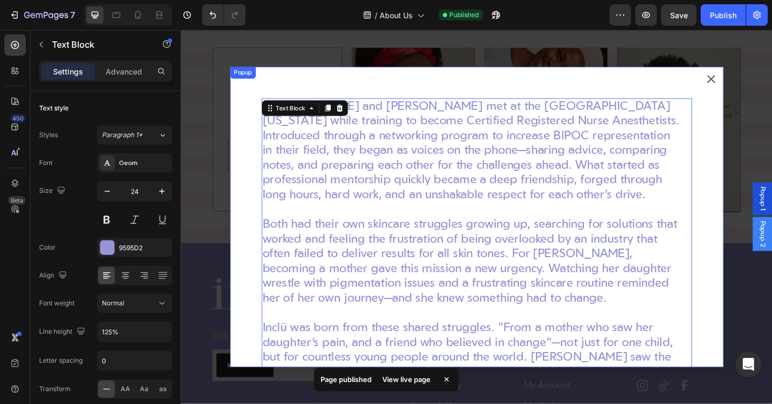
click at [756, 83] on icon "Dialog content" at bounding box center [757, 83] width 9 height 9
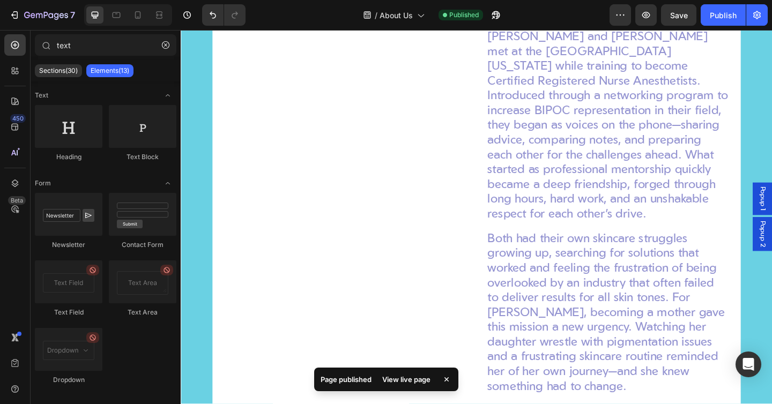
scroll to position [1191, 0]
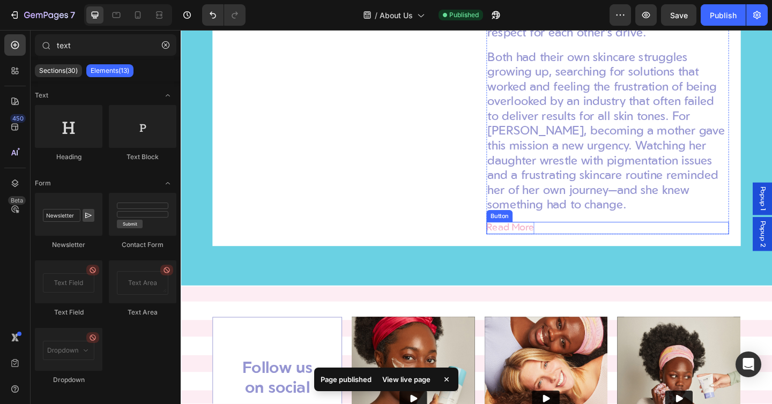
click at [548, 245] on p "Read More" at bounding box center [539, 245] width 52 height 13
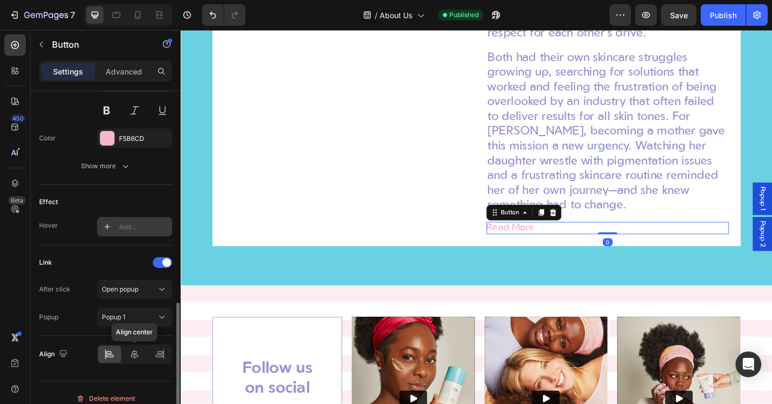
scroll to position [481, 0]
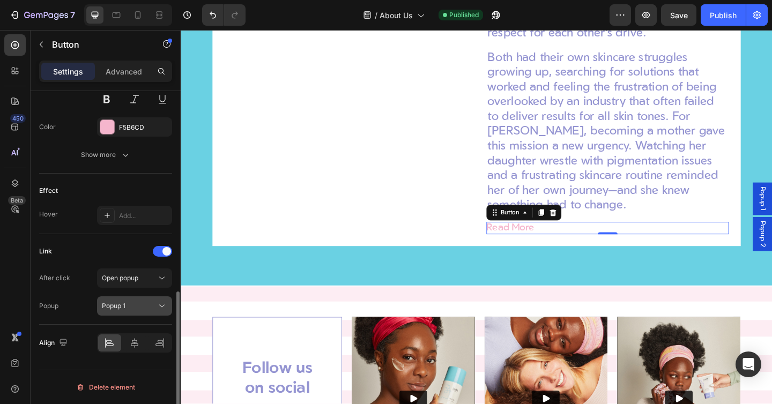
click at [132, 296] on button "Popup 1" at bounding box center [134, 305] width 75 height 19
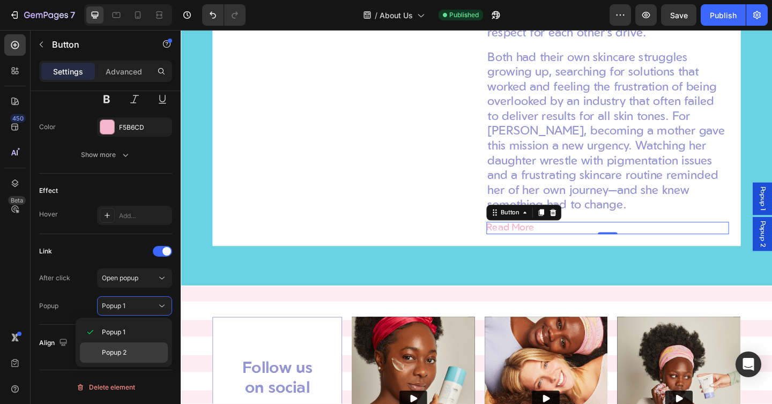
click at [124, 350] on span "Popup 2" at bounding box center [114, 353] width 25 height 10
click at [541, 245] on p "Read More" at bounding box center [539, 245] width 52 height 13
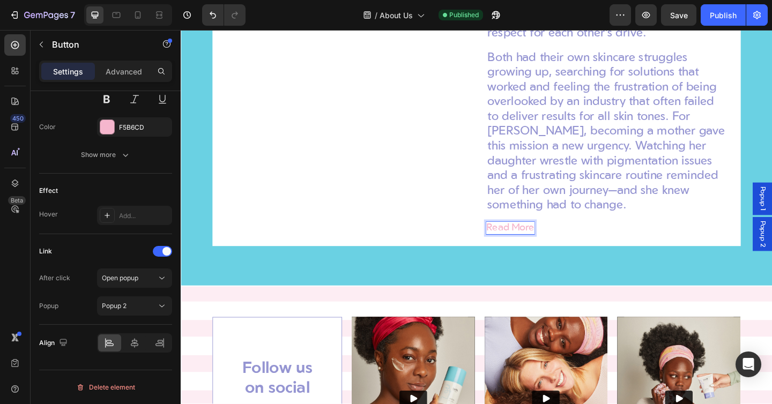
click at [514, 245] on p "Read More" at bounding box center [539, 245] width 52 height 13
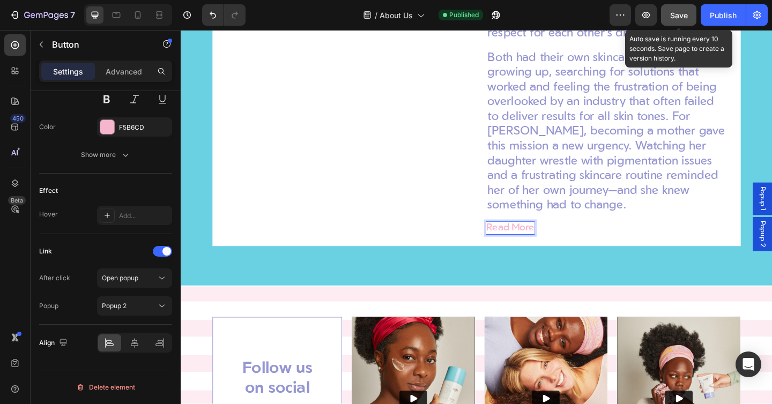
click at [677, 15] on span "Save" at bounding box center [679, 15] width 18 height 9
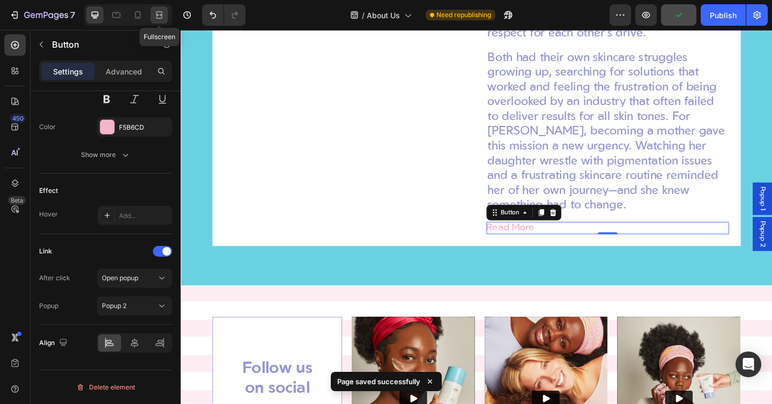
click at [159, 16] on icon at bounding box center [157, 14] width 3 height 3
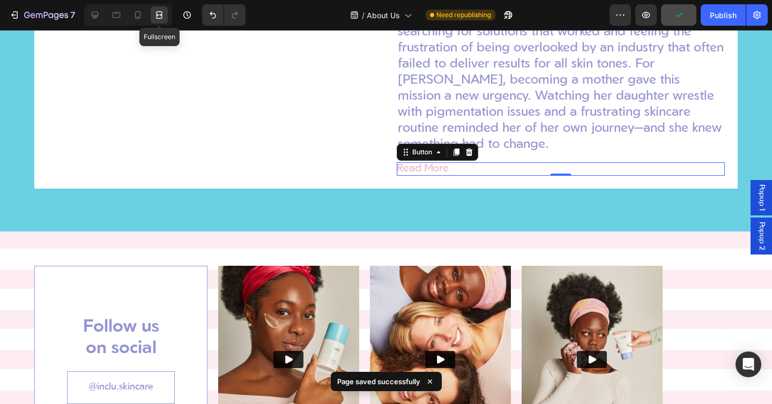
scroll to position [1275, 0]
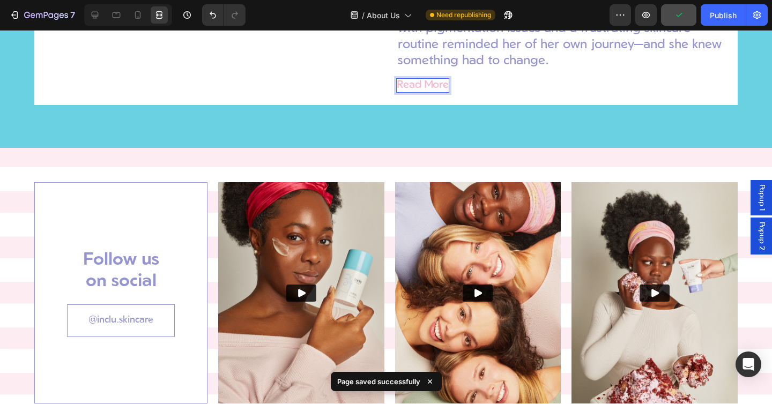
click at [416, 92] on p "Read More" at bounding box center [422, 85] width 52 height 13
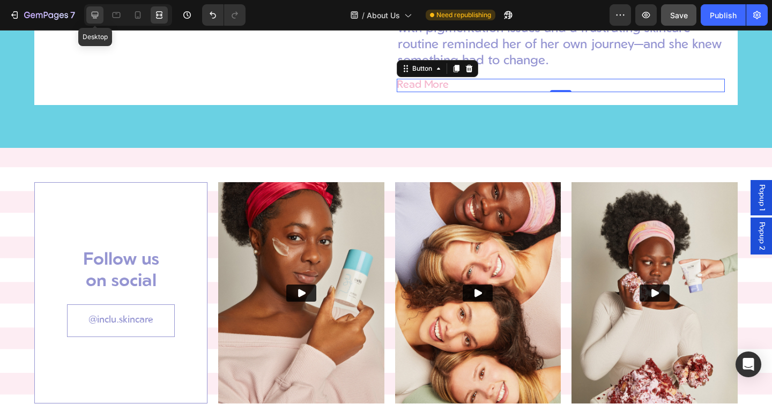
click at [89, 13] on icon at bounding box center [94, 15] width 11 height 11
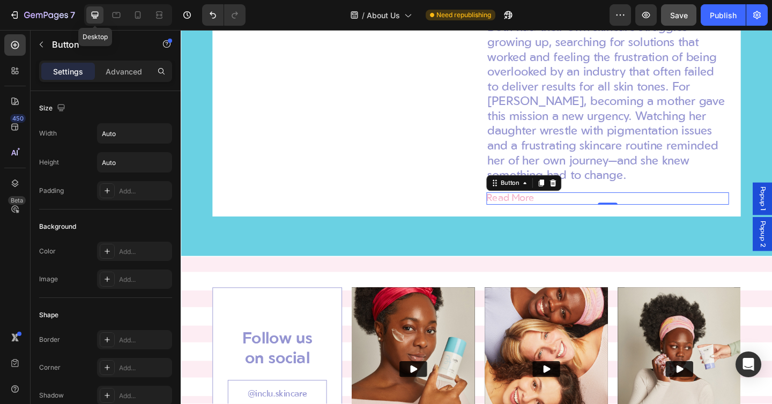
scroll to position [1239, 0]
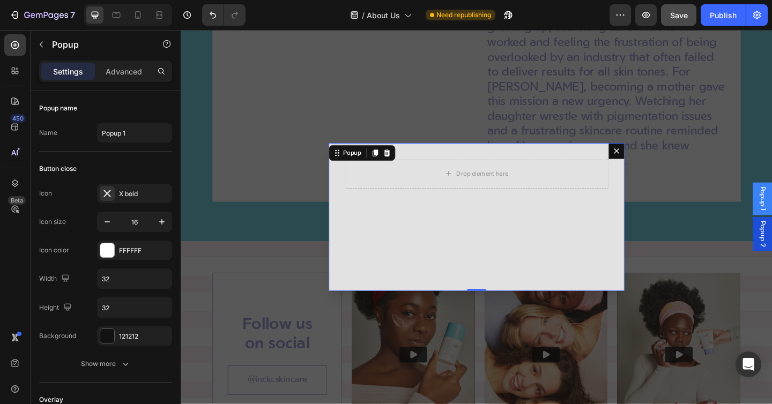
click at [653, 163] on icon "Dialog content" at bounding box center [655, 162] width 6 height 6
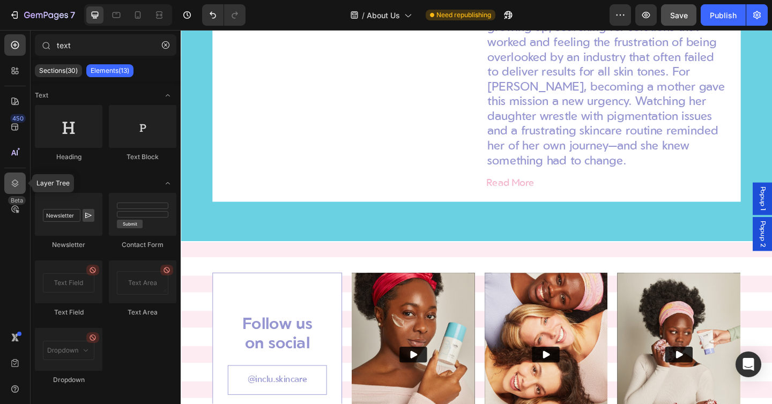
click at [18, 187] on icon at bounding box center [15, 183] width 11 height 11
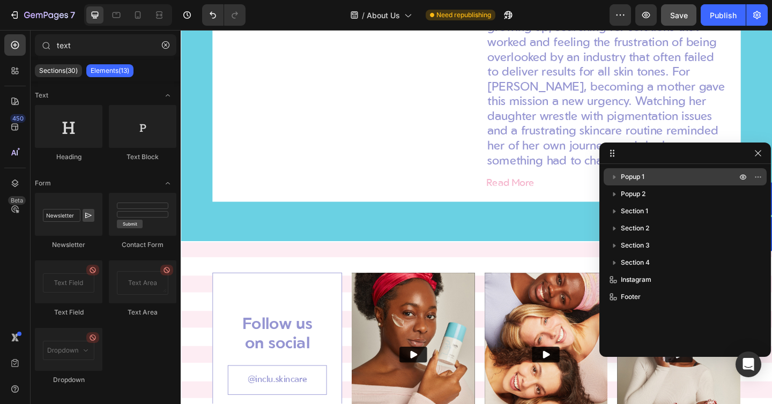
click at [682, 182] on p "Popup 1" at bounding box center [679, 176] width 118 height 11
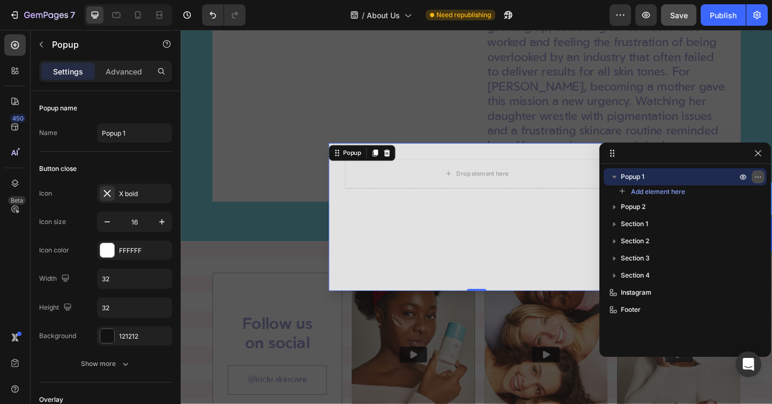
click at [756, 175] on icon "button" at bounding box center [757, 177] width 9 height 9
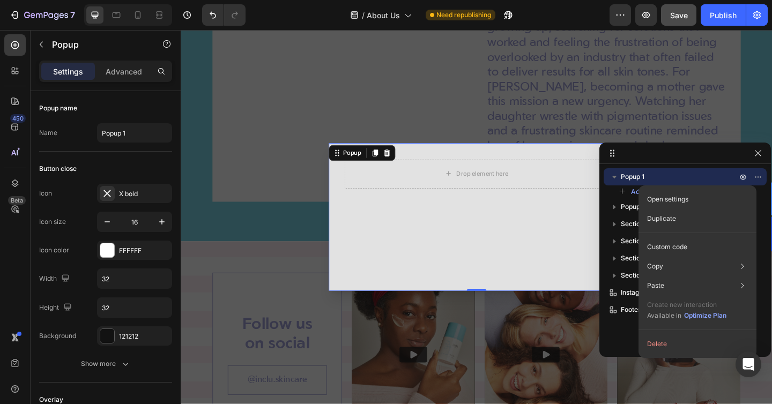
click at [669, 348] on button "Delete" at bounding box center [696, 343] width 109 height 19
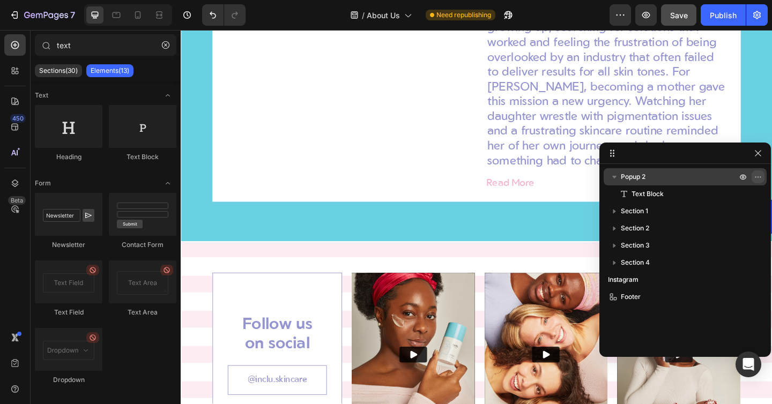
click at [757, 176] on icon "button" at bounding box center [757, 177] width 9 height 9
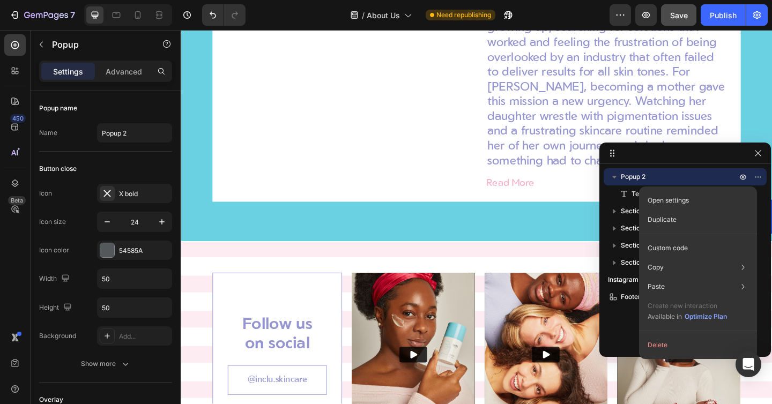
click at [635, 178] on span "Popup 2" at bounding box center [632, 176] width 25 height 11
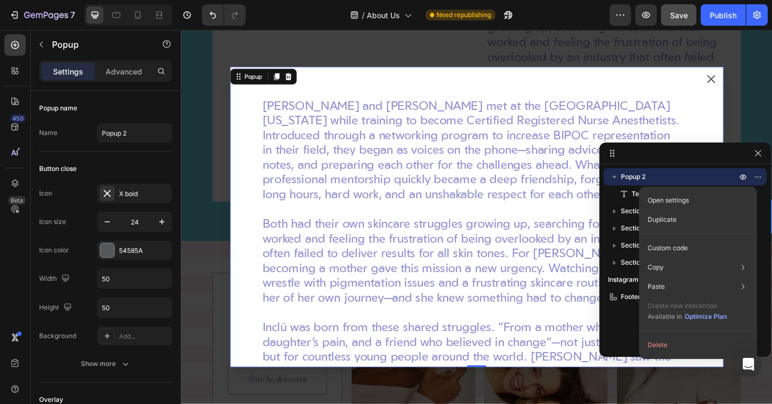
click at [635, 178] on span "Popup 2" at bounding box center [632, 176] width 25 height 11
click at [130, 133] on input "Popup 2" at bounding box center [134, 132] width 75 height 19
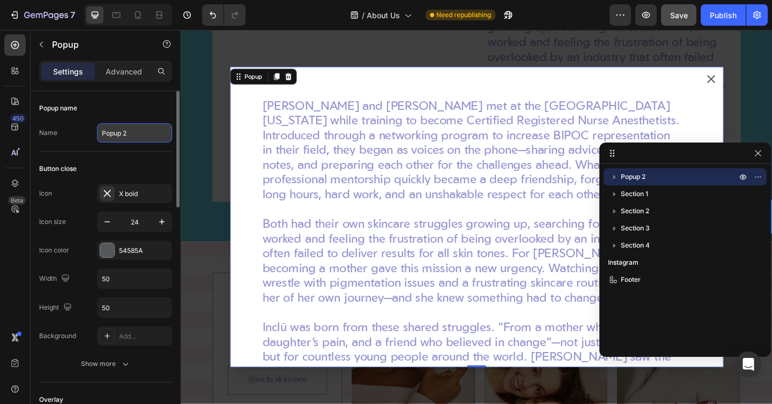
click at [132, 132] on input "Popup 2" at bounding box center [134, 132] width 75 height 19
paste input "Wintye Goitom and Marjorie Cesaire"
click at [131, 130] on input "Wintye Goitom and Marjorie Cesaire" at bounding box center [134, 132] width 75 height 19
click at [146, 132] on input "Wintye Goitom and Marjorie Cesaire" at bounding box center [134, 132] width 75 height 19
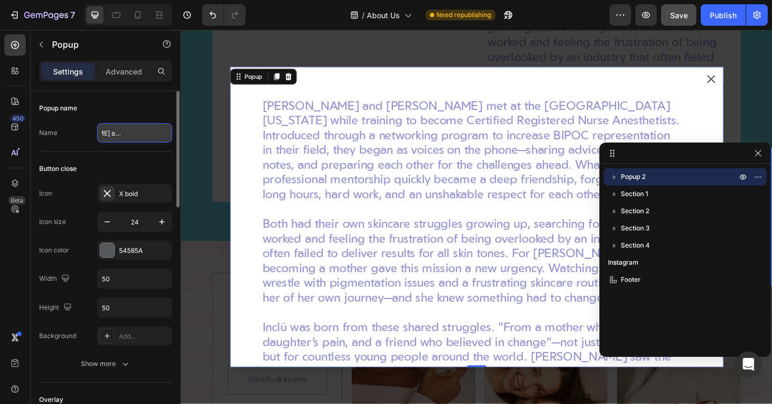
drag, startPoint x: 144, startPoint y: 132, endPoint x: 169, endPoint y: 132, distance: 25.2
click at [169, 132] on input "Wintye Goitom and Marjorie Cesaire" at bounding box center [134, 132] width 75 height 19
click at [167, 135] on input "Wintye Goitom and Marjorie Cesaire" at bounding box center [134, 132] width 75 height 19
paste input "o"
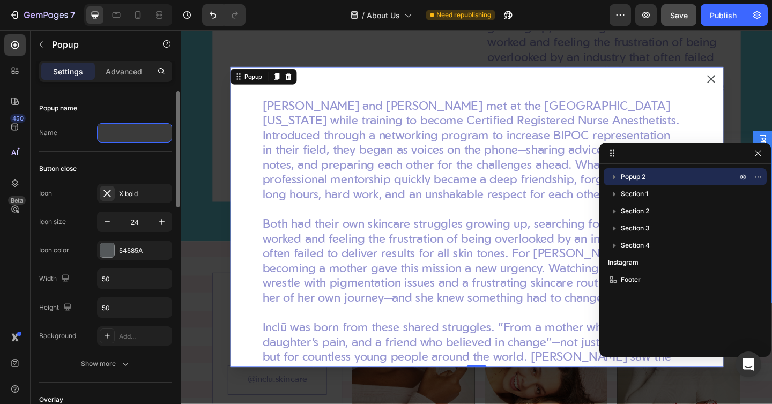
scroll to position [0, 77]
type input "Wintye Goitom and Marjorie Cesaire Bio Popup"
click at [83, 131] on div "Name Wintye Goitom and Marjorie Cesaire Bio Popup" at bounding box center [105, 132] width 133 height 19
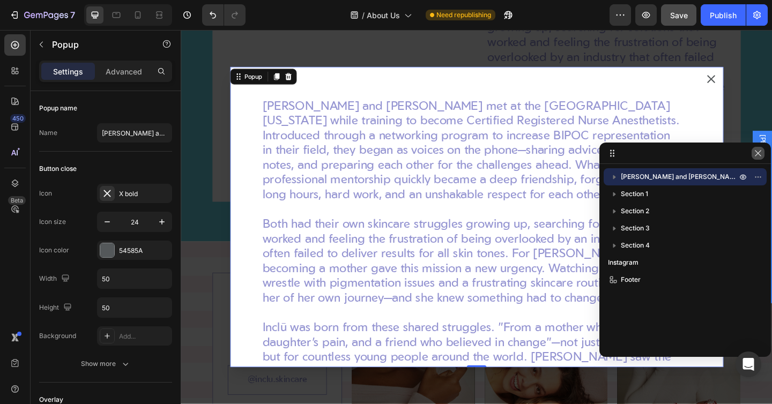
click at [759, 154] on icon "button" at bounding box center [757, 153] width 6 height 6
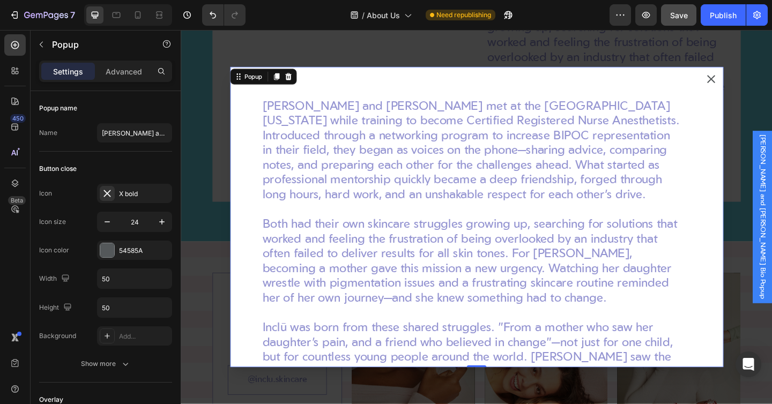
click at [754, 87] on icon "Dialog content" at bounding box center [757, 83] width 9 height 9
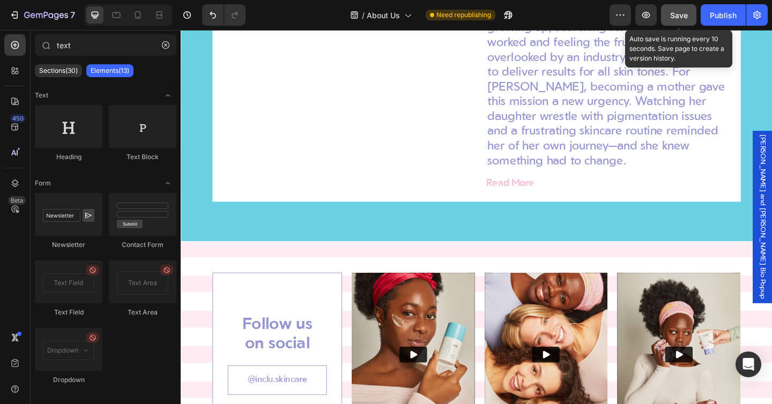
click at [680, 18] on span "Save" at bounding box center [679, 15] width 18 height 9
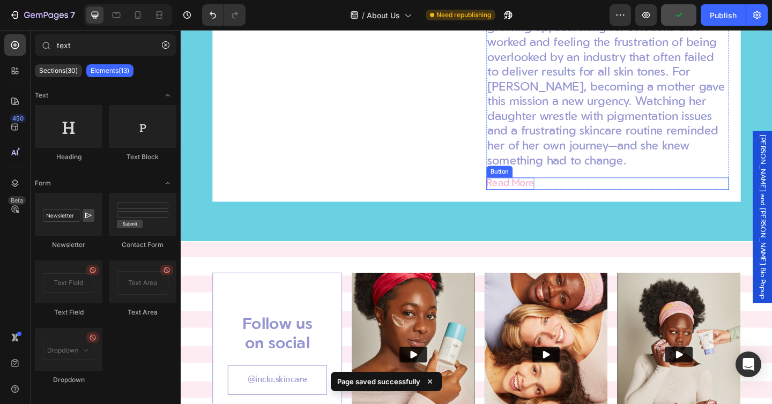
click at [562, 193] on p "Read More" at bounding box center [539, 197] width 52 height 13
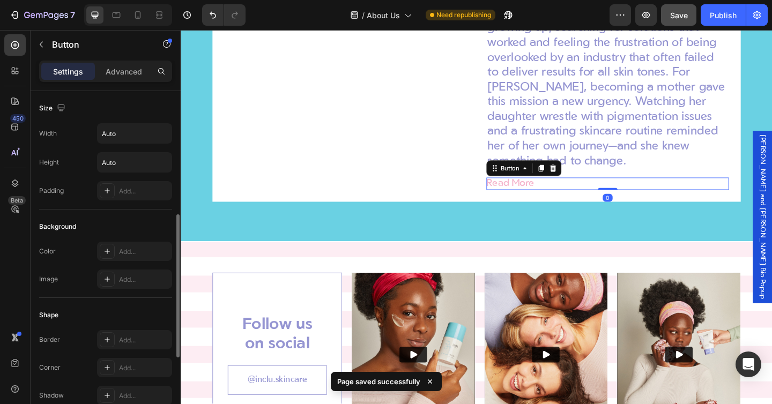
scroll to position [481, 0]
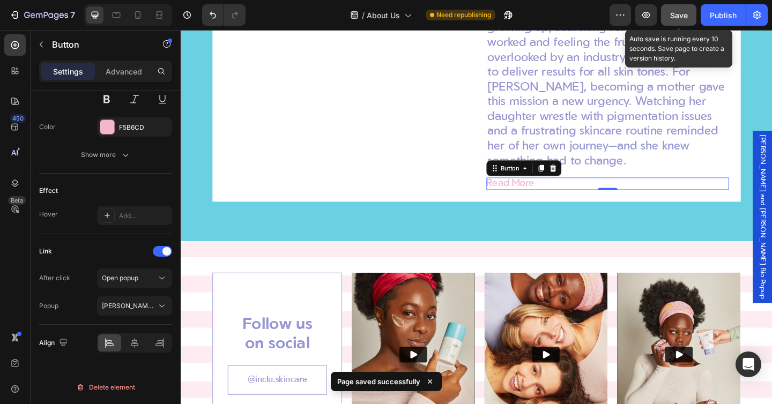
click at [678, 14] on span "Save" at bounding box center [679, 15] width 18 height 9
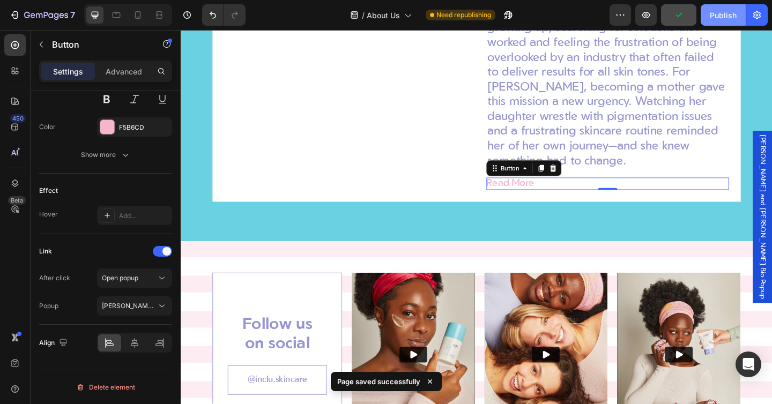
click at [719, 12] on div "Publish" at bounding box center [722, 15] width 27 height 11
